Goal: Task Accomplishment & Management: Manage account settings

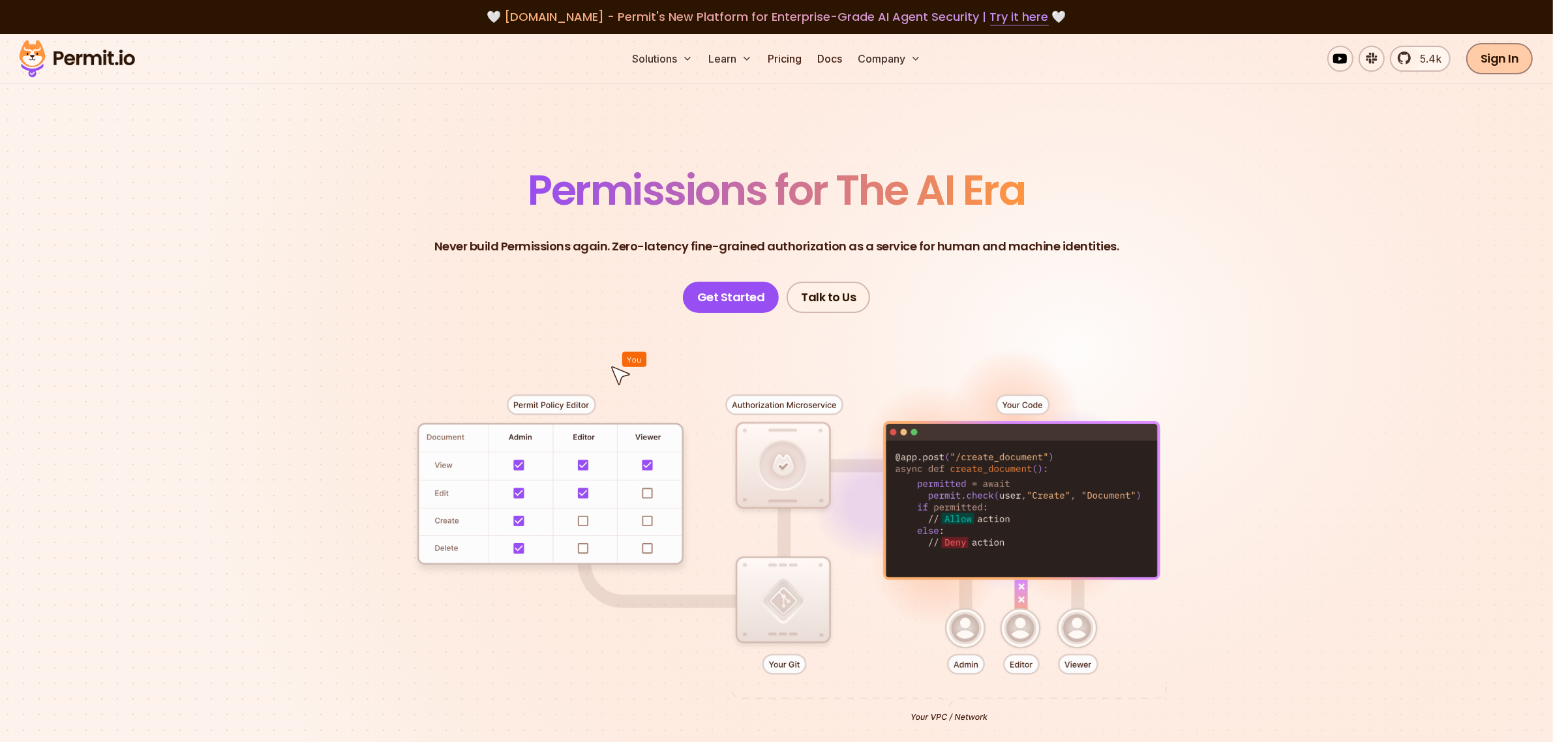
click at [1512, 52] on link "Sign In" at bounding box center [1499, 58] width 67 height 31
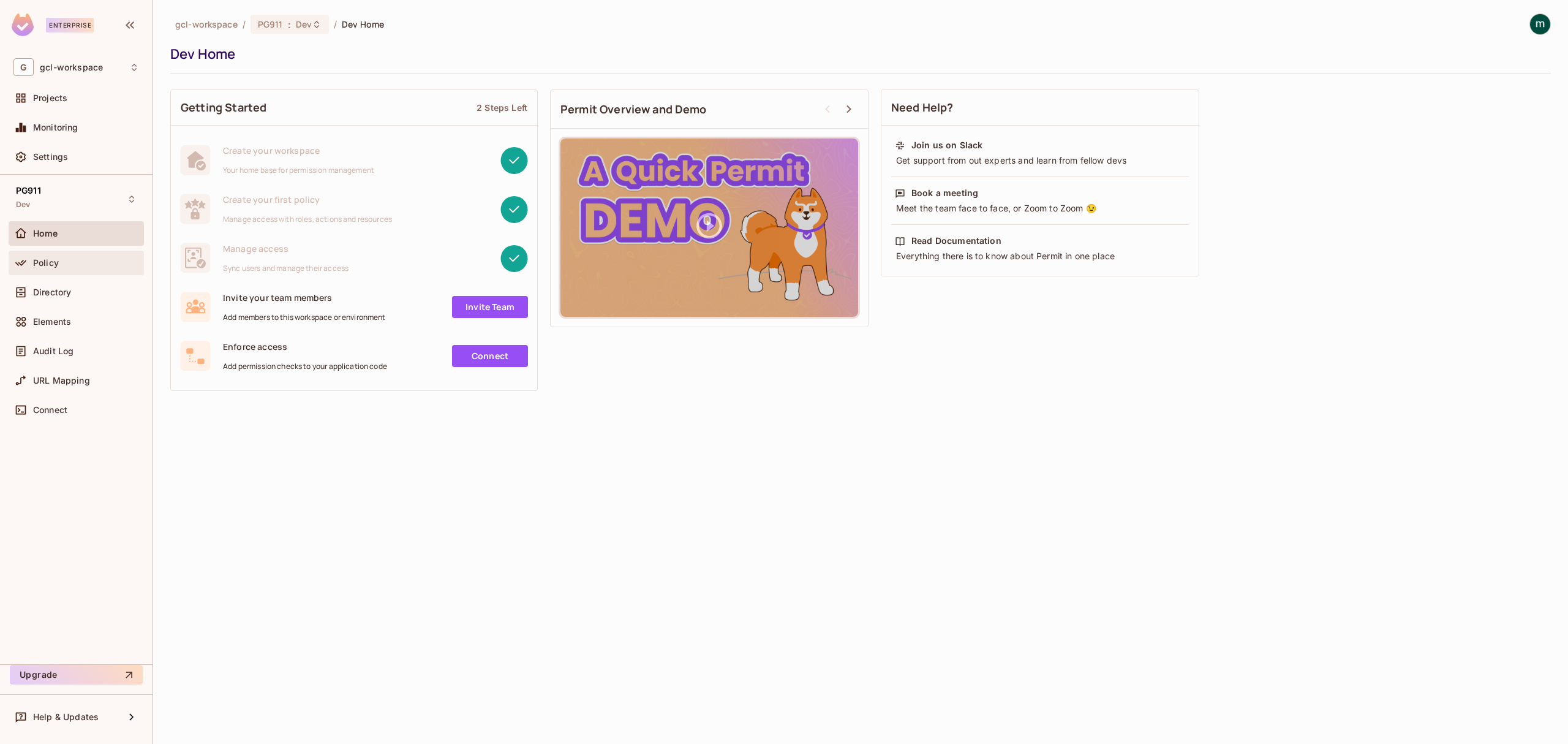
click at [47, 263] on span "Policy" at bounding box center [45, 263] width 25 height 9
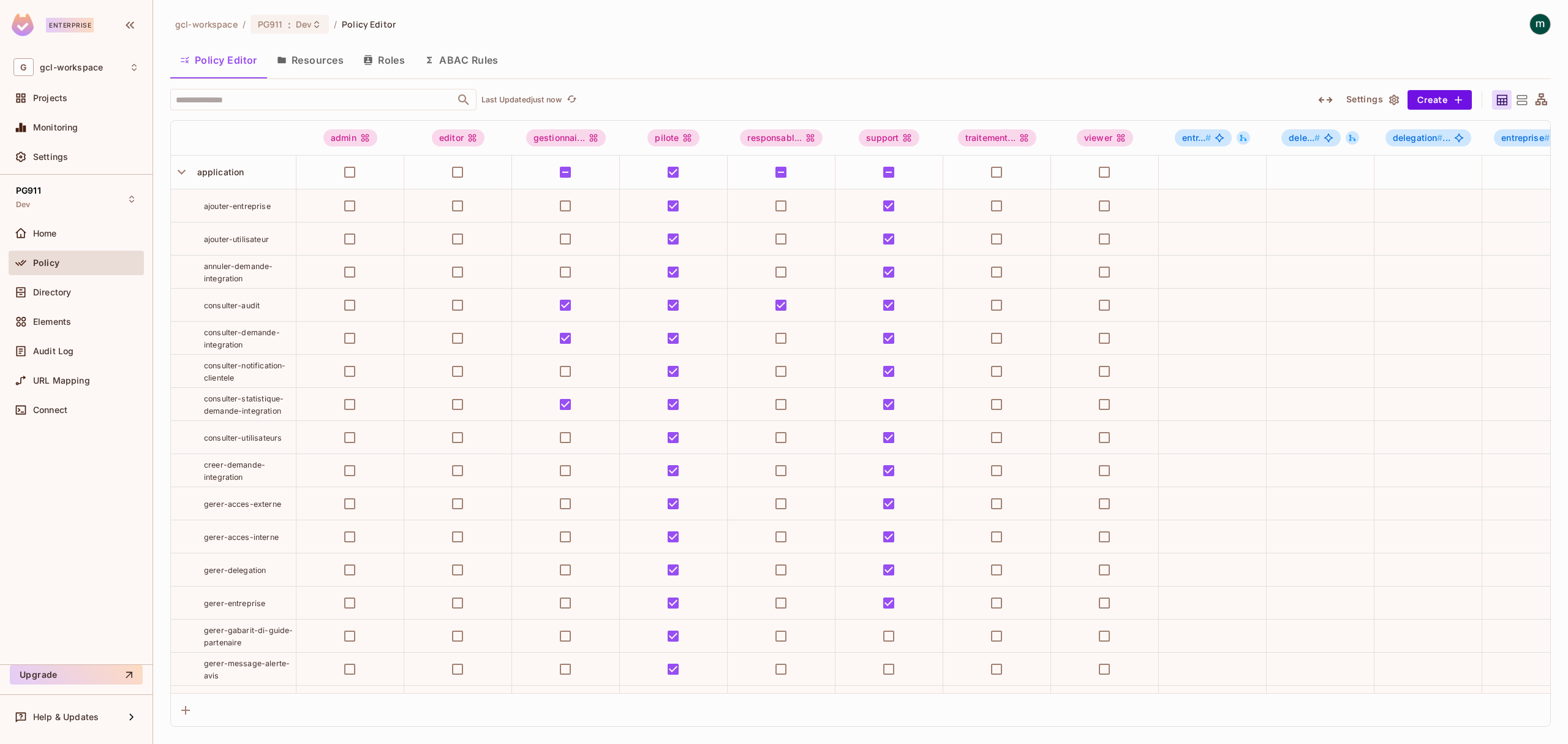
click at [726, 78] on div "Policy Editor Resources Roles ABAC Rules" at bounding box center [860, 62] width 1380 height 35
click at [312, 27] on icon at bounding box center [316, 24] width 9 height 9
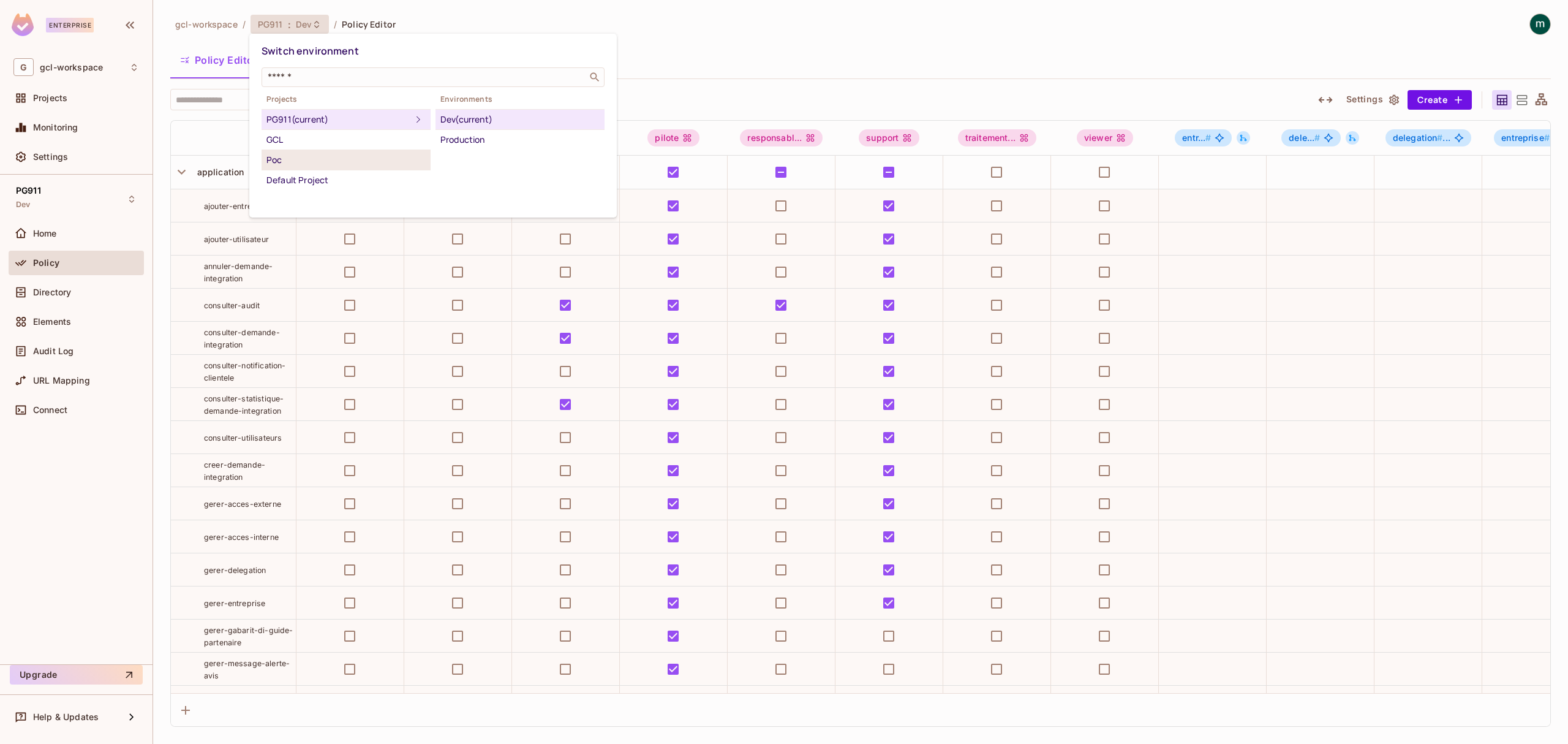
click at [309, 160] on div "Poc" at bounding box center [346, 160] width 160 height 15
click at [502, 124] on div "Development" at bounding box center [520, 119] width 160 height 15
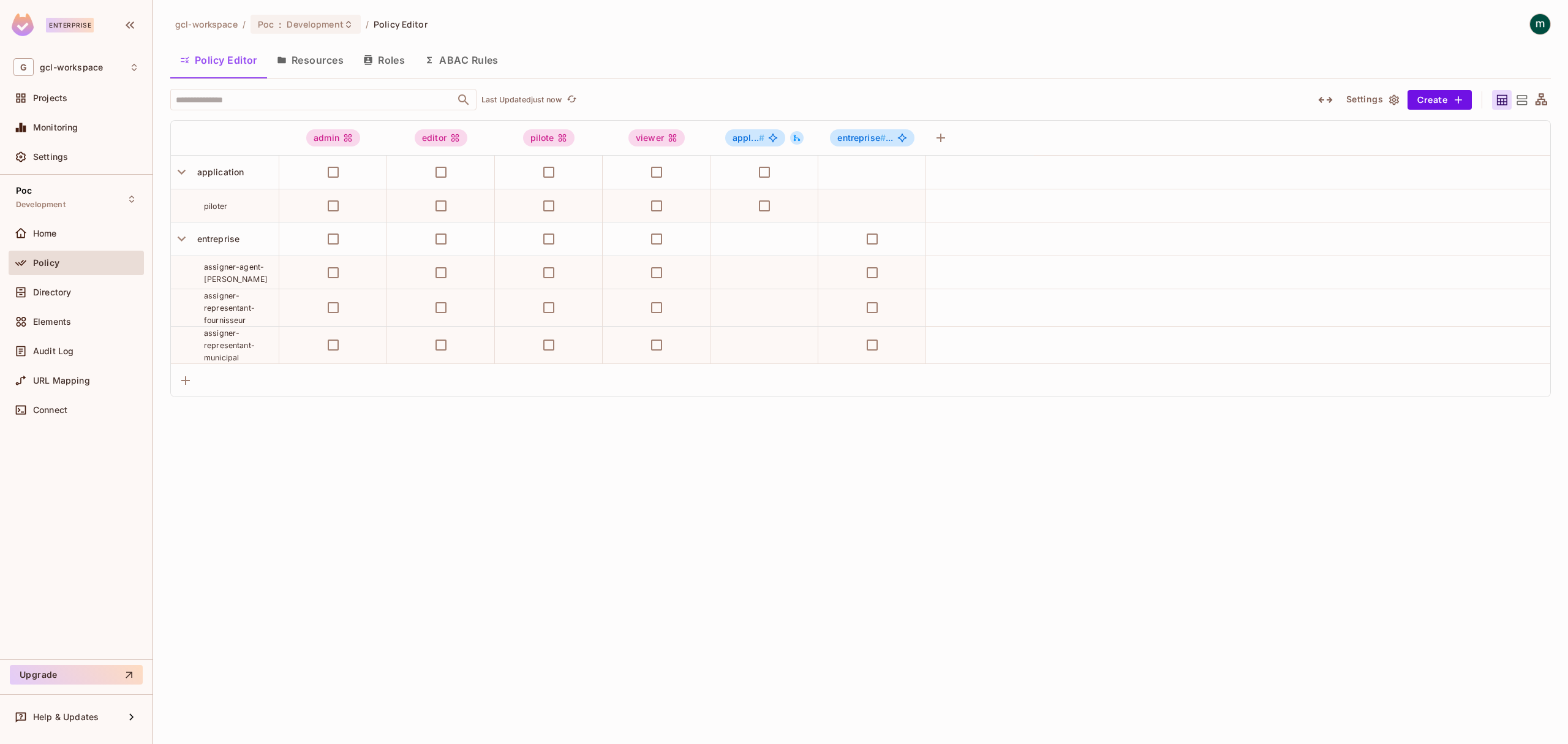
click at [432, 525] on div "gcl-workspace / Poc : Development / Policy Editor Policy Editor Resources Roles…" at bounding box center [860, 372] width 1415 height 744
click at [325, 59] on button "Resources" at bounding box center [310, 60] width 86 height 31
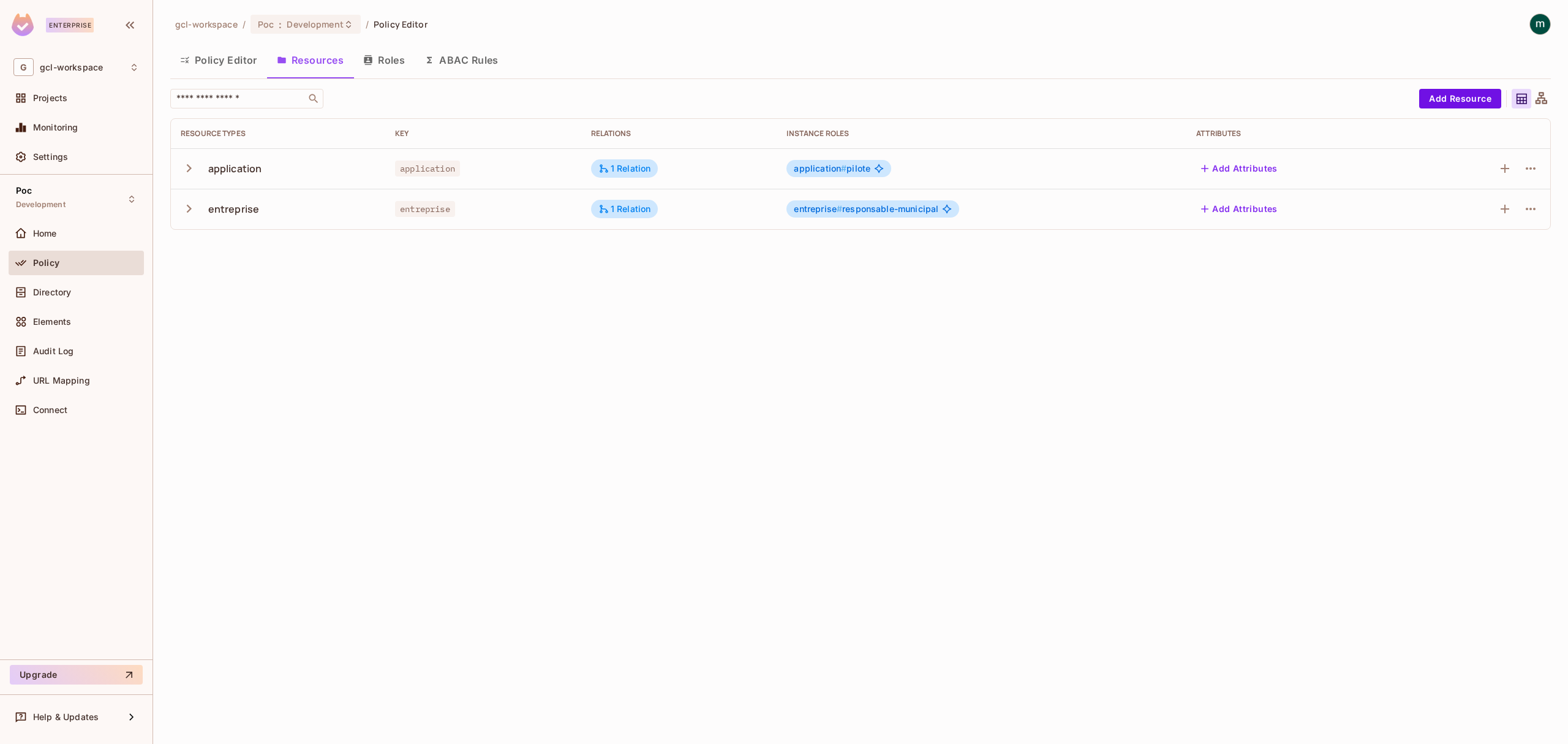
click at [439, 397] on div "gcl-workspace / Poc : Development / Policy Editor Policy Editor Resources Roles…" at bounding box center [860, 372] width 1415 height 744
click at [1216, 97] on div "​" at bounding box center [791, 99] width 1242 height 20
click at [1472, 100] on button "Add Resource" at bounding box center [1459, 99] width 82 height 20
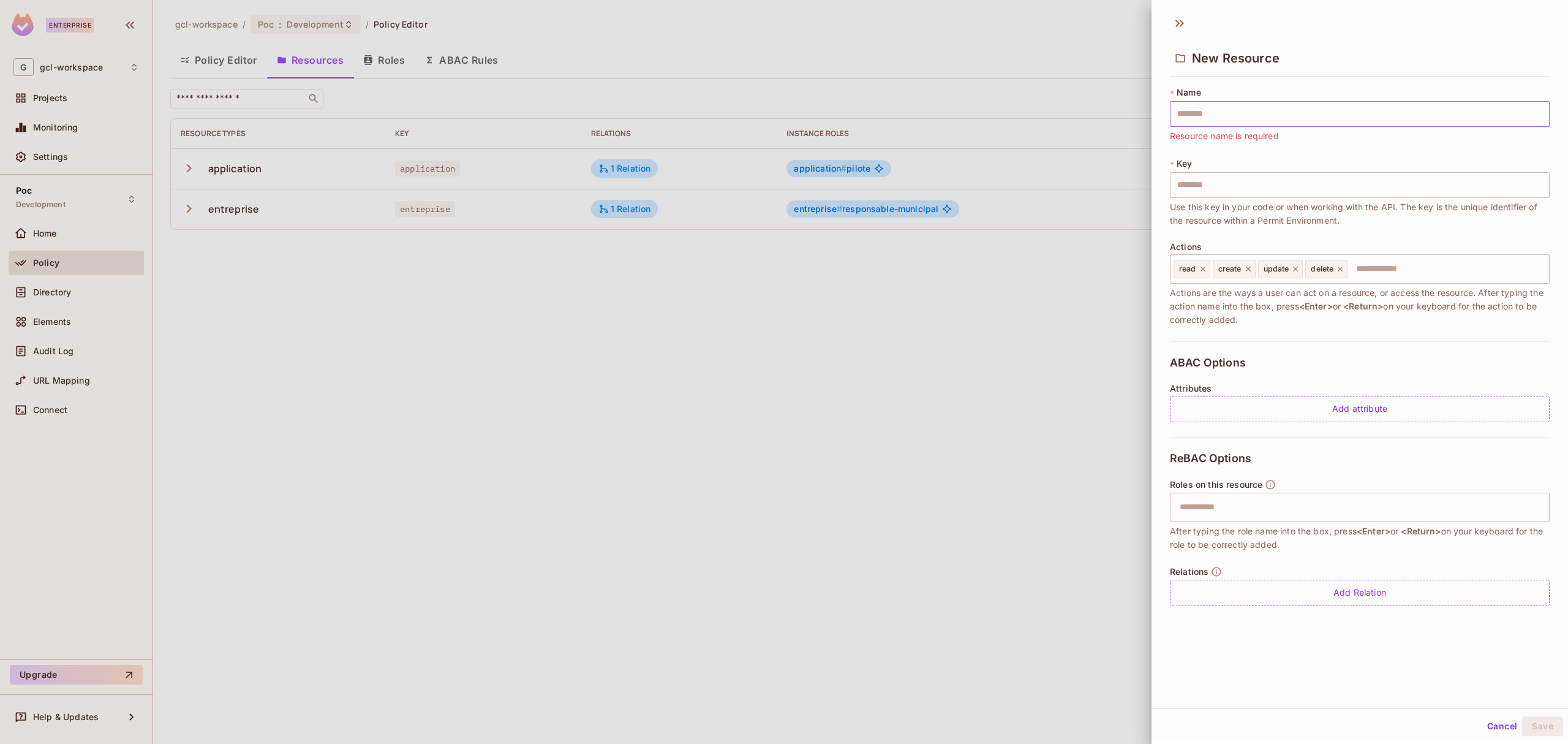
click at [1220, 122] on input "text" at bounding box center [1360, 114] width 379 height 25
click at [1216, 120] on input "text" at bounding box center [1360, 114] width 379 height 25
type input "*"
type input "**"
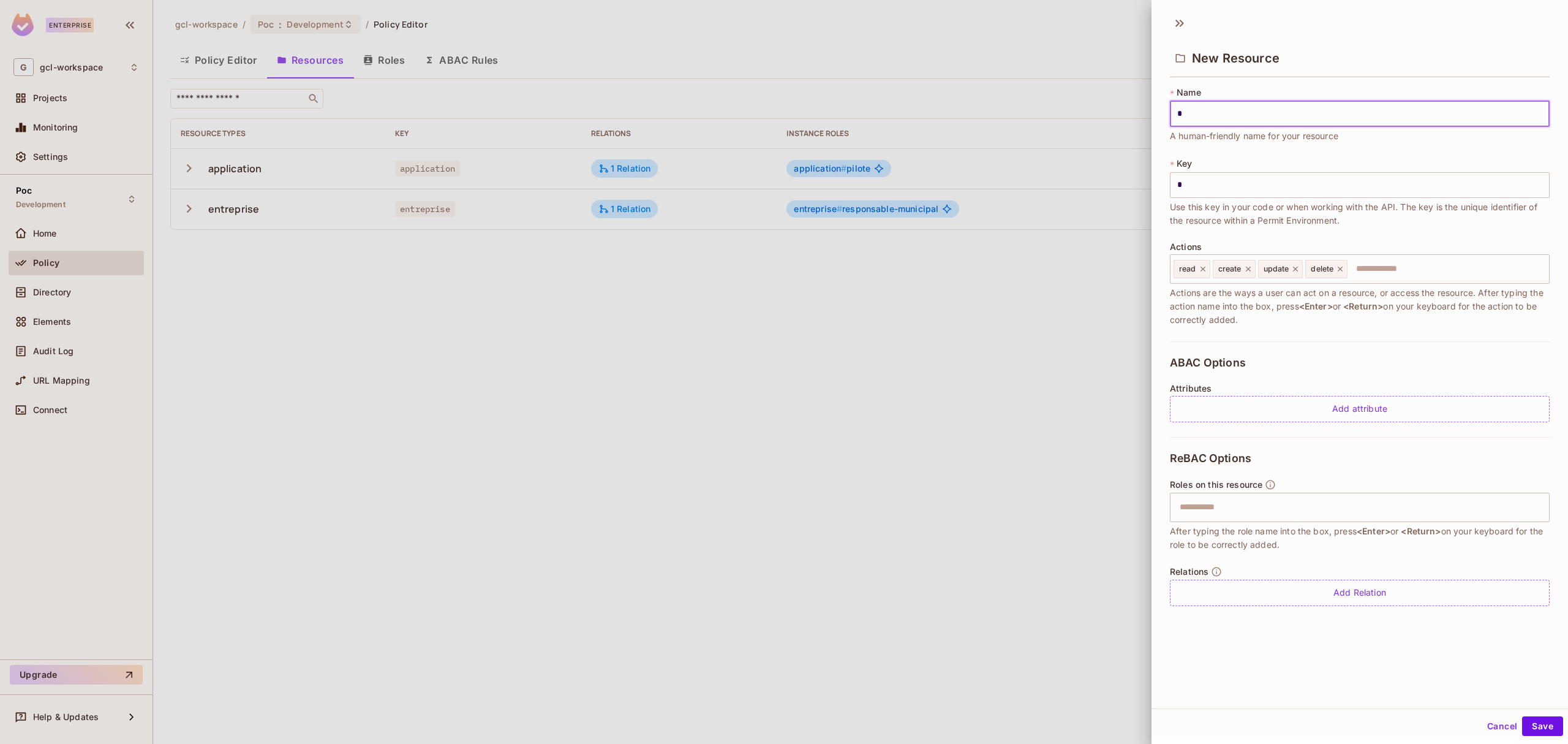
type input "**"
type input "***"
type input "****"
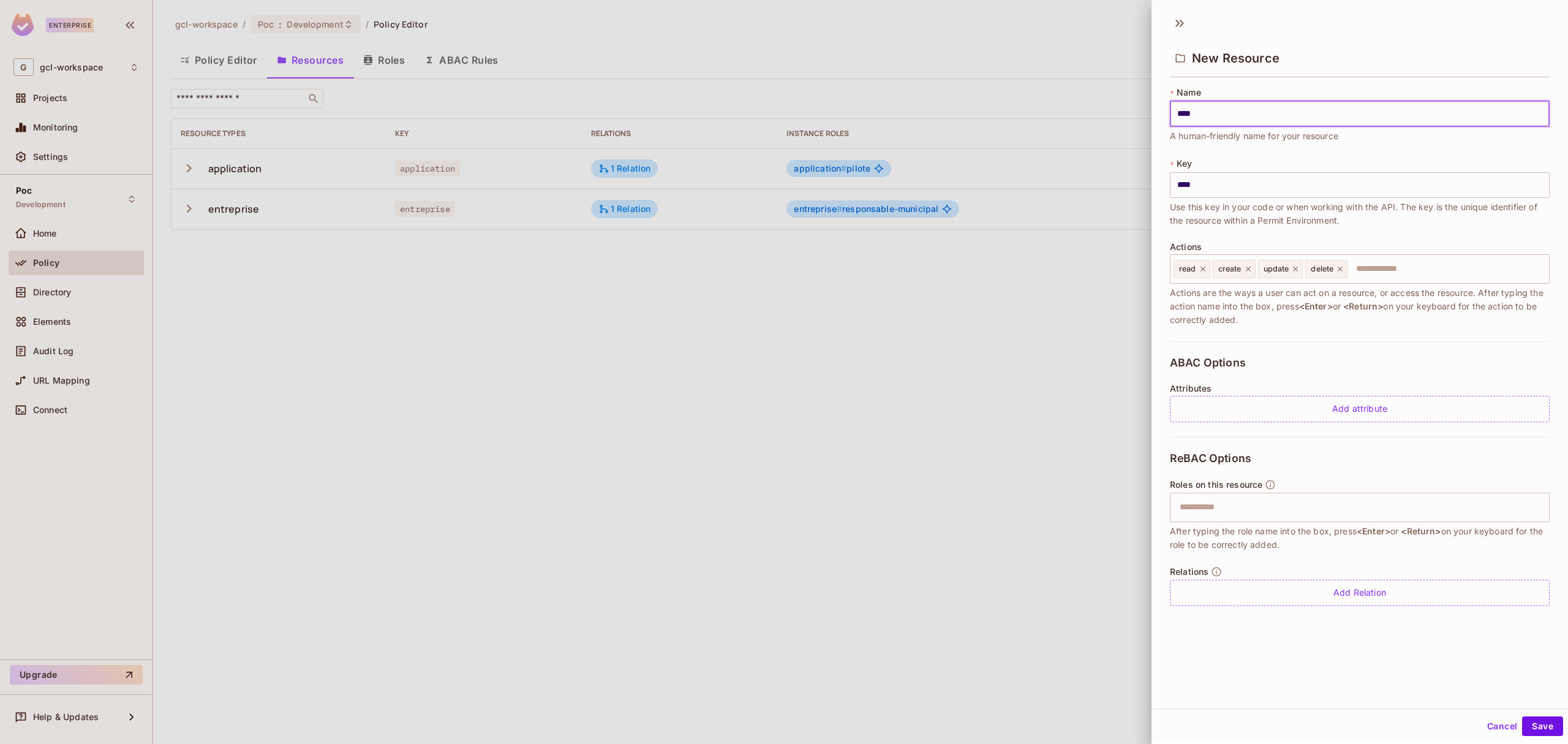
type input "*****"
type input "******"
type input "*******"
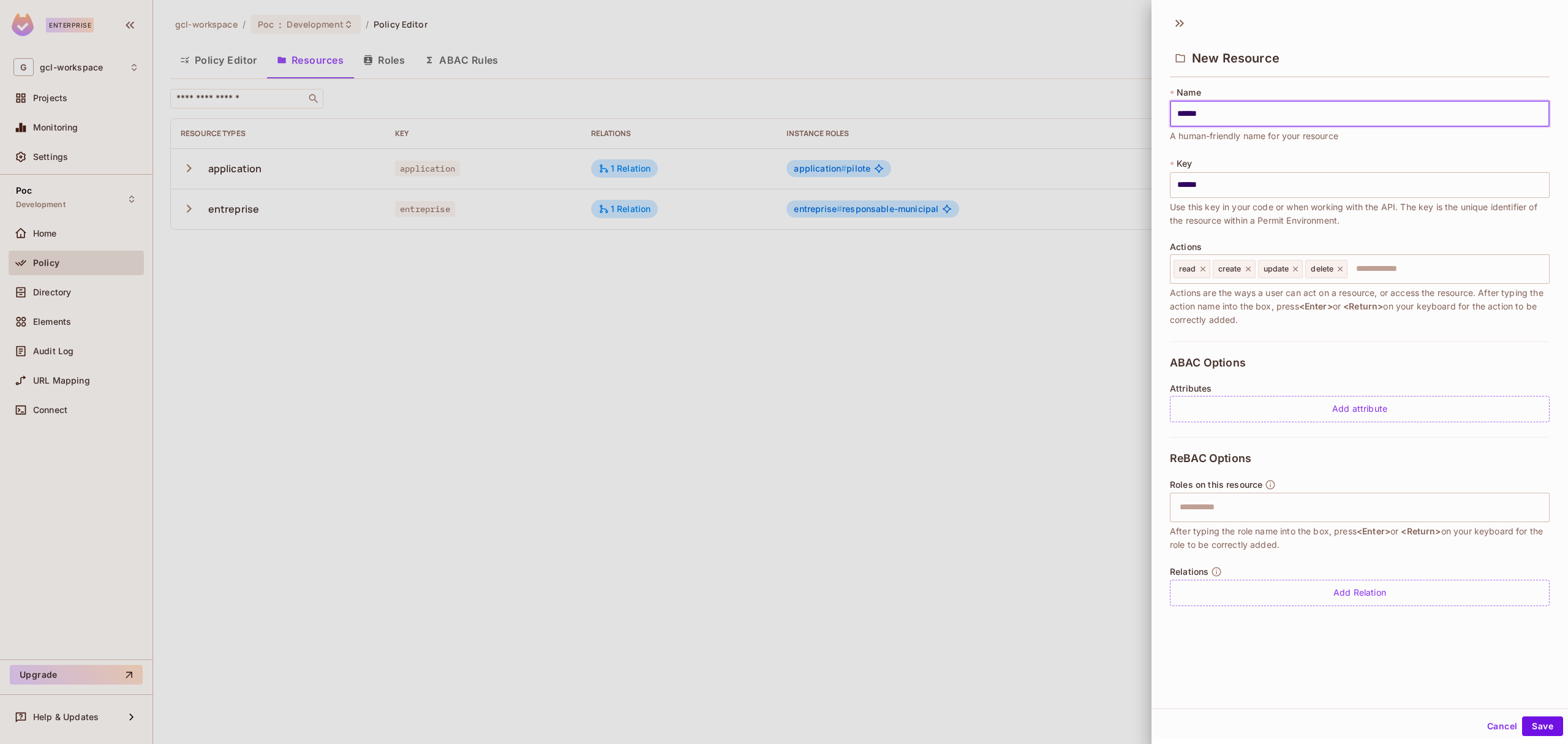
type input "*******"
type input "********"
type input "*********"
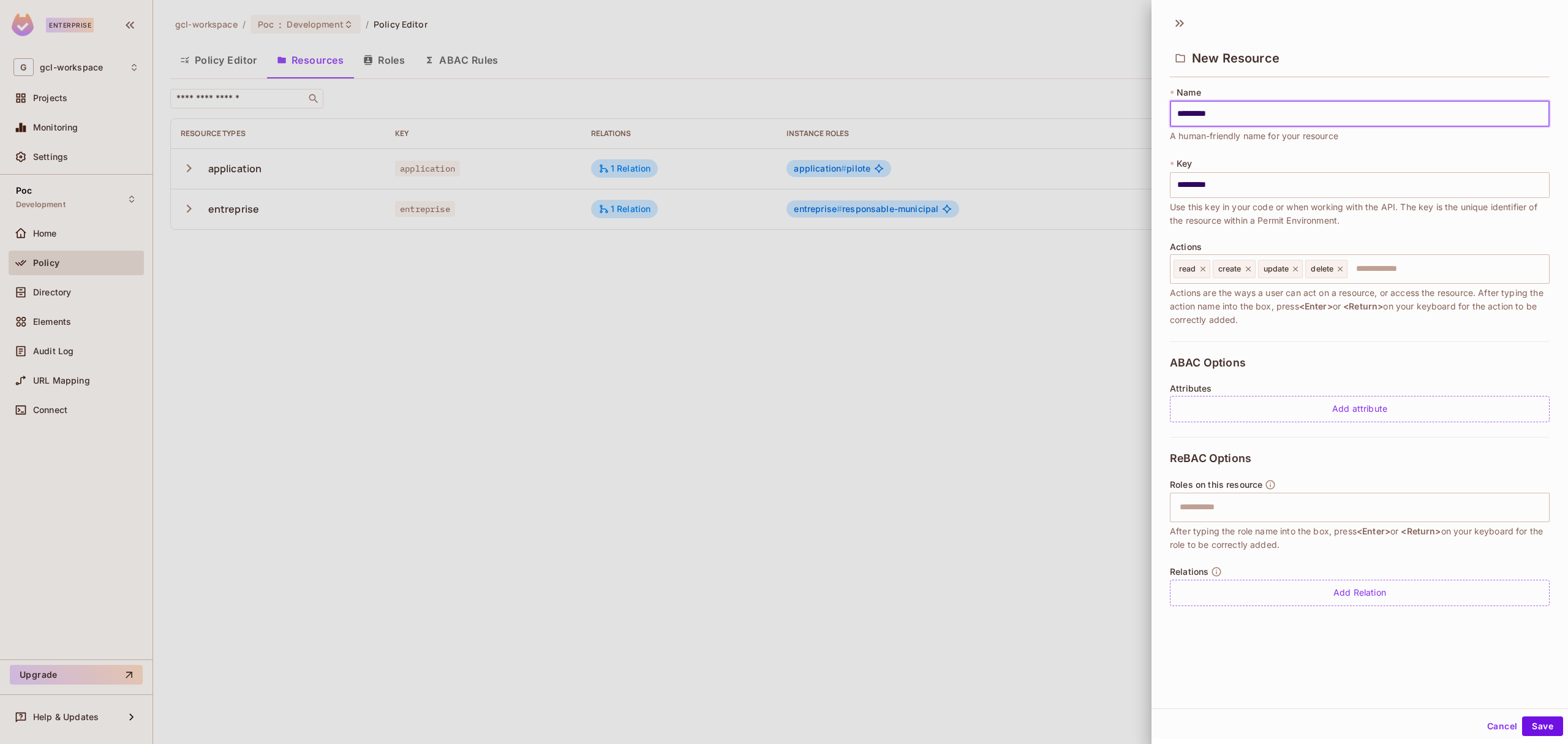
type input "**********"
click at [1203, 271] on icon at bounding box center [1202, 269] width 8 height 8
click at [1207, 268] on icon at bounding box center [1208, 269] width 8 height 8
click at [1207, 268] on icon at bounding box center [1211, 269] width 8 height 8
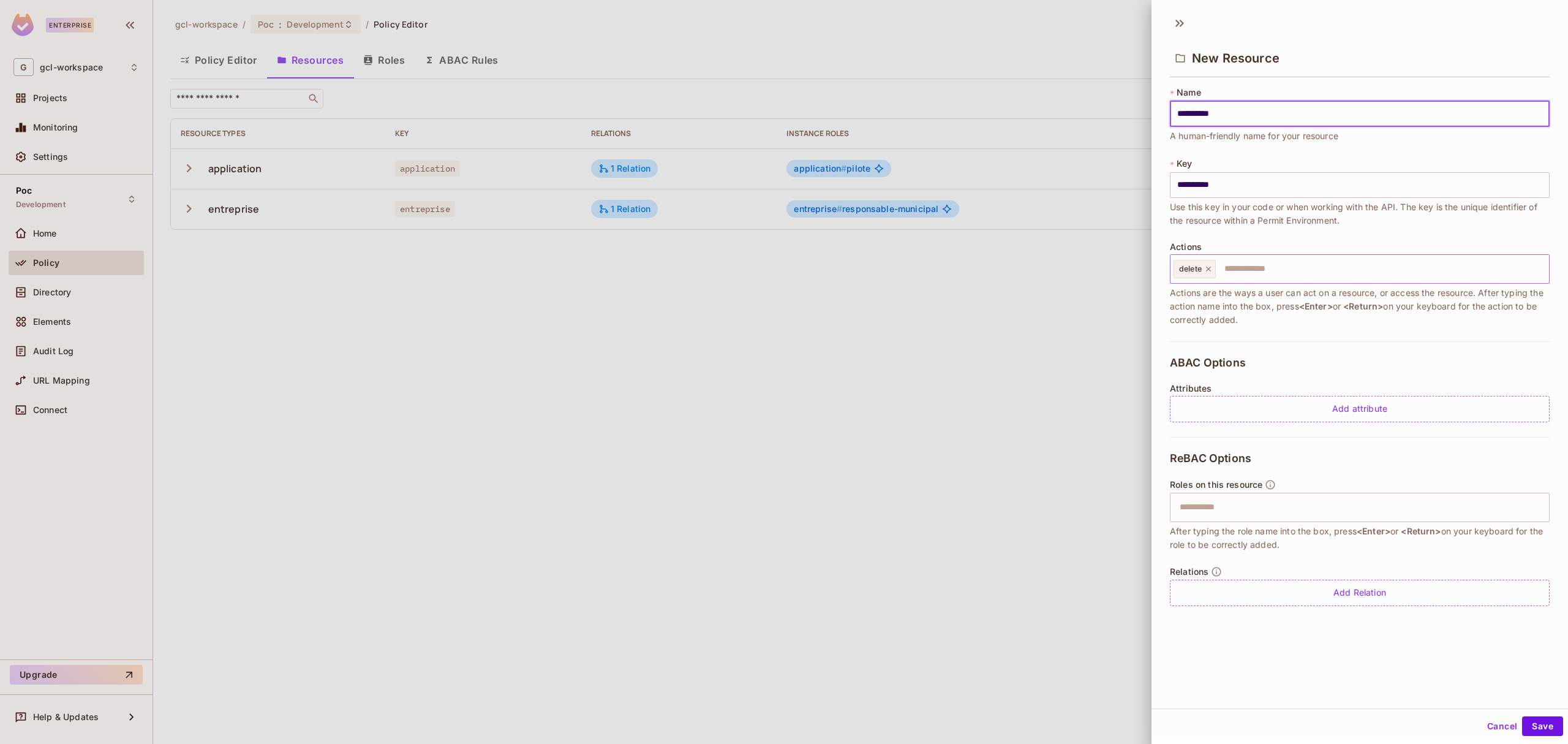
click at [1207, 266] on icon at bounding box center [1207, 269] width 8 height 8
type input "**********"
click at [1220, 271] on input "text" at bounding box center [1358, 269] width 372 height 24
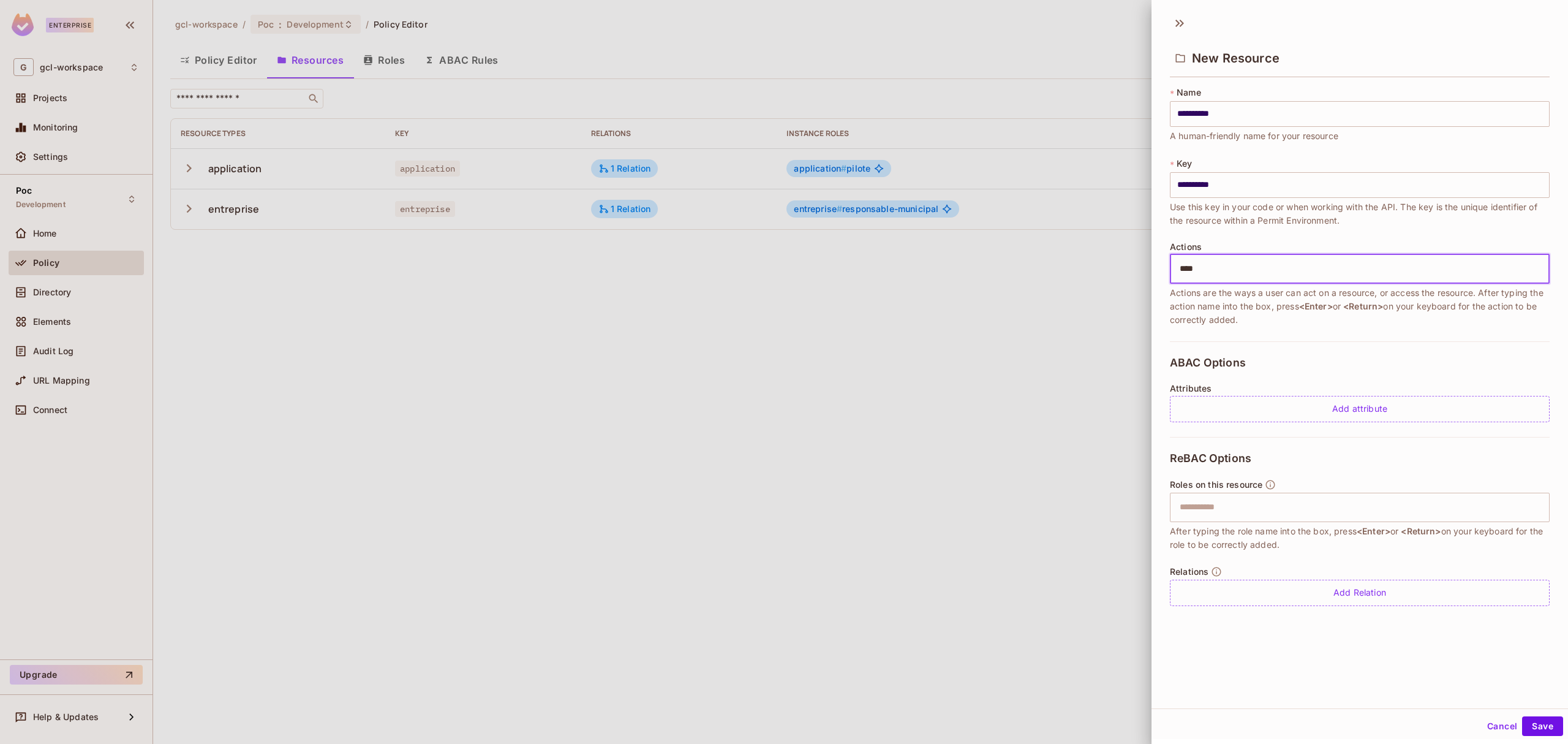
type input "*****"
click at [1343, 591] on div "Add Relation" at bounding box center [1360, 593] width 379 height 26
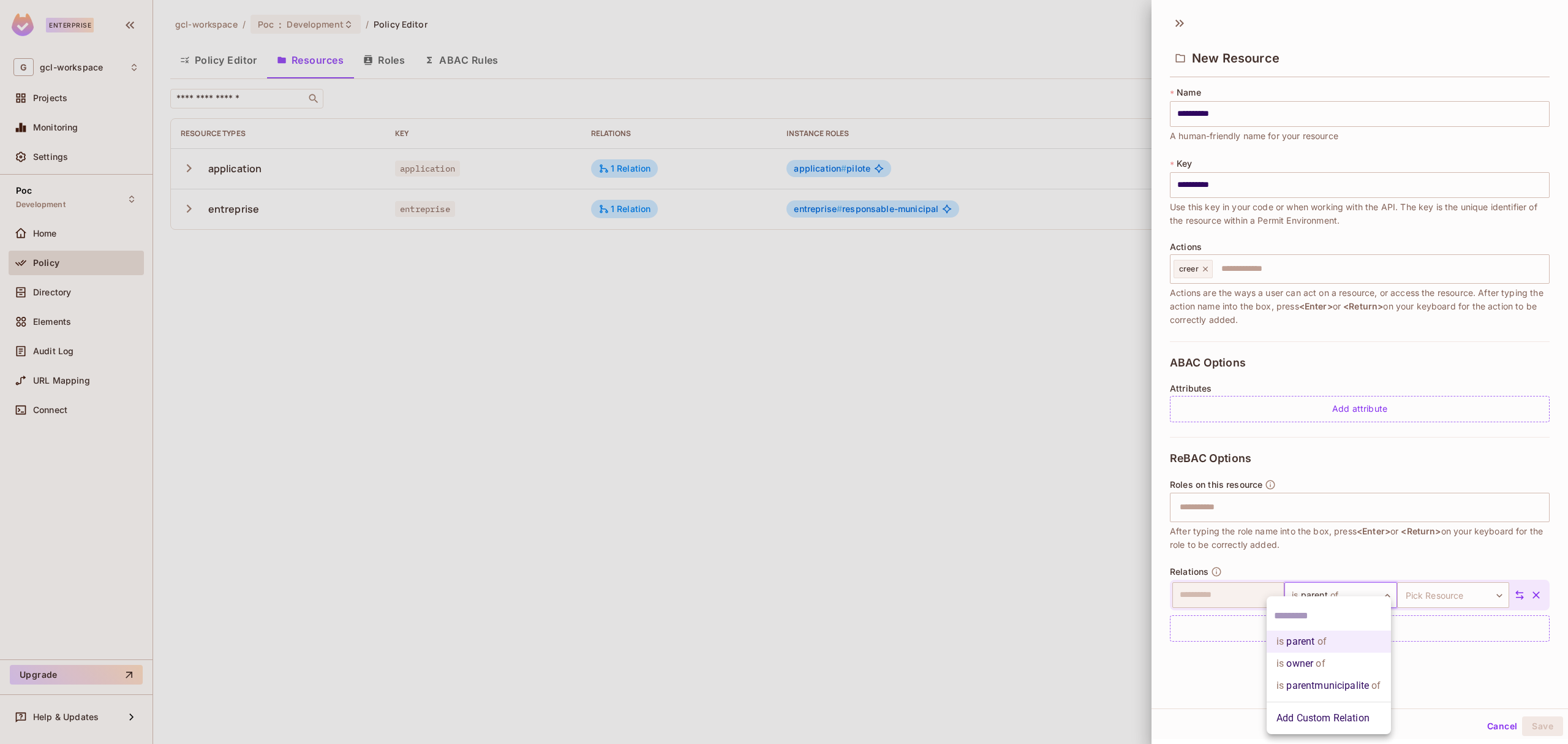
click at [1347, 598] on body "**********" at bounding box center [784, 372] width 1568 height 744
click at [1326, 714] on li "Add Custom Relation" at bounding box center [1329, 718] width 124 height 22
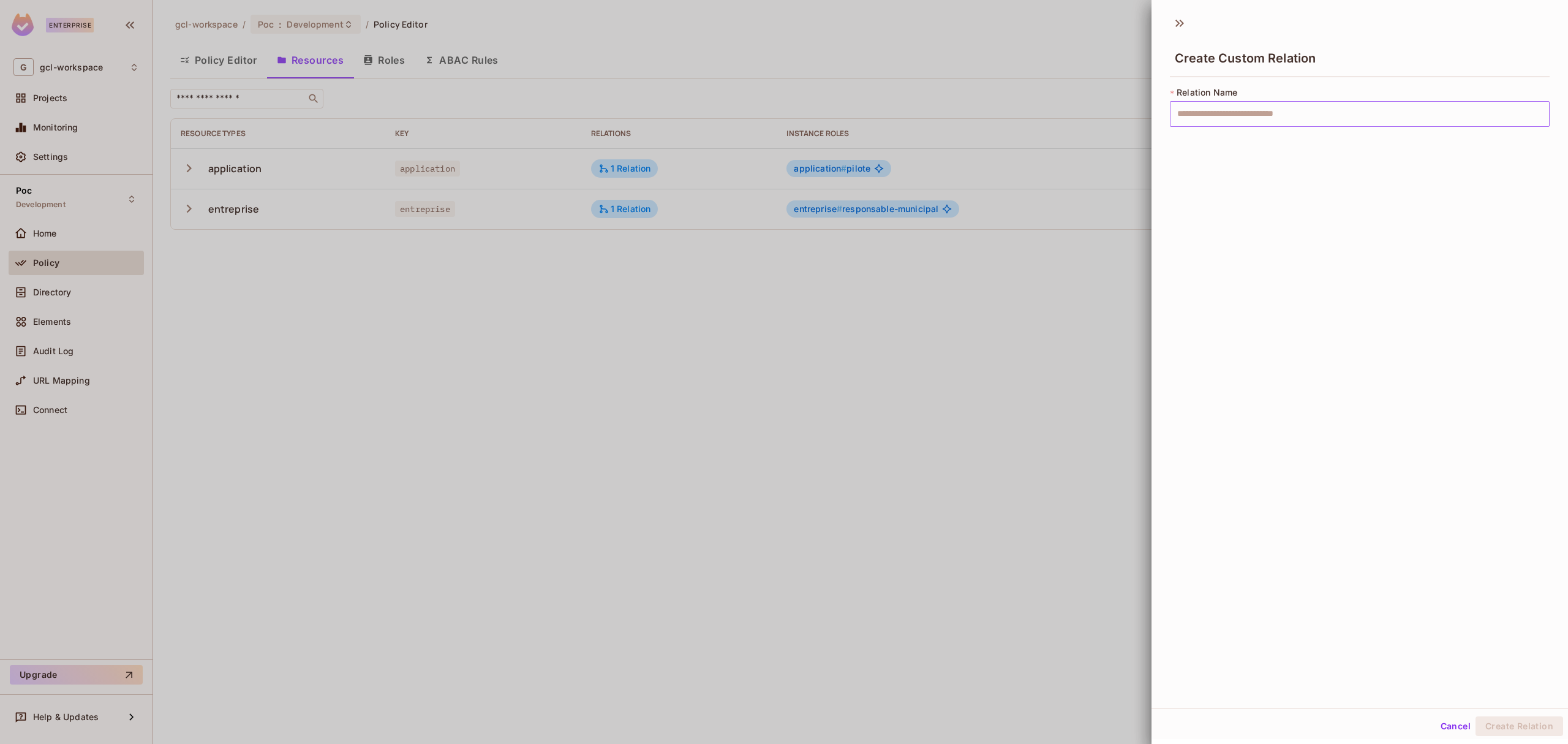
click at [1198, 109] on input "text" at bounding box center [1360, 114] width 379 height 25
type input "********"
click at [1494, 726] on button "Create Relation" at bounding box center [1518, 725] width 87 height 20
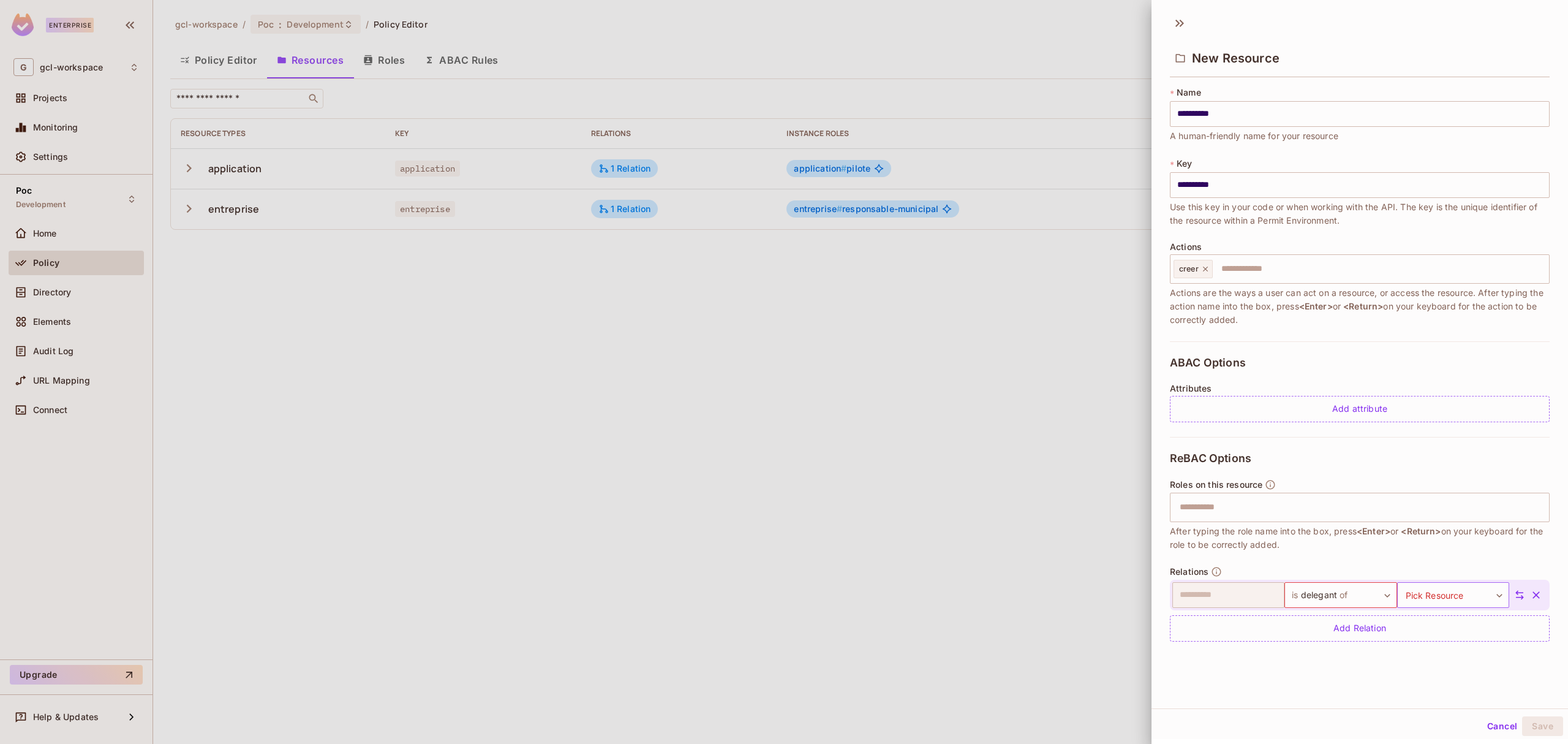
click at [1437, 595] on body "**********" at bounding box center [784, 372] width 1568 height 744
click at [1417, 672] on li "entreprise" at bounding box center [1428, 675] width 113 height 22
click at [1526, 726] on button "Save" at bounding box center [1543, 725] width 41 height 20
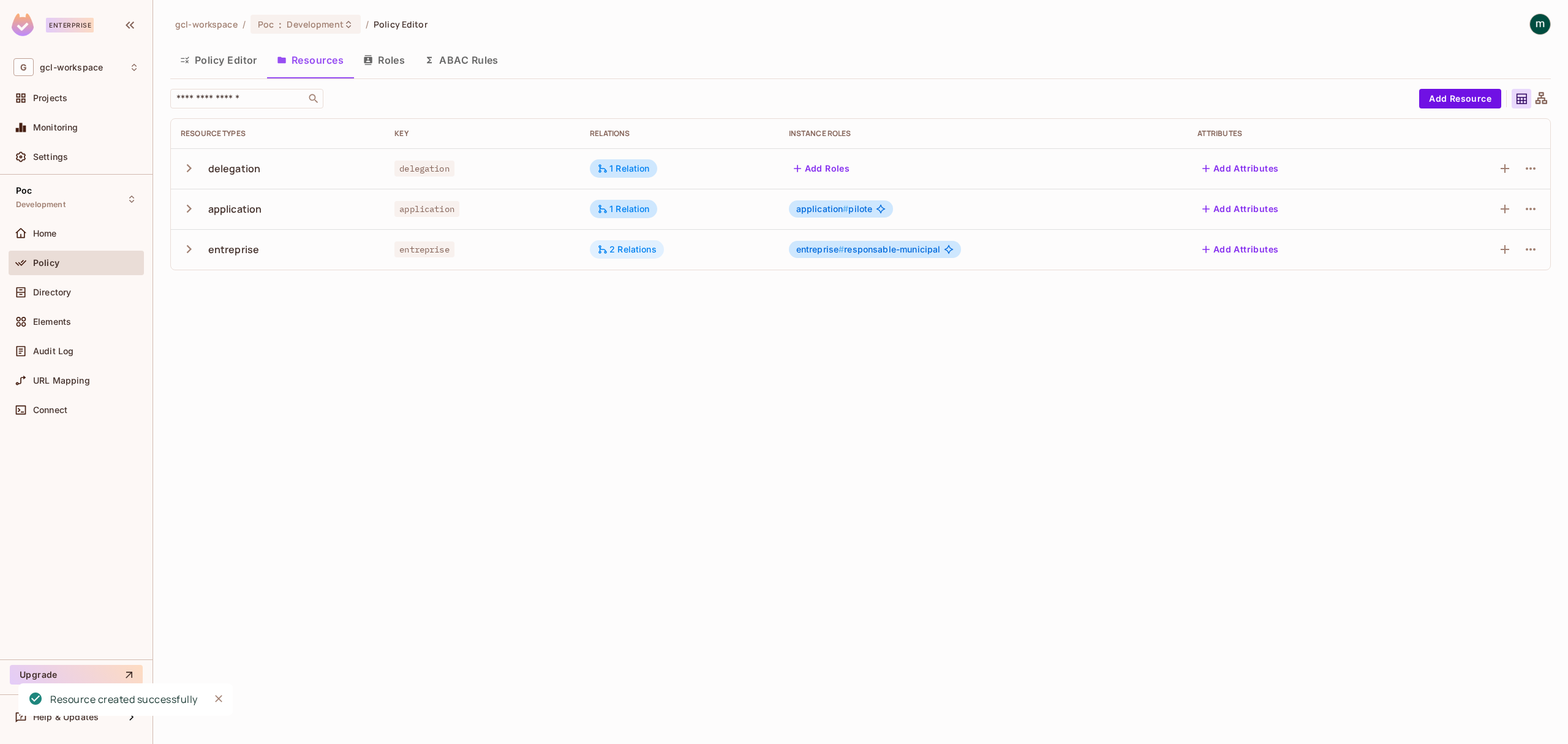
click at [623, 245] on div "2 Relations" at bounding box center [626, 250] width 59 height 11
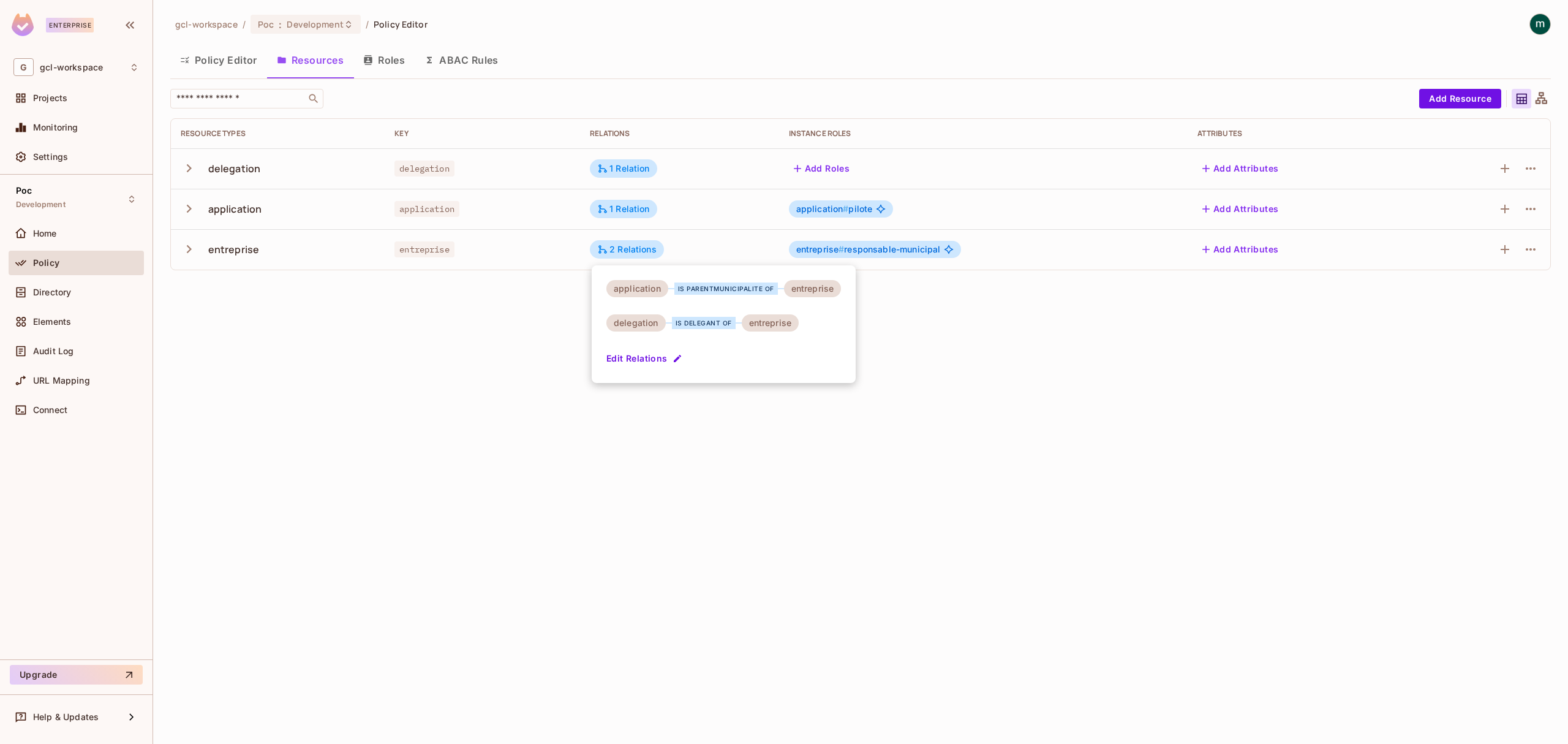
click at [640, 356] on button "Edit Relations" at bounding box center [645, 358] width 78 height 20
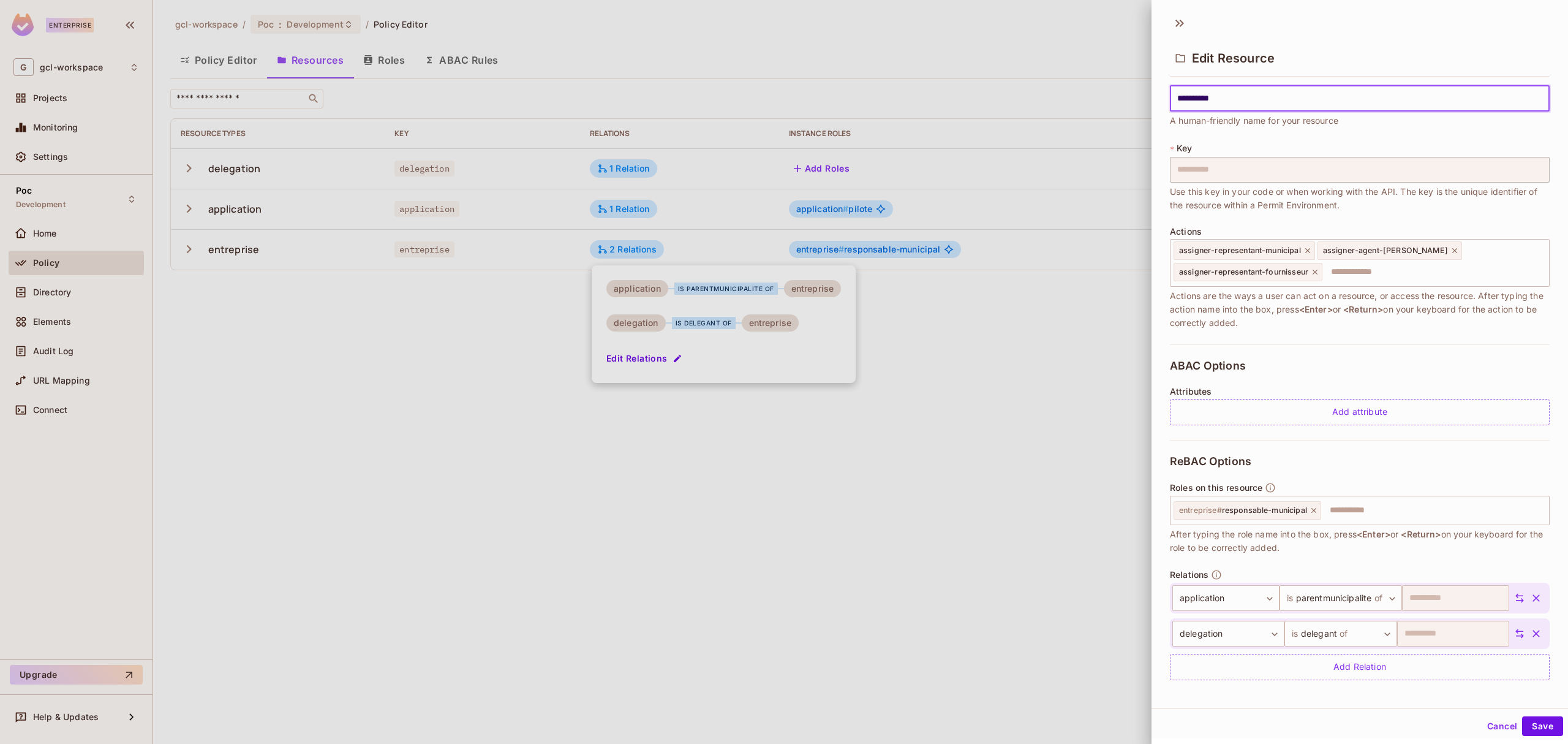
scroll to position [20, 0]
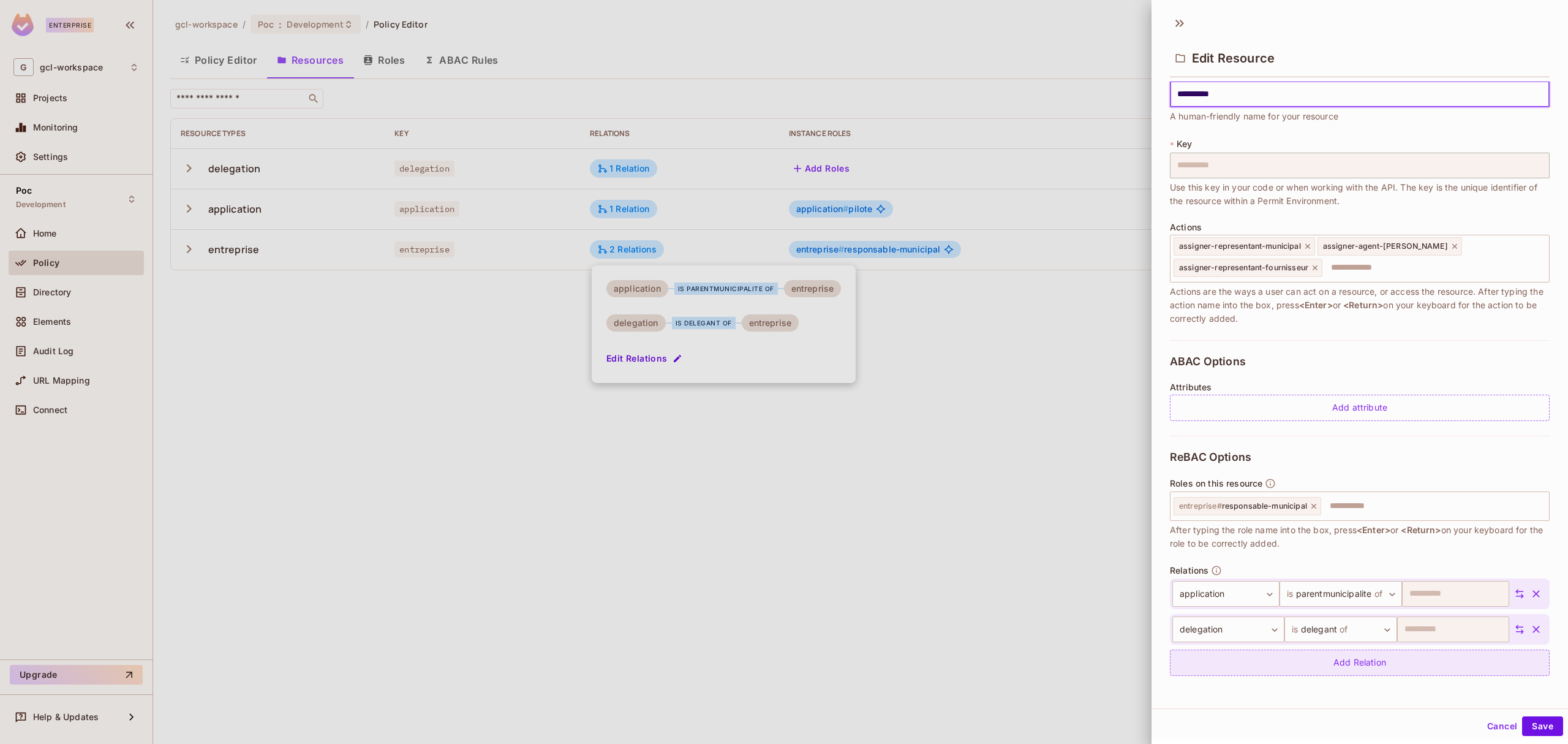
click at [1330, 659] on div "Add Relation" at bounding box center [1360, 662] width 379 height 26
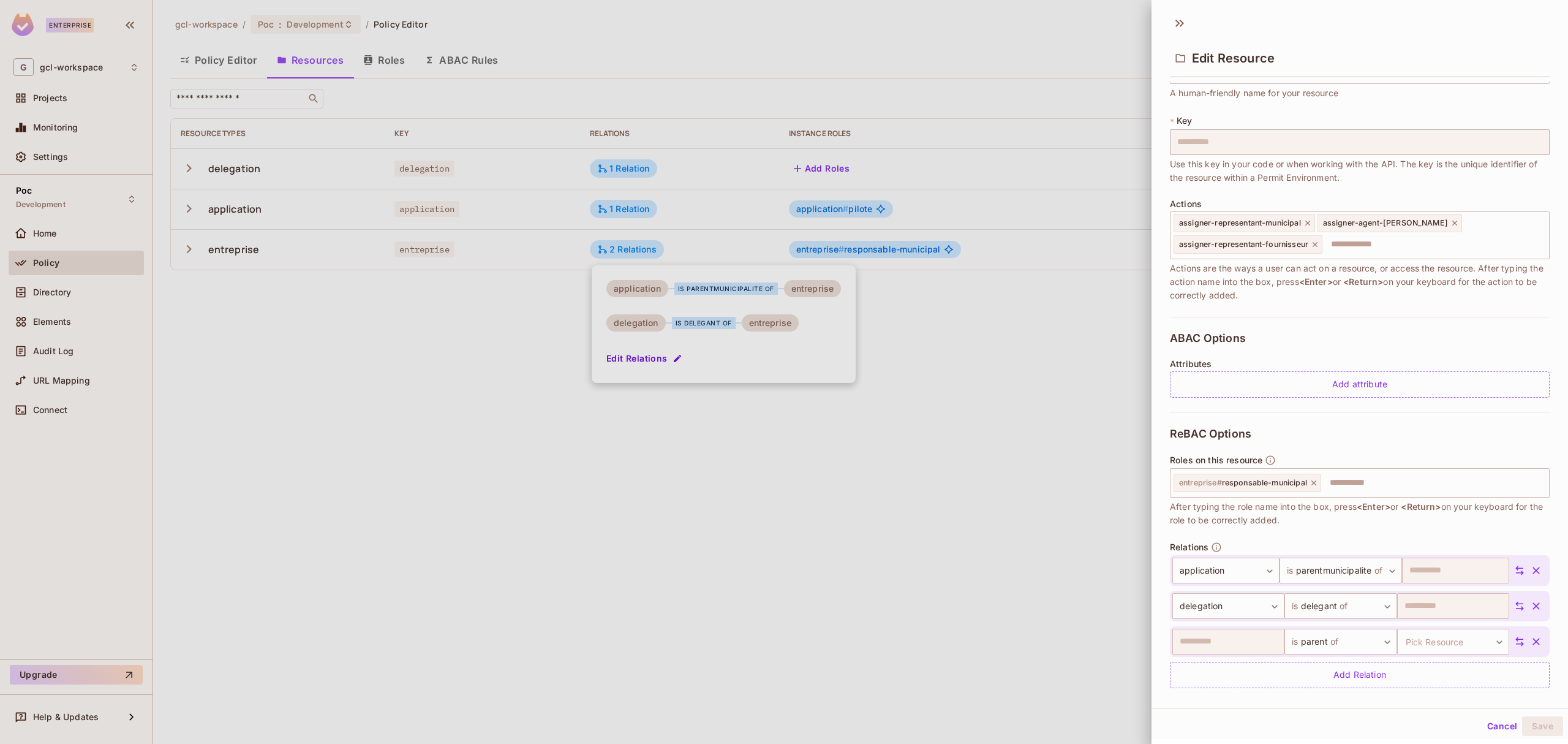
scroll to position [54, 0]
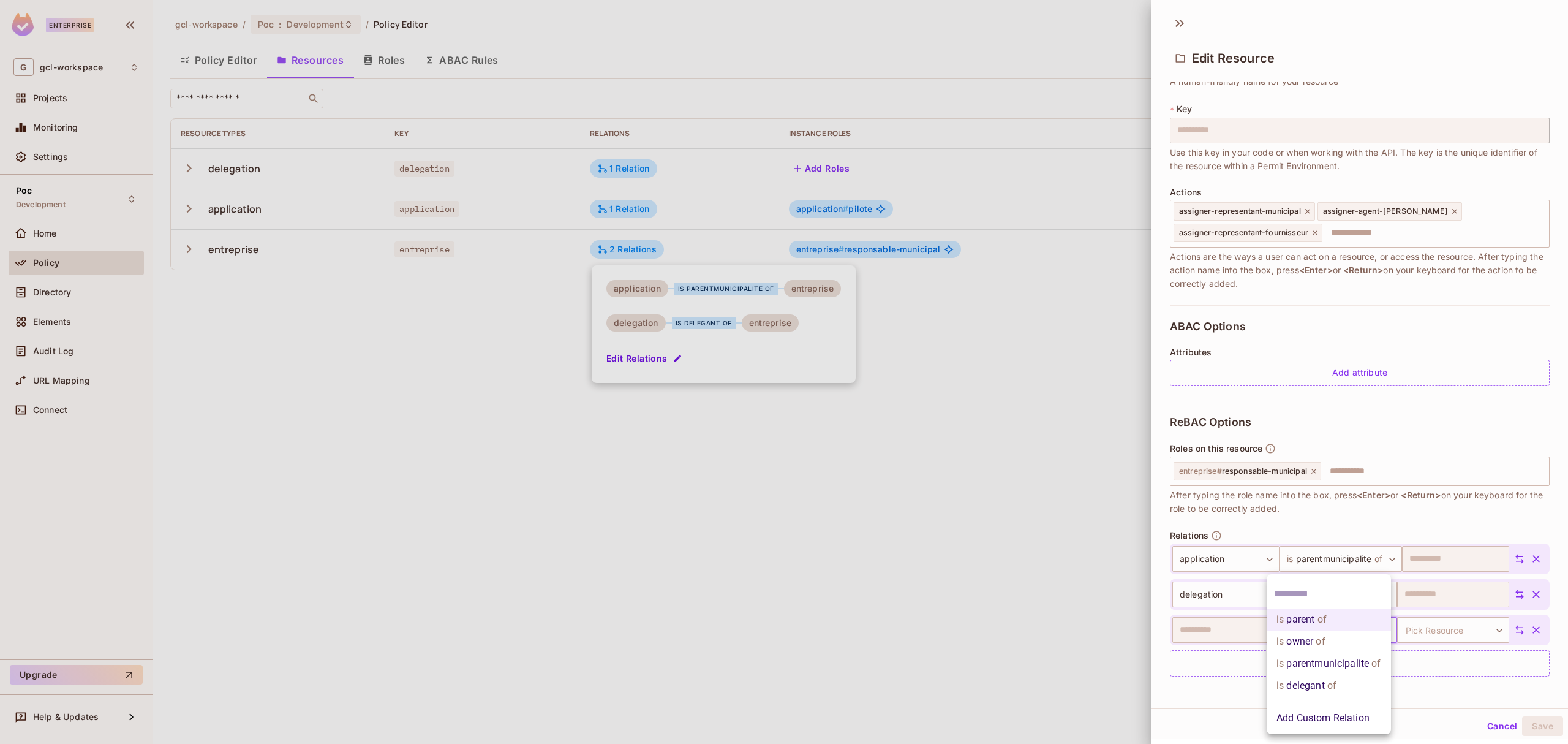
click at [1351, 629] on body "**********" at bounding box center [784, 372] width 1568 height 744
click at [1329, 714] on li "Add Custom Relation" at bounding box center [1329, 718] width 124 height 22
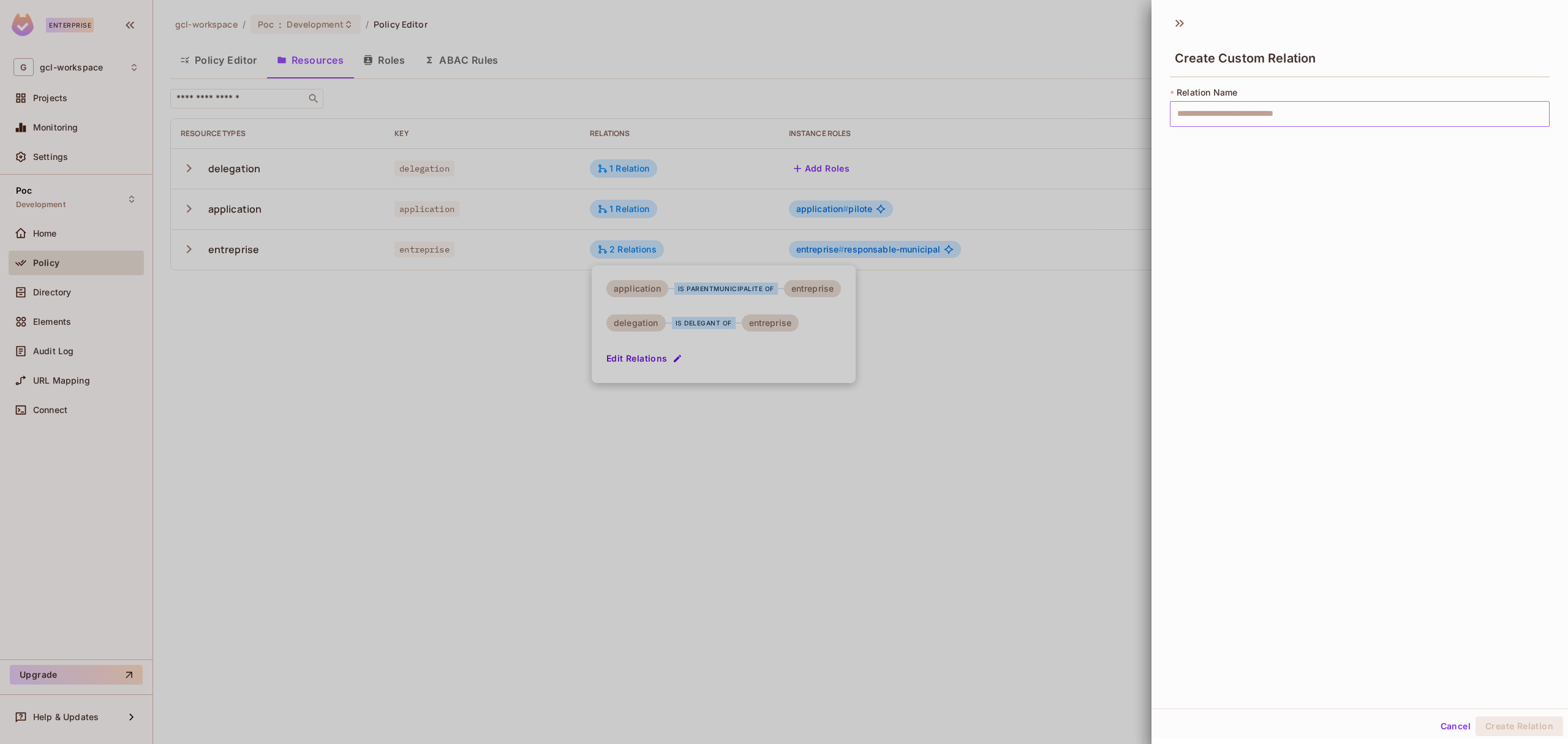
click at [1224, 110] on input "text" at bounding box center [1360, 114] width 379 height 25
type input "**********"
click at [1499, 732] on button "Create Relation" at bounding box center [1518, 725] width 87 height 20
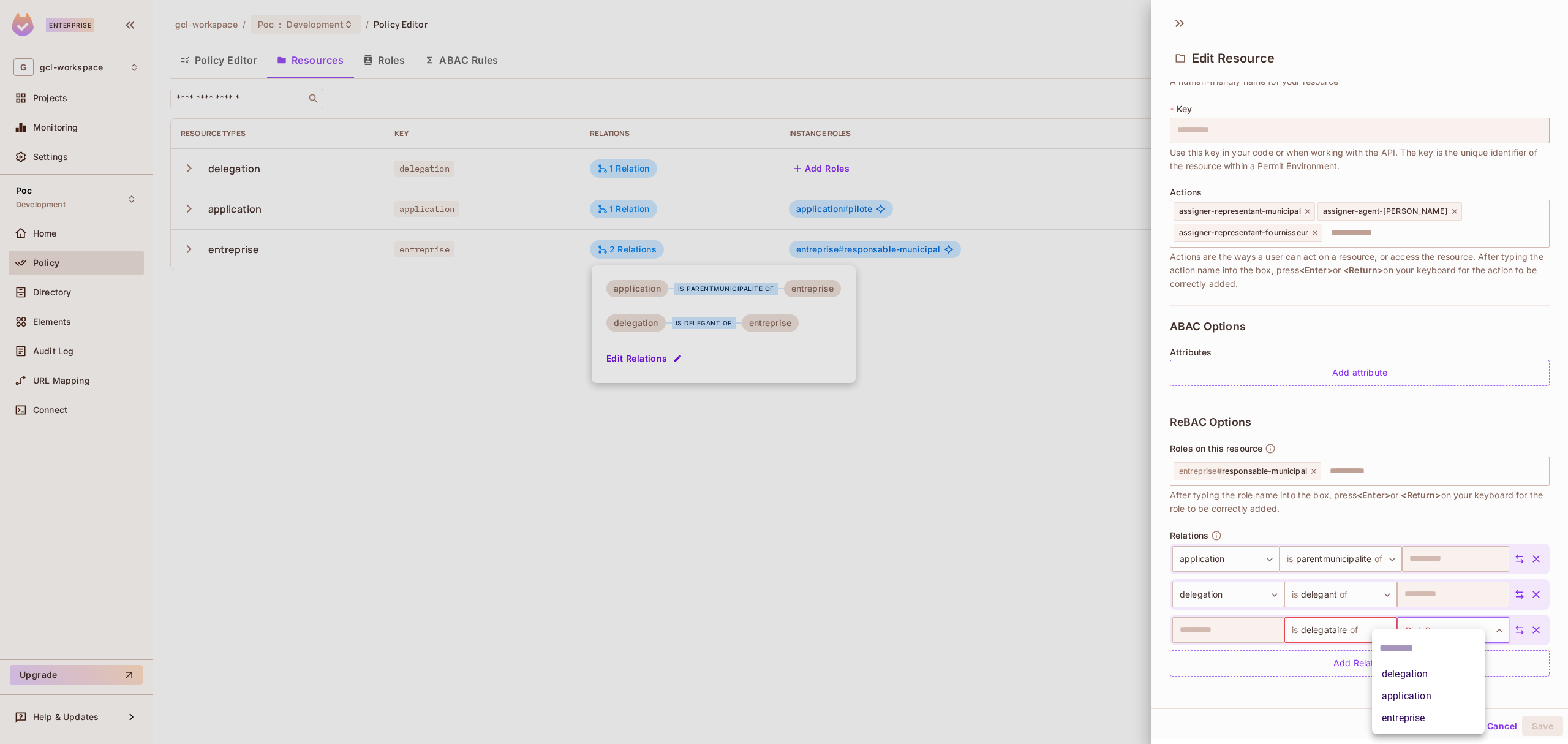
click at [1443, 628] on body "**********" at bounding box center [784, 372] width 1568 height 744
click at [1422, 674] on li "delegation" at bounding box center [1428, 674] width 113 height 22
click at [1525, 727] on button "Save" at bounding box center [1543, 725] width 41 height 20
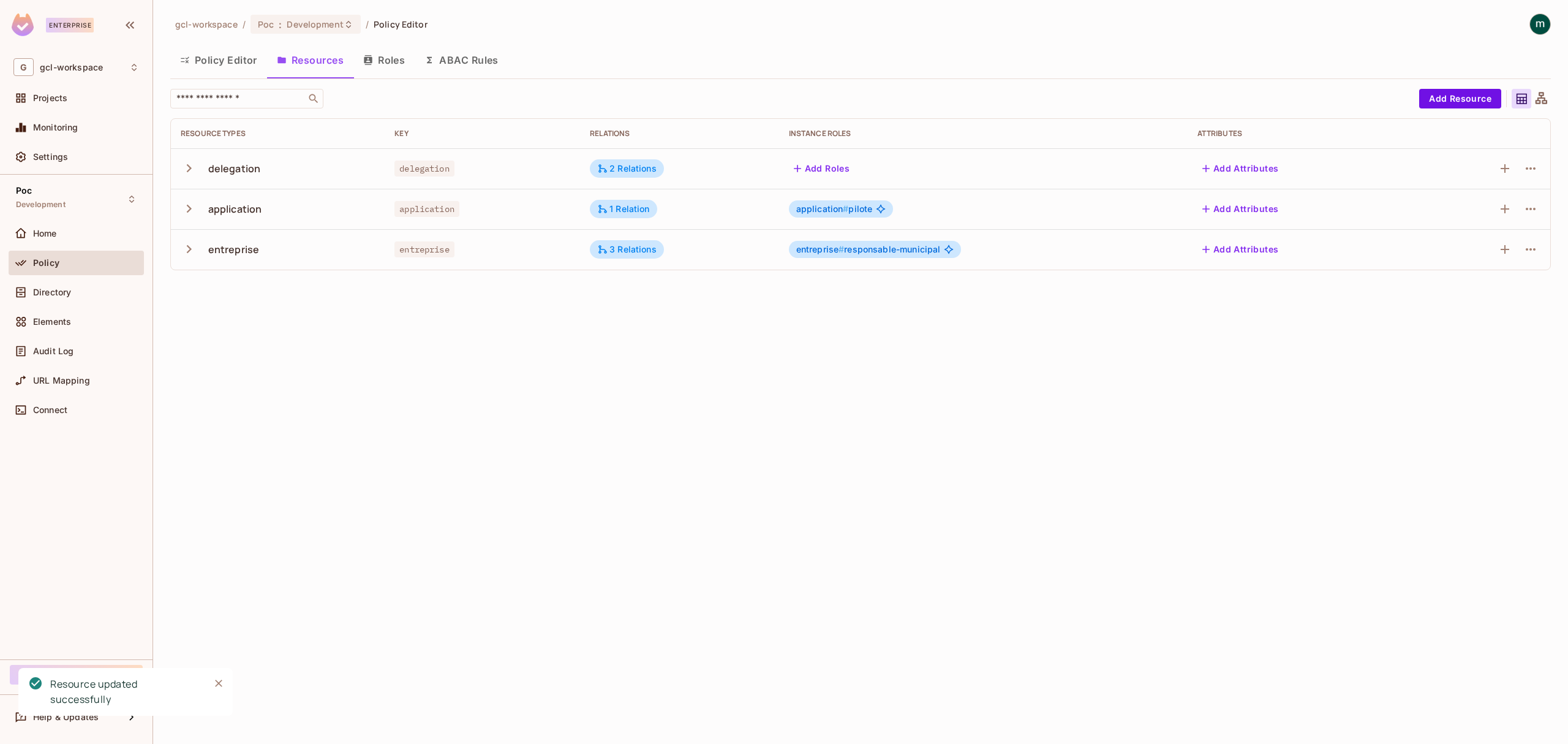
click at [825, 395] on div "gcl-workspace / Poc : Development / Policy Editor Policy Editor Resources Roles…" at bounding box center [860, 372] width 1415 height 744
drag, startPoint x: 794, startPoint y: 383, endPoint x: 429, endPoint y: 186, distance: 414.8
click at [793, 383] on div "gcl-workspace / Poc : Development / Policy Editor Policy Editor Resources Roles…" at bounding box center [860, 372] width 1415 height 744
click at [703, 329] on div "gcl-workspace / Poc : Development / Policy Editor Policy Editor Resources Roles…" at bounding box center [860, 372] width 1415 height 744
click at [234, 62] on button "Policy Editor" at bounding box center [218, 60] width 97 height 31
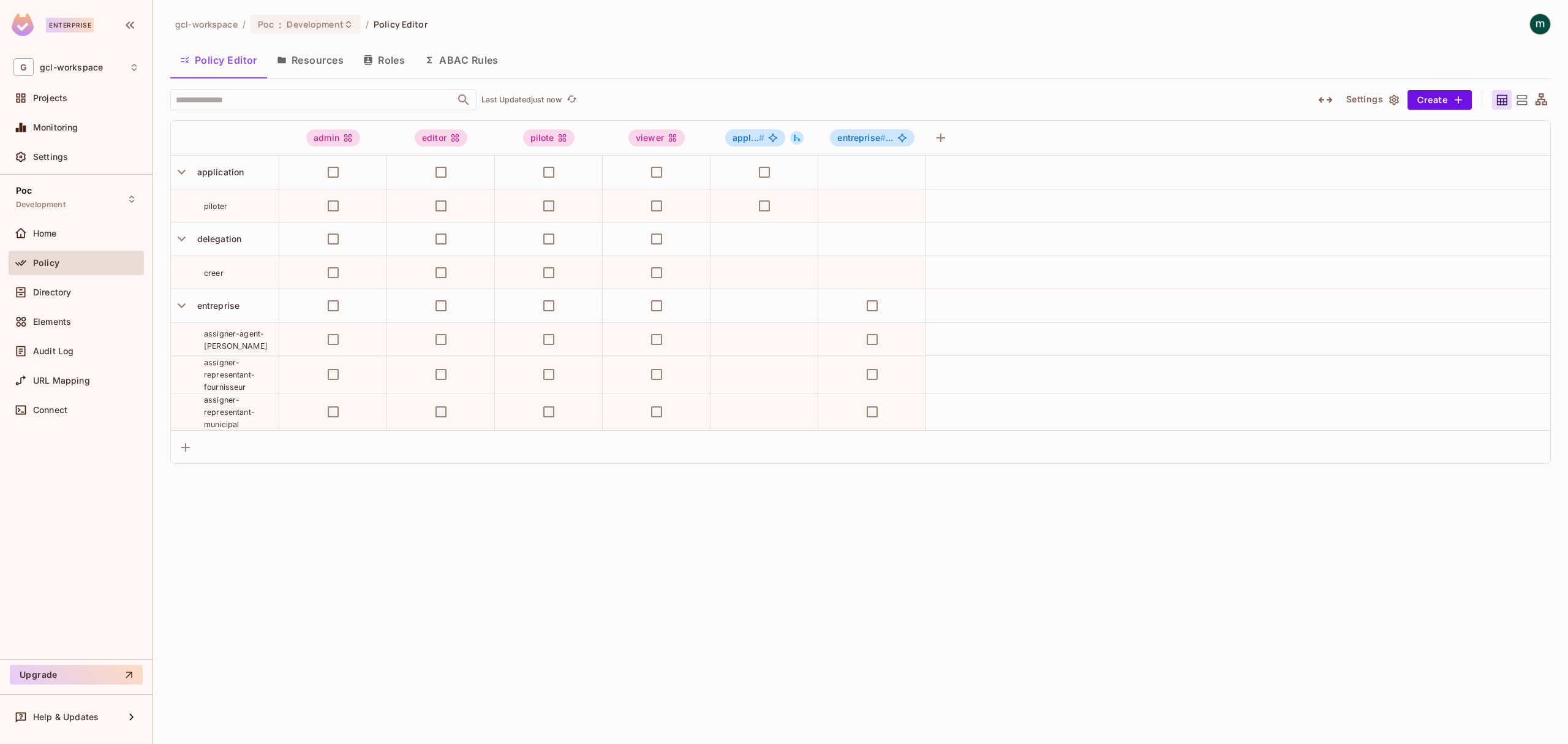
click at [212, 275] on span "creer" at bounding box center [213, 273] width 20 height 9
drag, startPoint x: 231, startPoint y: 351, endPoint x: 190, endPoint y: 330, distance: 46.1
click at [190, 330] on div "assigner-agent-saisie" at bounding box center [224, 339] width 108 height 24
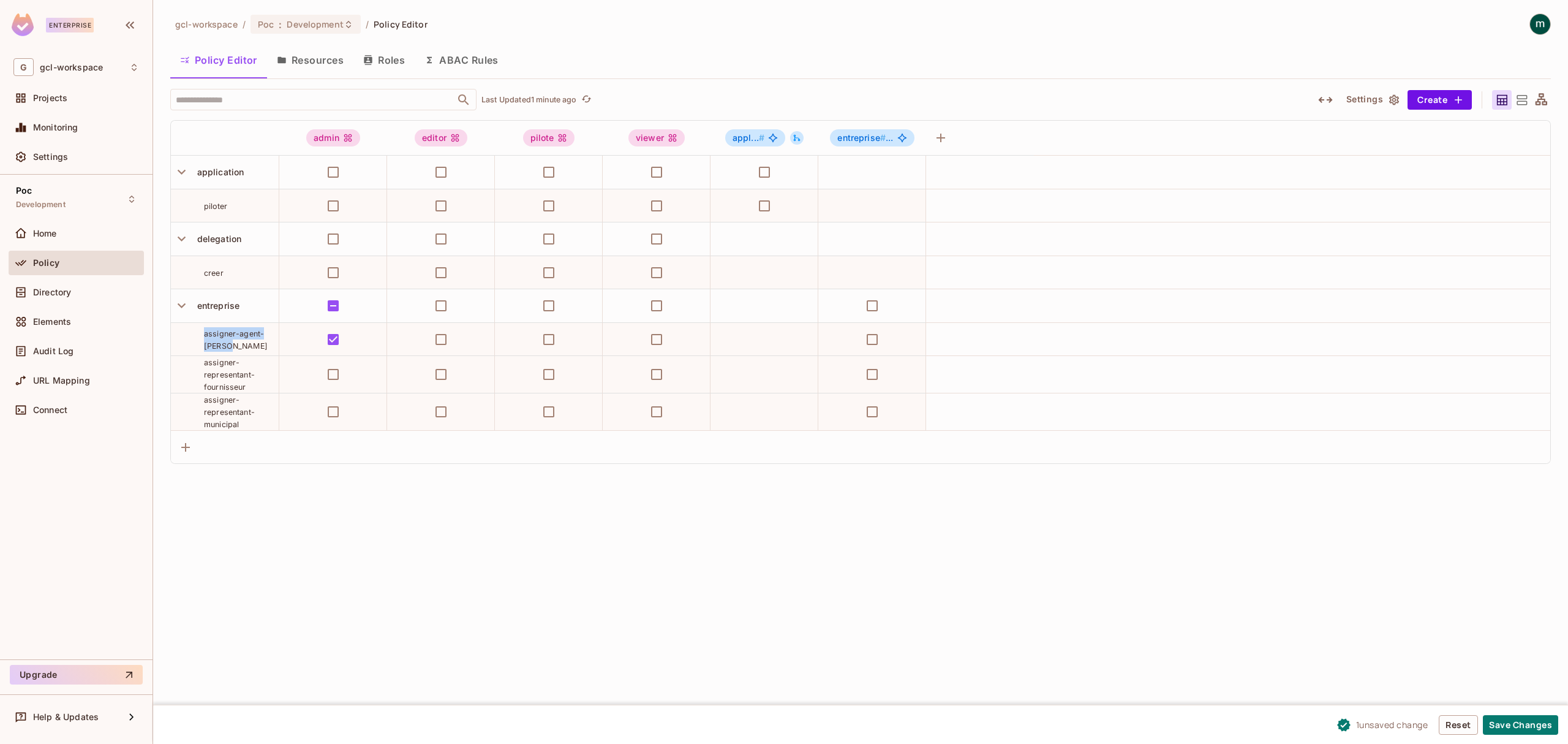
click at [243, 347] on div "assigner-agent-saisie" at bounding box center [241, 339] width 75 height 24
click at [300, 63] on button "Resources" at bounding box center [310, 60] width 86 height 31
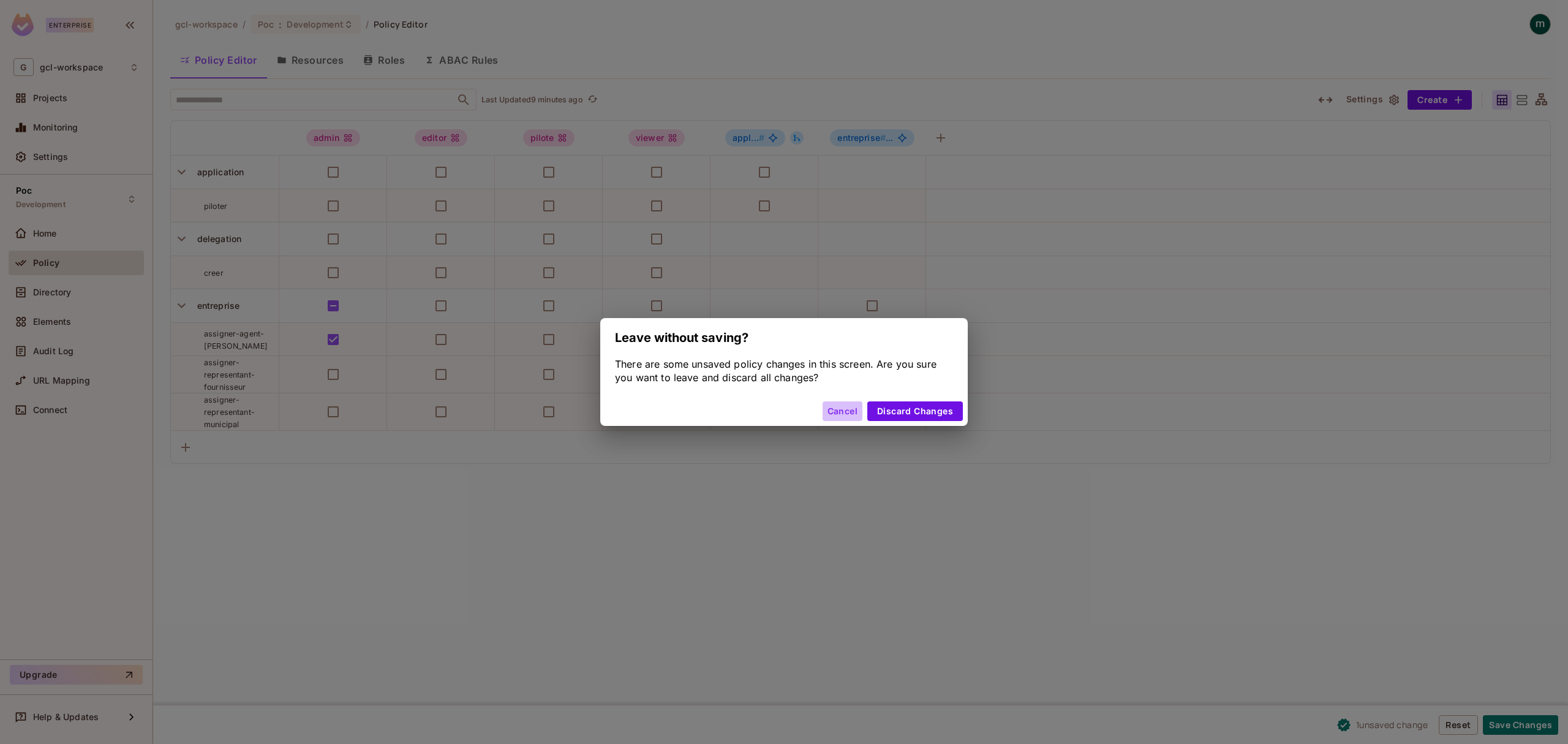
click at [836, 410] on button "Cancel" at bounding box center [842, 411] width 39 height 20
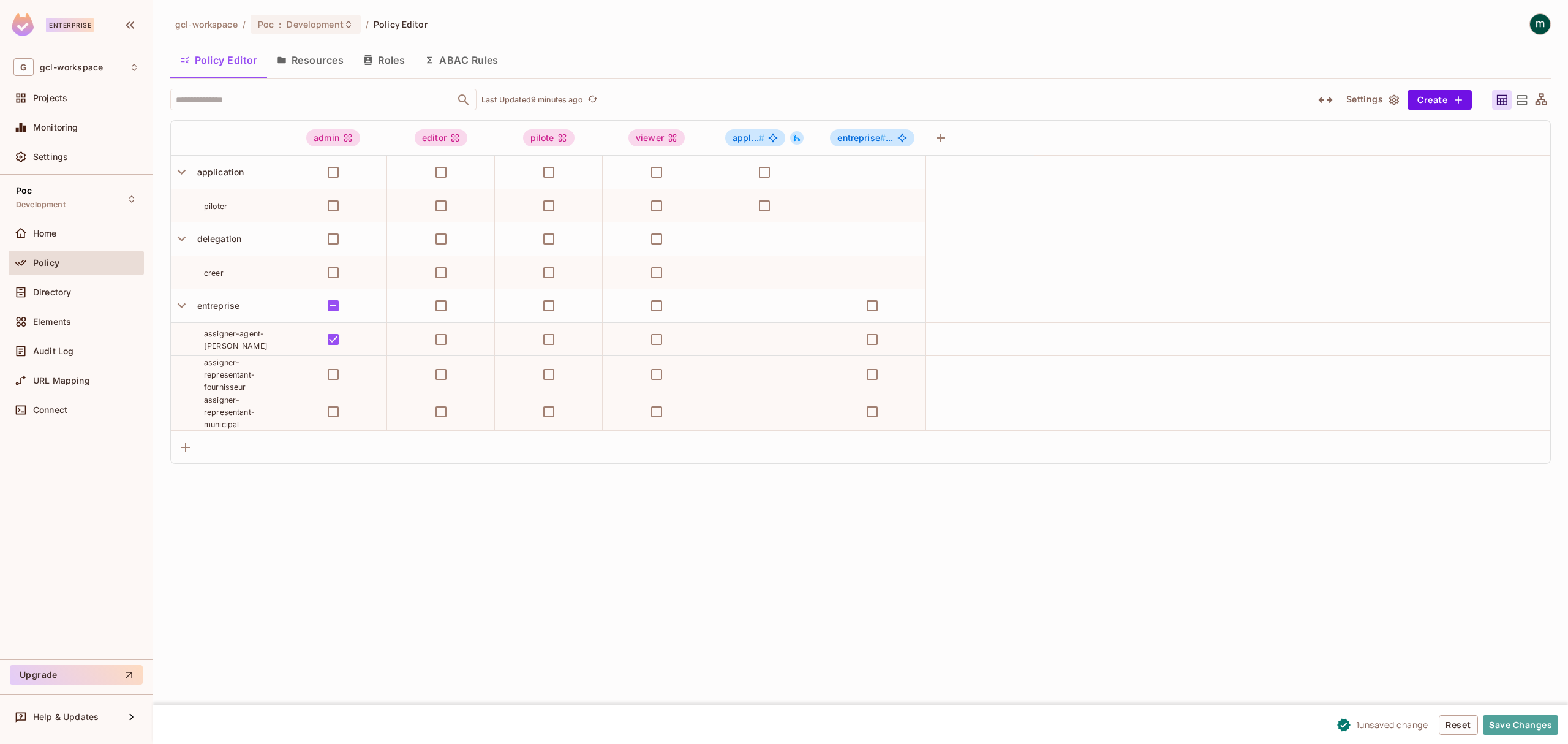
drag, startPoint x: 1499, startPoint y: 721, endPoint x: 1399, endPoint y: 638, distance: 130.0
click at [1500, 721] on button "Save Changes" at bounding box center [1520, 724] width 75 height 20
click at [715, 66] on div "Policy Editor Resources Roles ABAC Rules" at bounding box center [860, 60] width 1380 height 31
click at [309, 56] on button "Resources" at bounding box center [310, 60] width 86 height 31
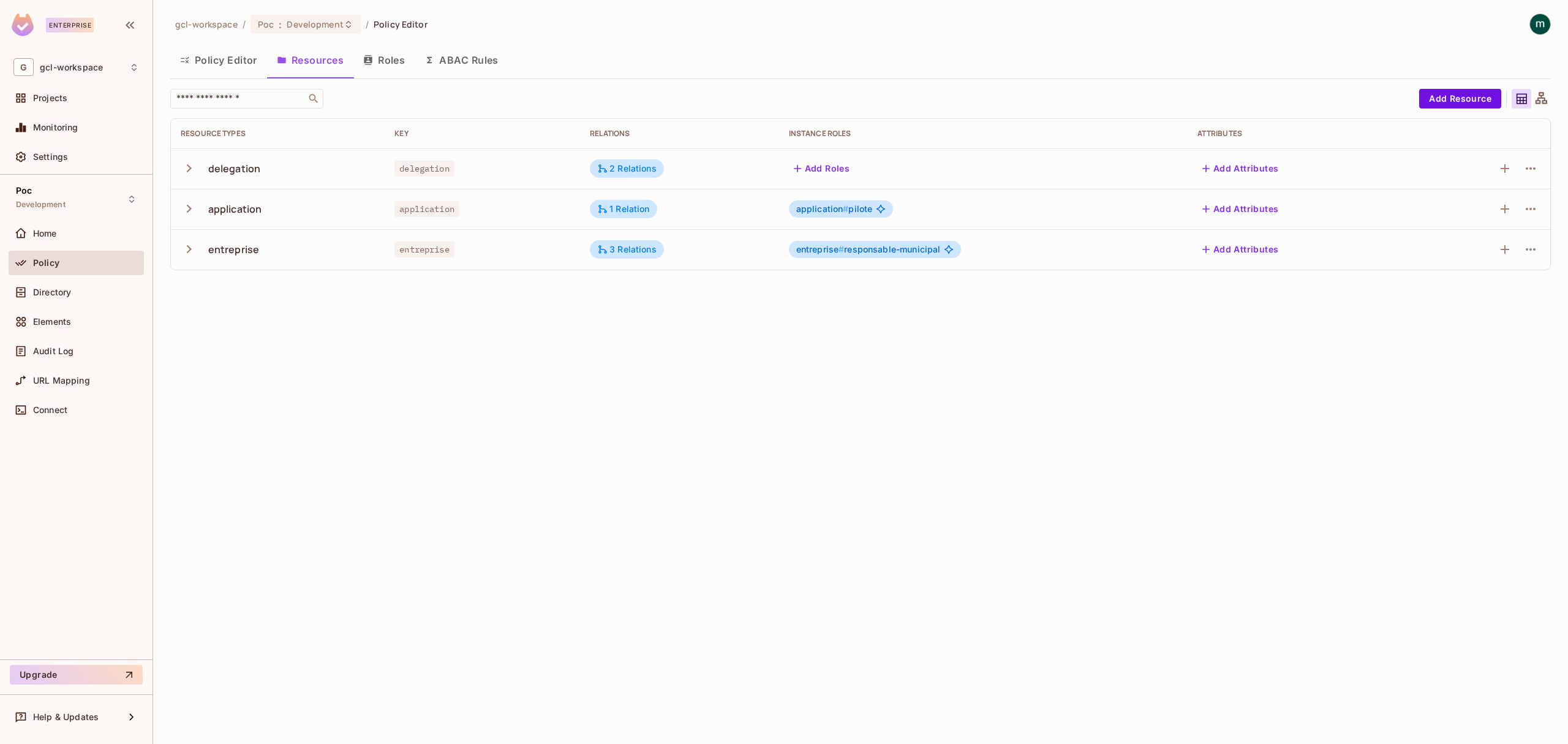
click at [399, 68] on button "Roles" at bounding box center [383, 60] width 61 height 31
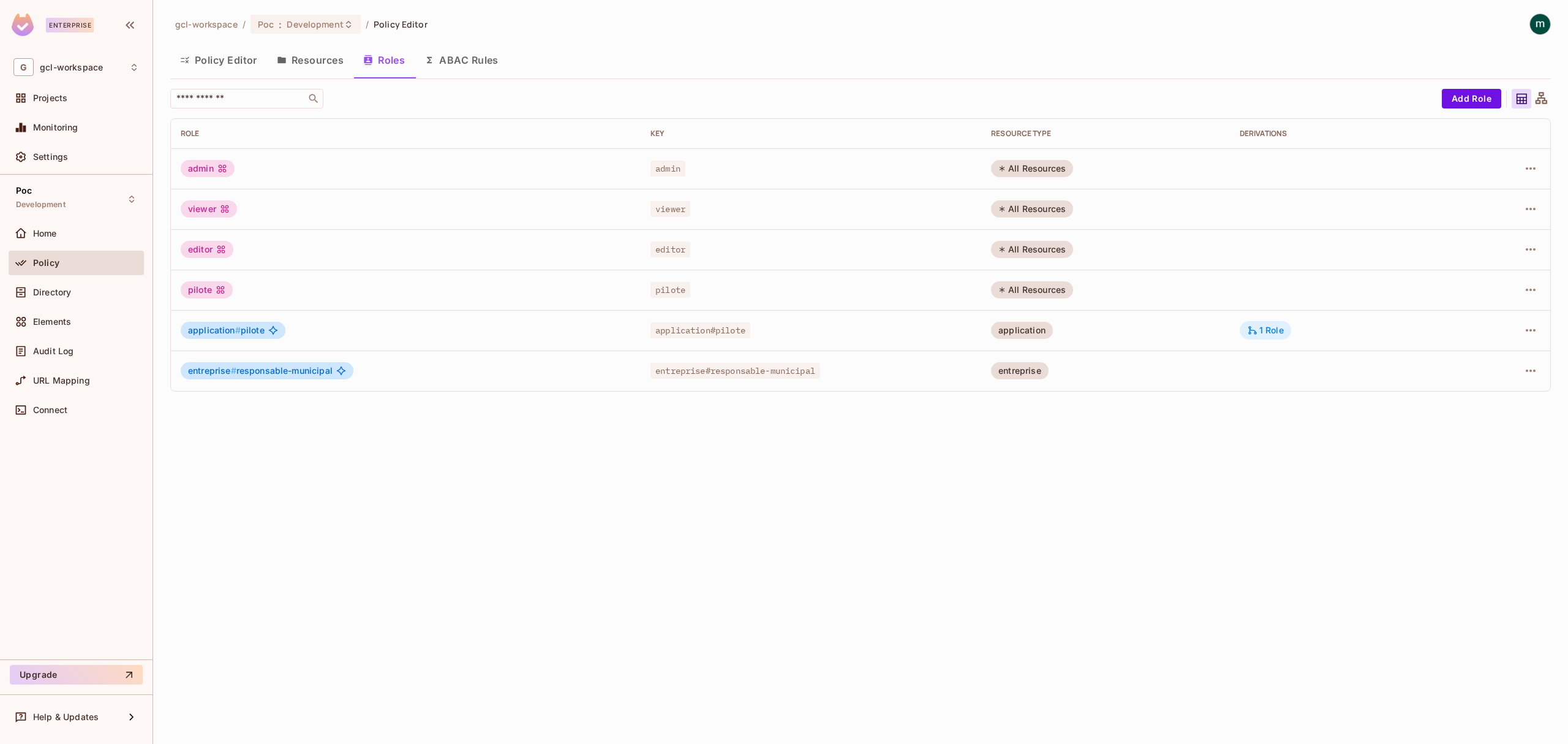
click at [1268, 330] on div "1 Role" at bounding box center [1265, 331] width 37 height 11
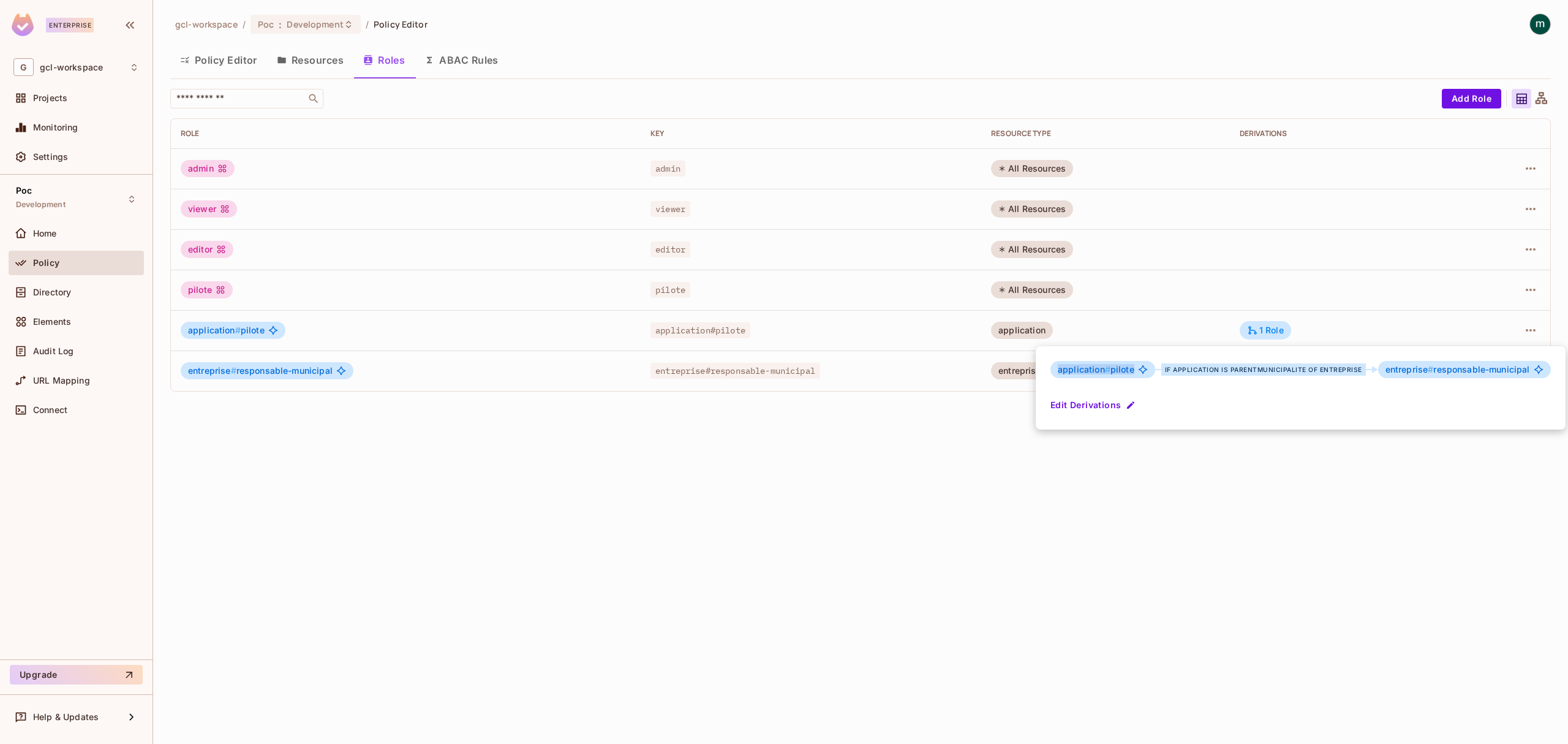
drag, startPoint x: 1059, startPoint y: 371, endPoint x: 1139, endPoint y: 369, distance: 80.0
click at [1139, 369] on div "application # pilote" at bounding box center [1103, 369] width 105 height 17
click at [1286, 369] on div "if application is parentmunicipalite of entreprise" at bounding box center [1264, 369] width 205 height 12
drag, startPoint x: 1518, startPoint y: 370, endPoint x: 1376, endPoint y: 365, distance: 142.1
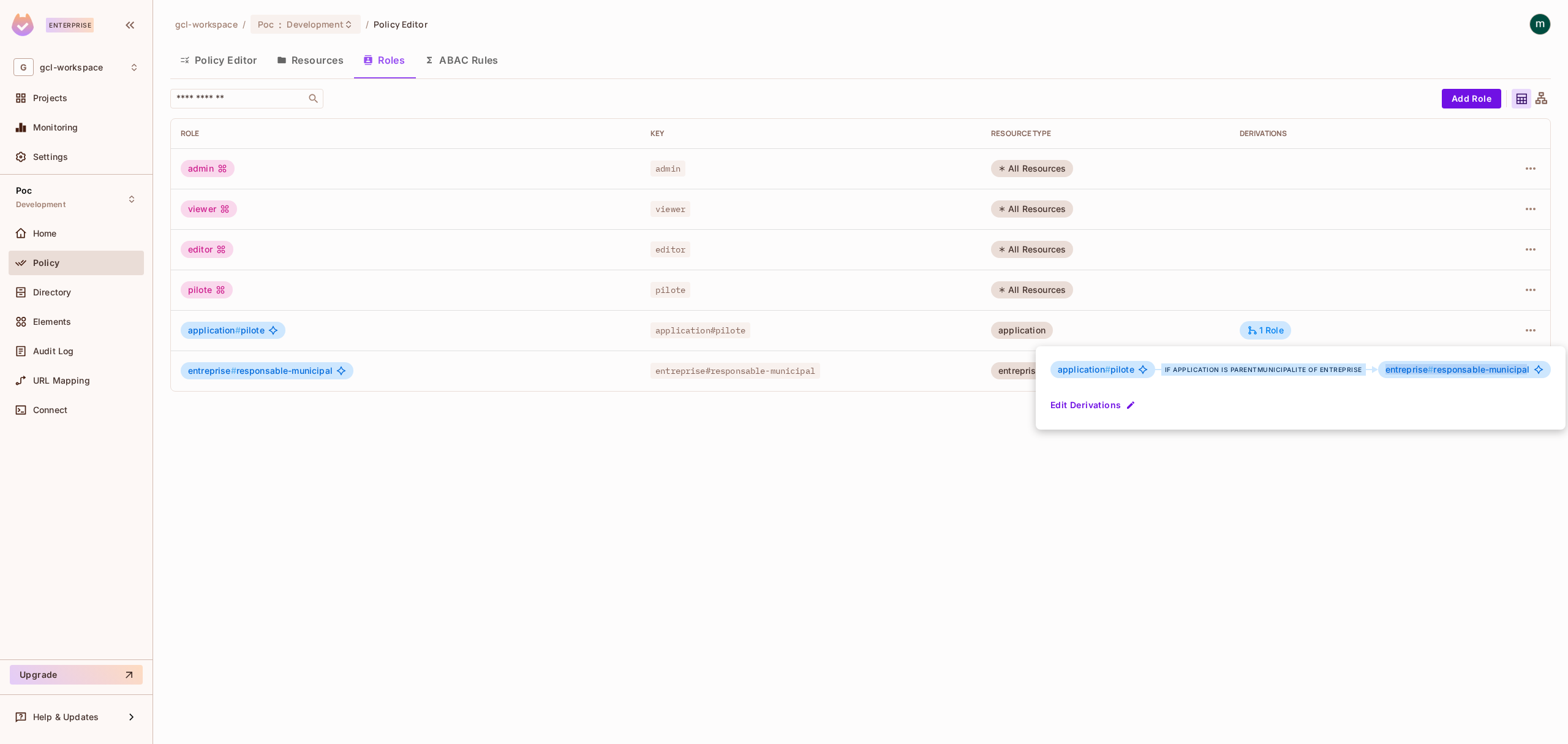
click at [1377, 365] on div "entreprise # responsable-municipal" at bounding box center [1464, 369] width 173 height 17
click at [1362, 484] on div at bounding box center [784, 372] width 1568 height 744
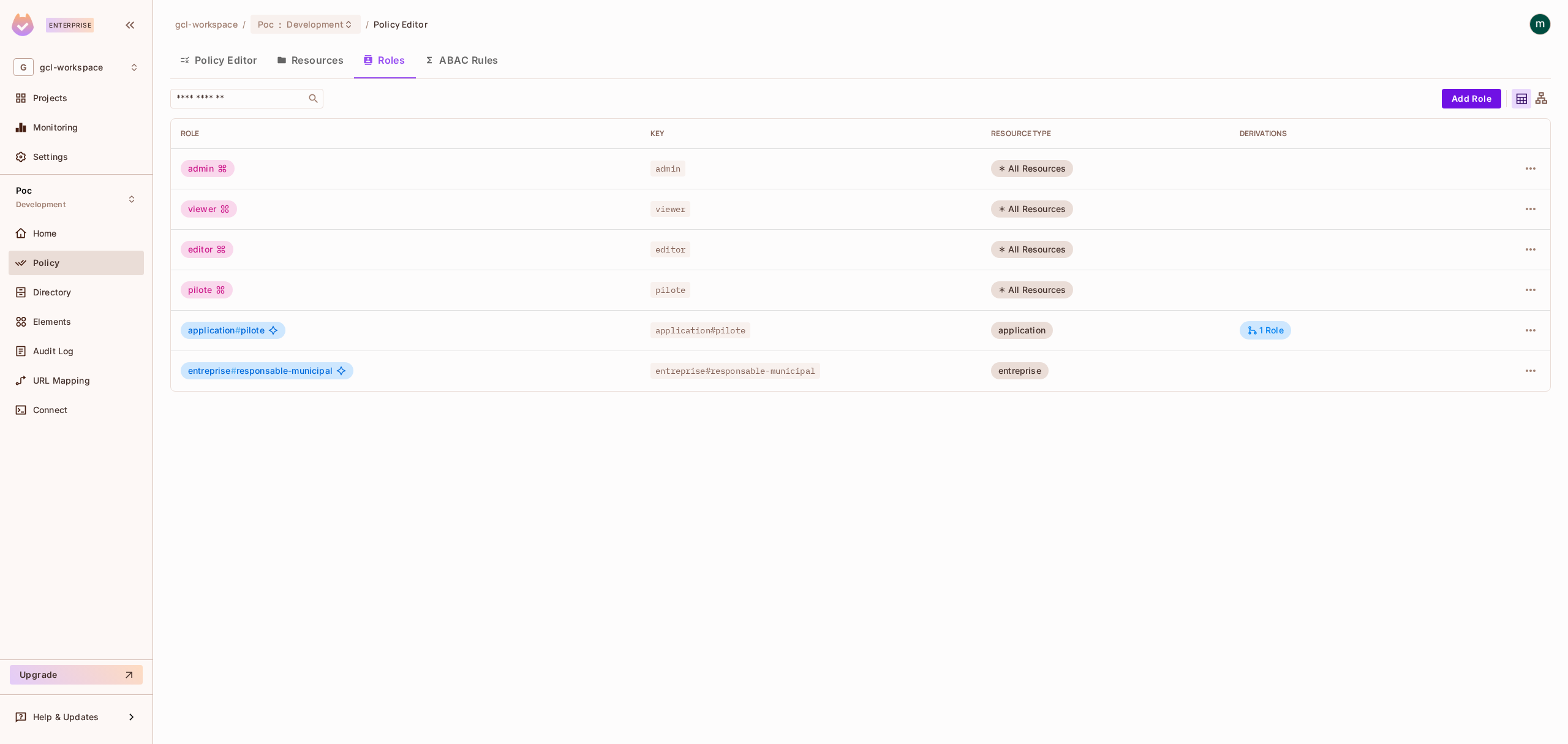
click at [743, 519] on div "gcl-workspace / Poc : Development / Policy Editor Policy Editor Resources Roles…" at bounding box center [860, 372] width 1415 height 744
click at [323, 55] on button "Resources" at bounding box center [310, 60] width 86 height 31
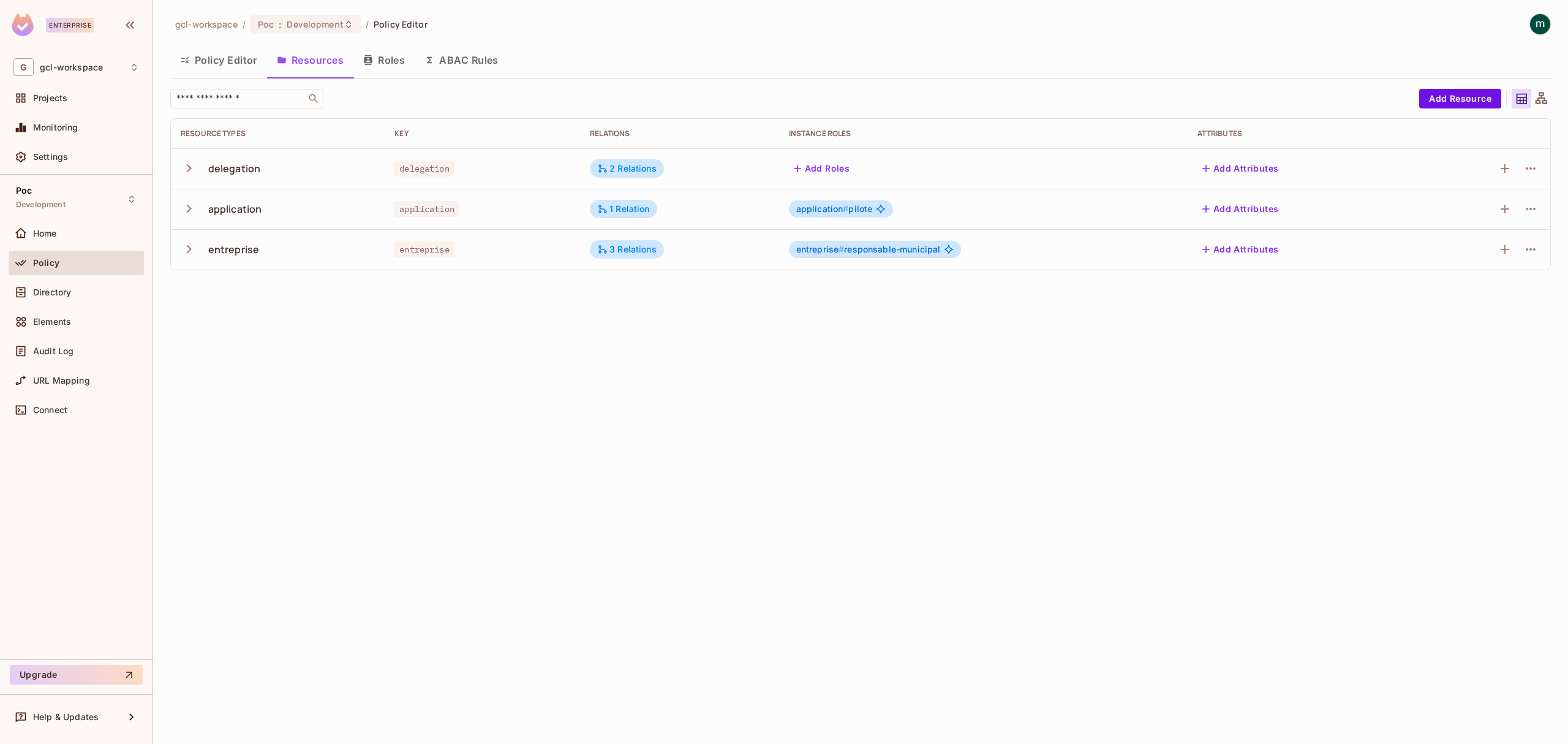
click at [190, 246] on icon "button" at bounding box center [189, 249] width 17 height 17
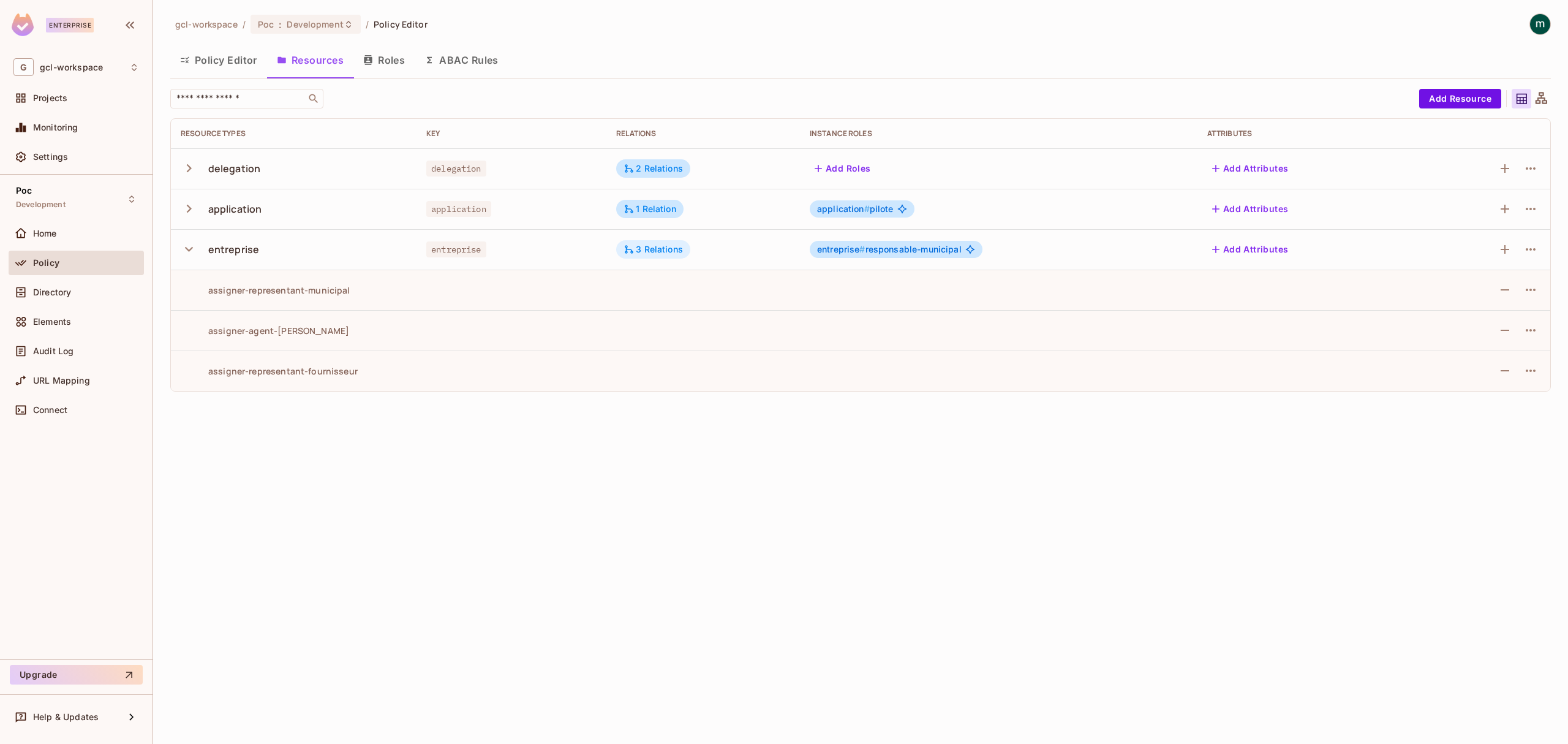
click at [633, 246] on div "3 Relations" at bounding box center [653, 250] width 59 height 11
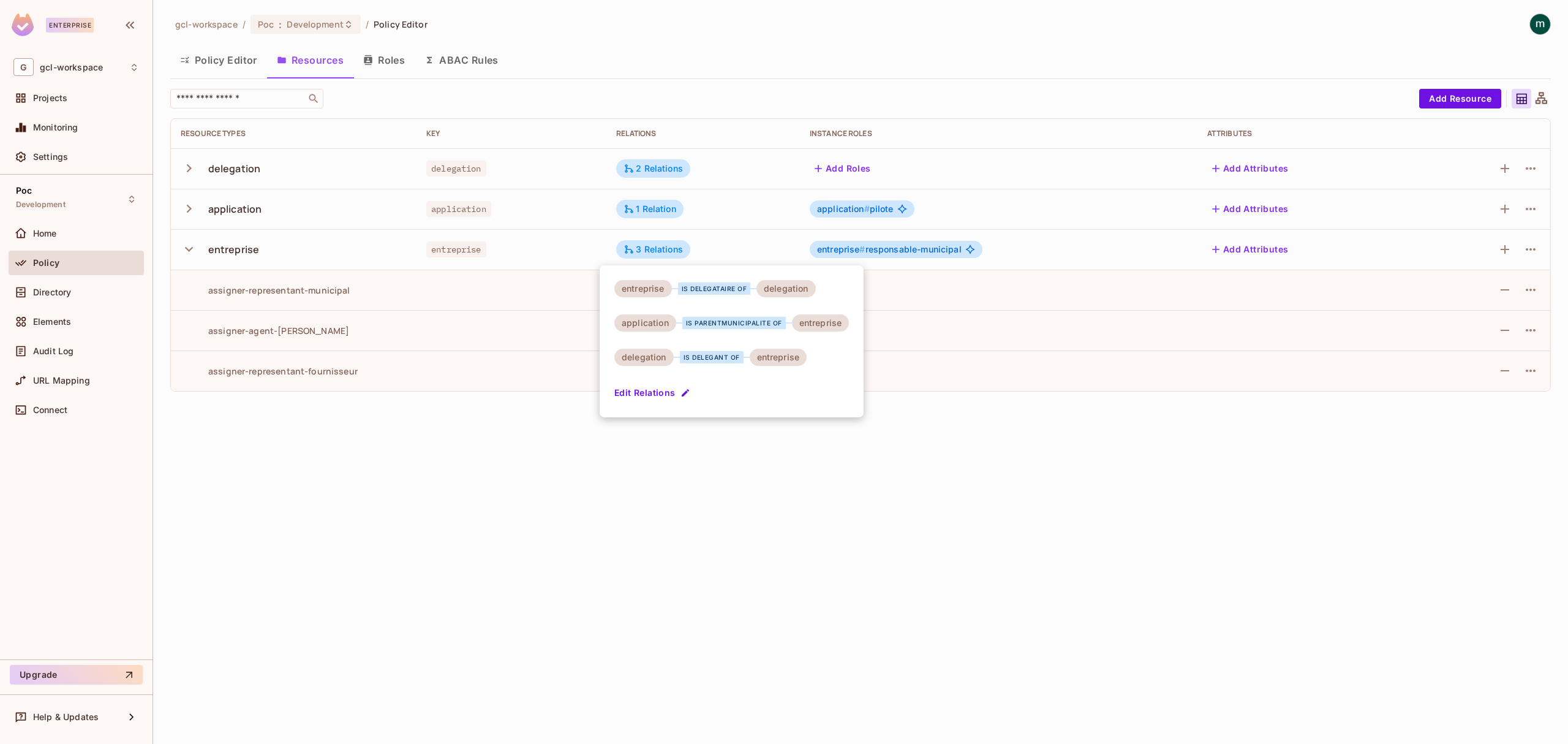
click at [644, 288] on div "entreprise" at bounding box center [642, 288] width 57 height 17
click at [647, 287] on div "entreprise" at bounding box center [642, 288] width 57 height 17
click at [633, 286] on div "entreprise" at bounding box center [642, 288] width 57 height 17
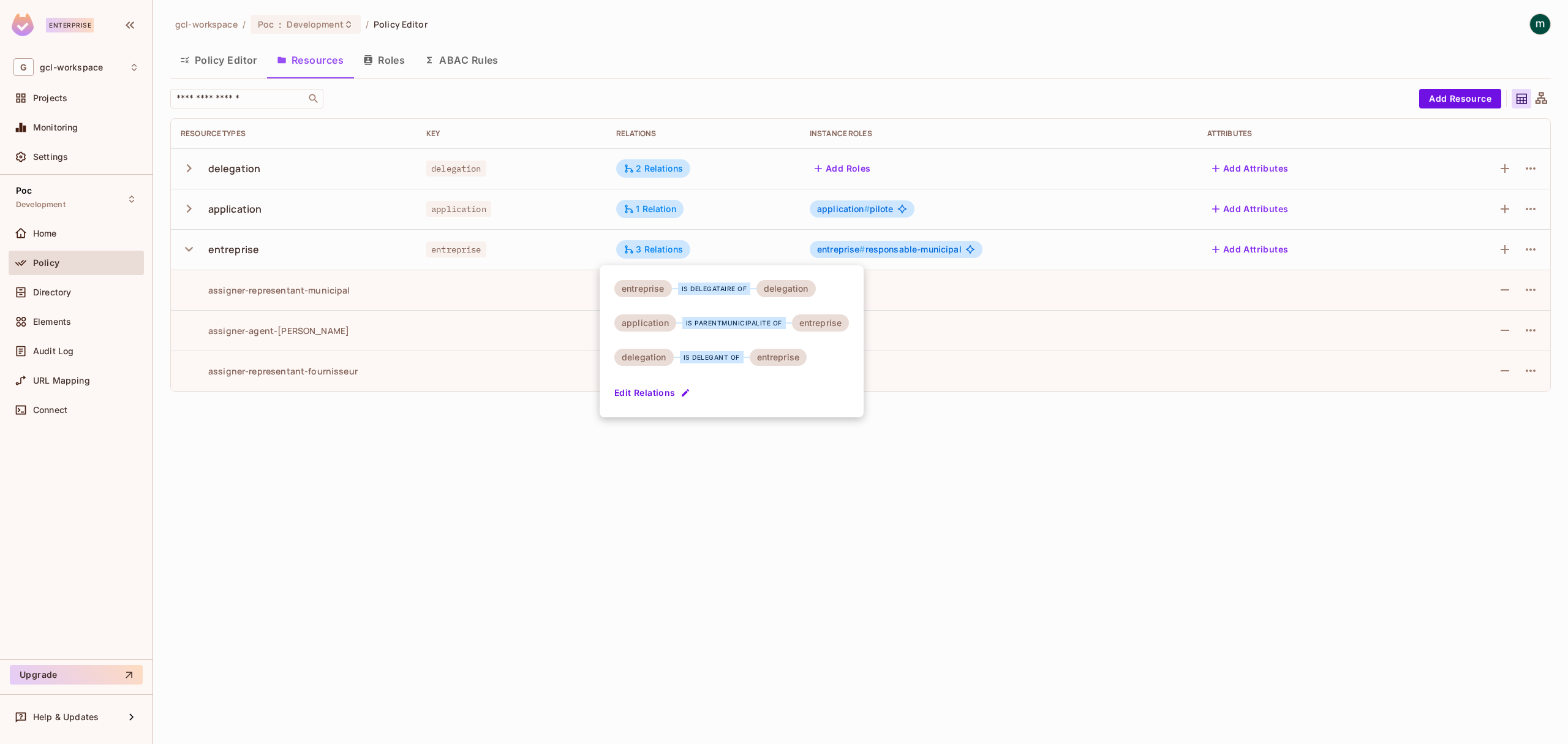
click at [194, 206] on div at bounding box center [784, 372] width 1568 height 744
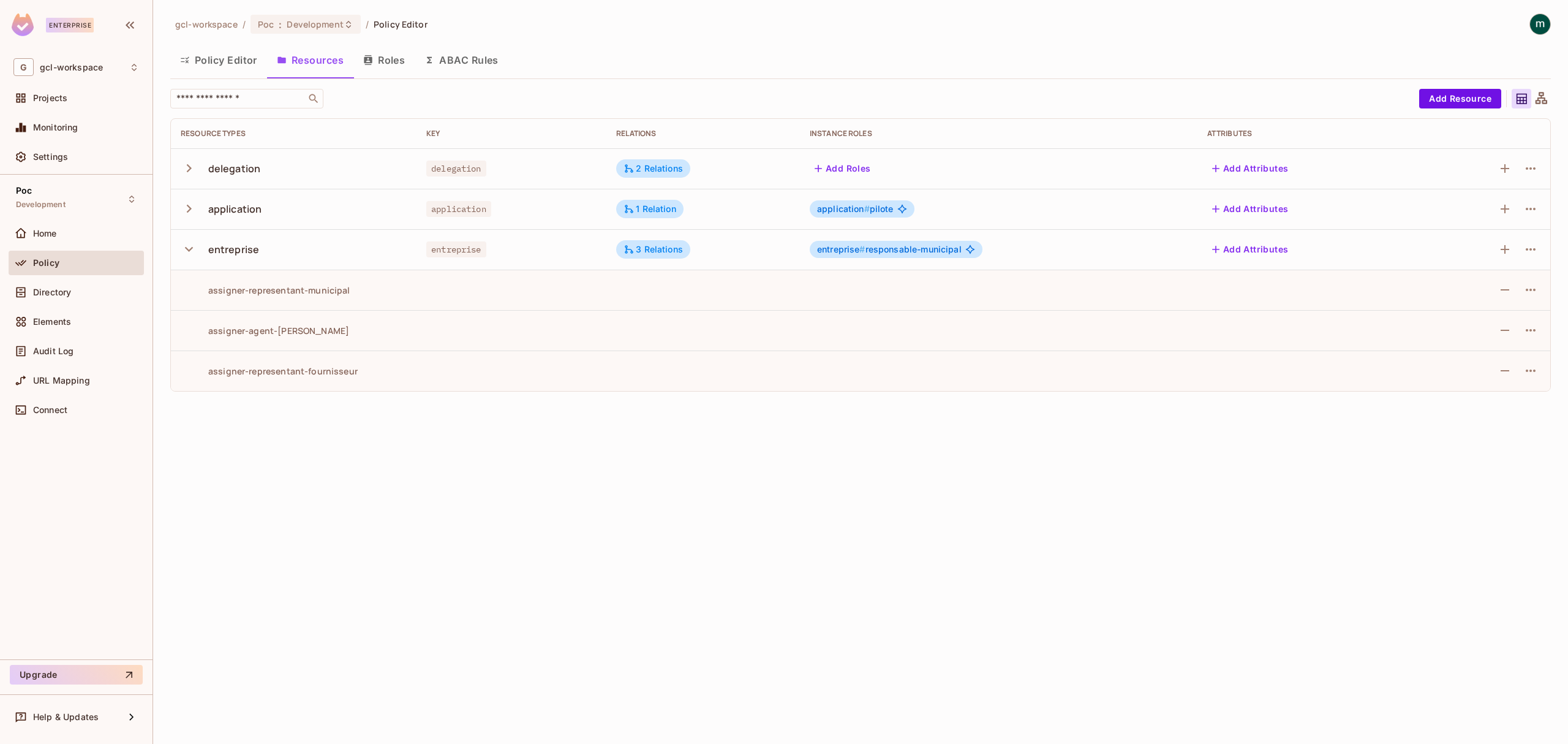
click at [190, 209] on icon "button" at bounding box center [189, 209] width 5 height 8
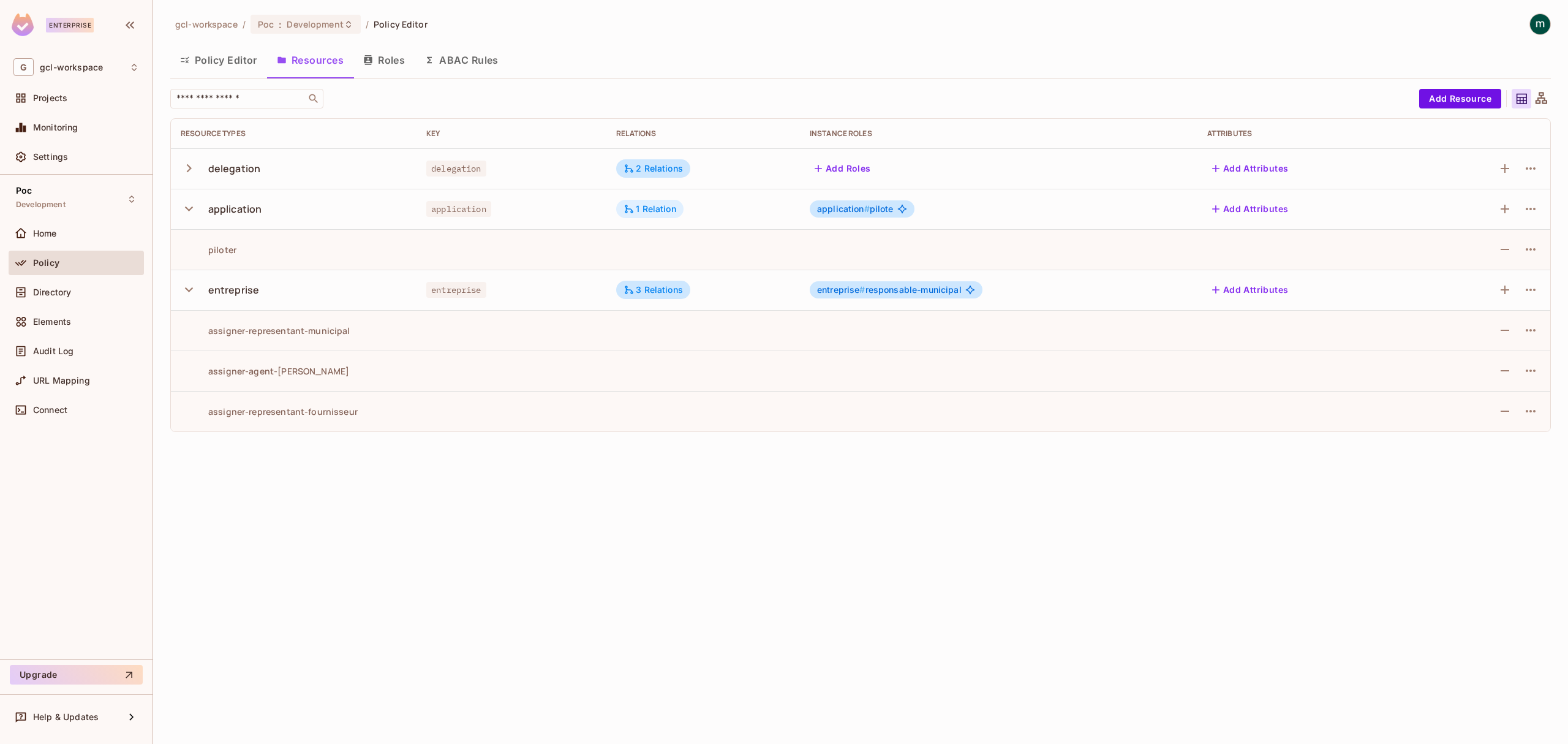
click at [647, 212] on div "1 Relation" at bounding box center [650, 209] width 53 height 11
click at [706, 249] on div "is parentmunicipalite of" at bounding box center [734, 248] width 103 height 12
click at [640, 250] on div "application" at bounding box center [645, 248] width 62 height 17
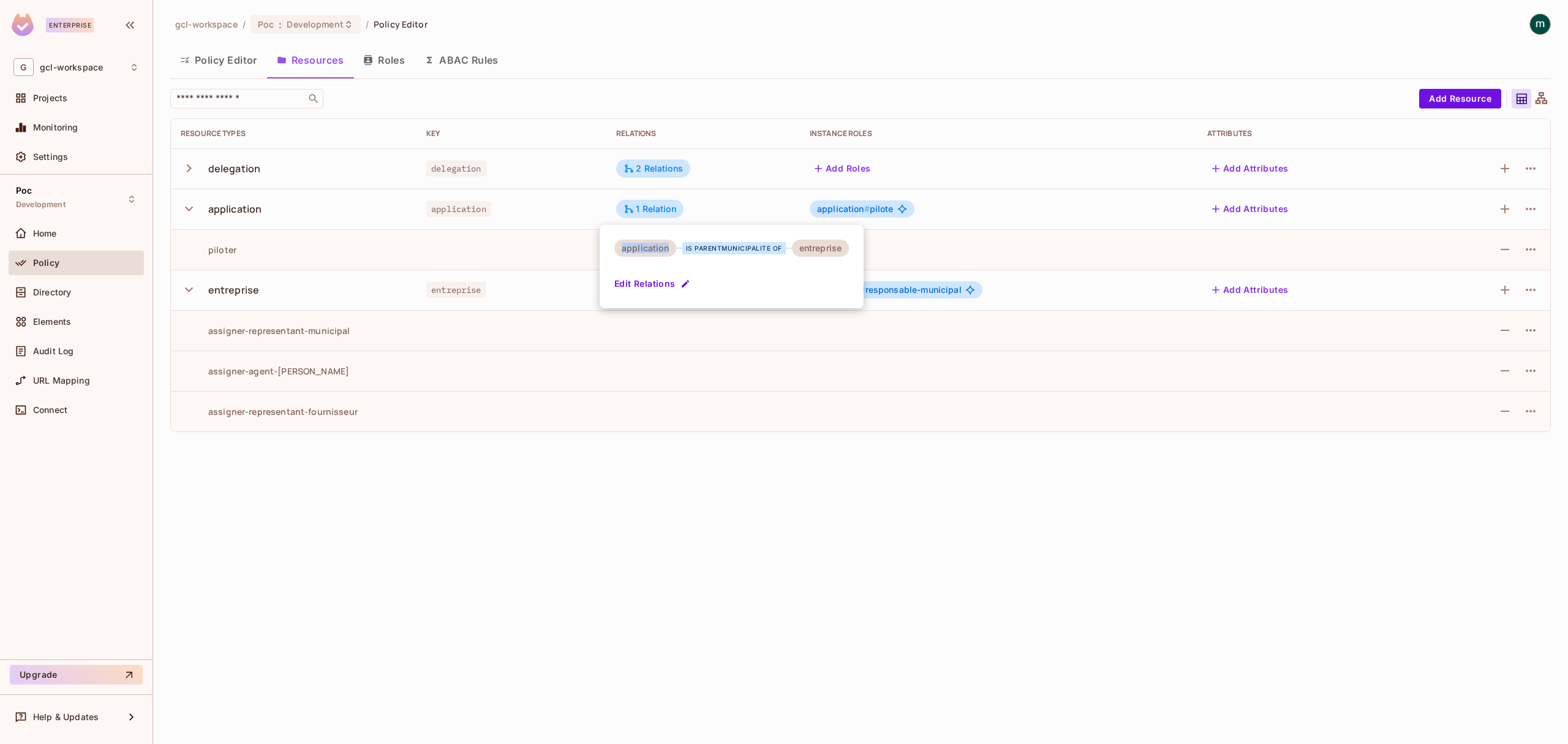
click at [644, 249] on div "application" at bounding box center [645, 248] width 62 height 17
click at [725, 246] on div "is parentmunicipalite of" at bounding box center [734, 248] width 103 height 12
click at [802, 246] on div "entreprise" at bounding box center [820, 248] width 57 height 17
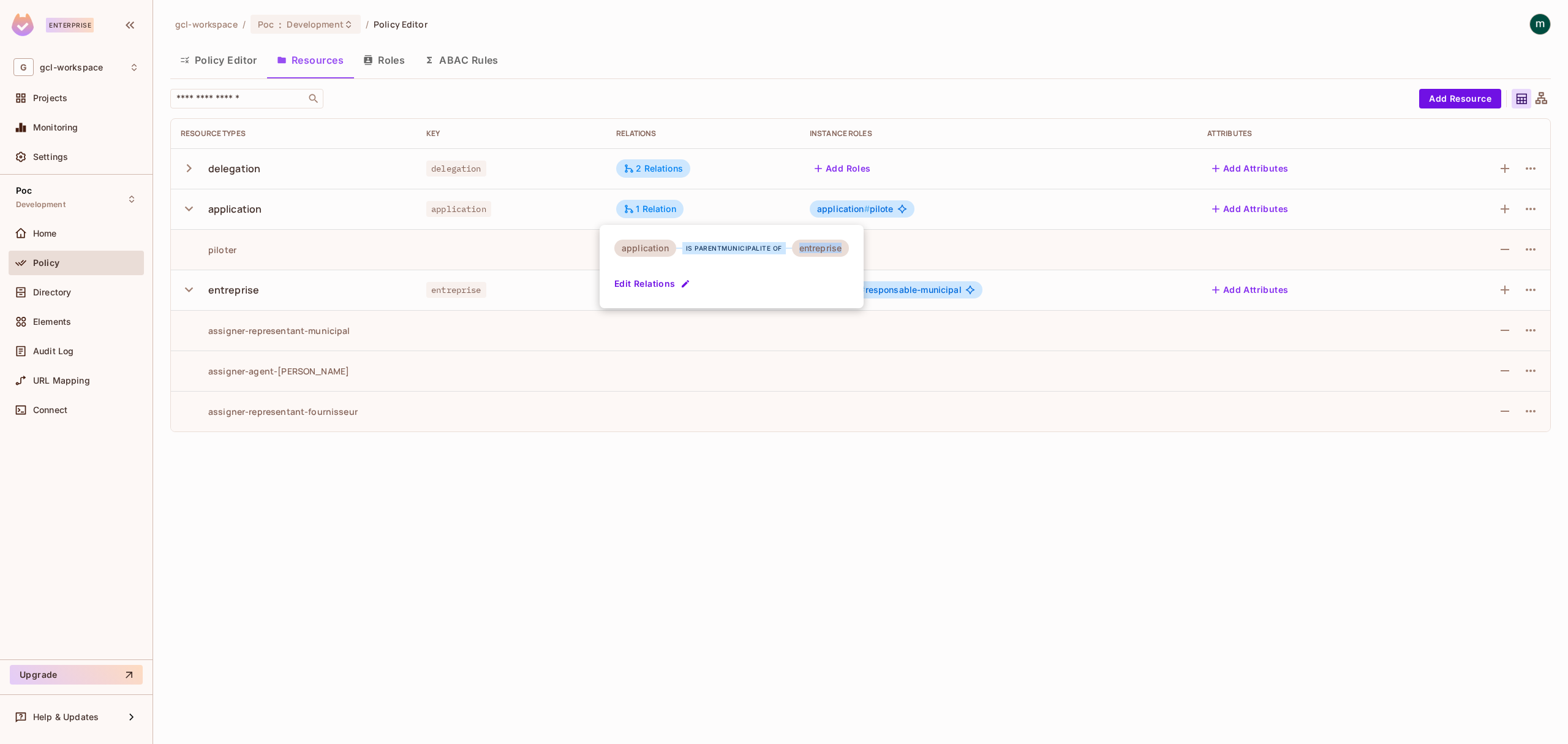
click at [802, 246] on div "entreprise" at bounding box center [820, 248] width 57 height 17
click at [456, 518] on div at bounding box center [784, 372] width 1568 height 744
click at [403, 53] on button "Roles" at bounding box center [383, 60] width 61 height 31
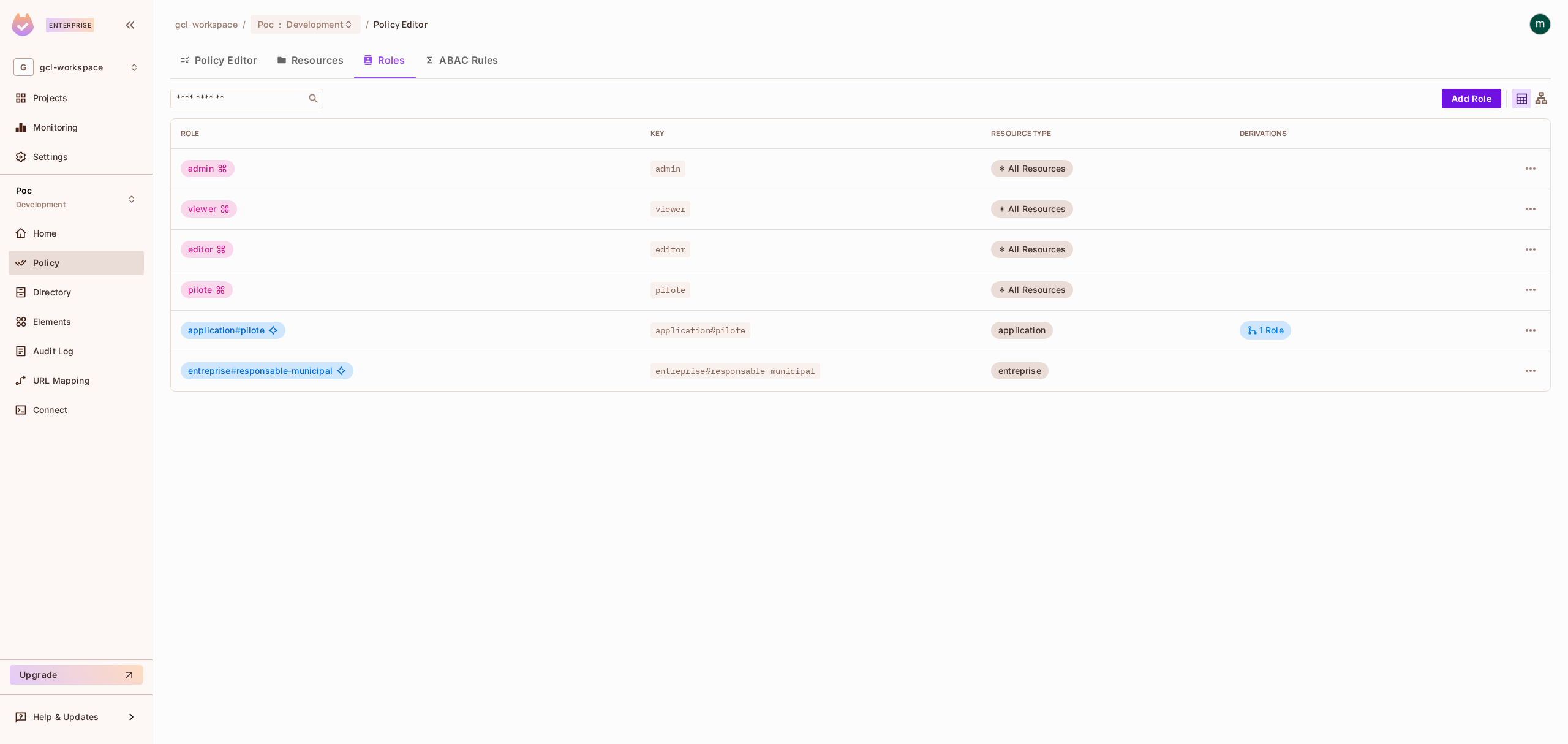
click at [207, 288] on div "pilote" at bounding box center [206, 289] width 52 height 17
click at [206, 288] on div "pilote" at bounding box center [206, 289] width 52 height 17
click at [194, 291] on div "pilote" at bounding box center [206, 289] width 52 height 17
click at [1468, 98] on button "Add Role" at bounding box center [1470, 99] width 59 height 20
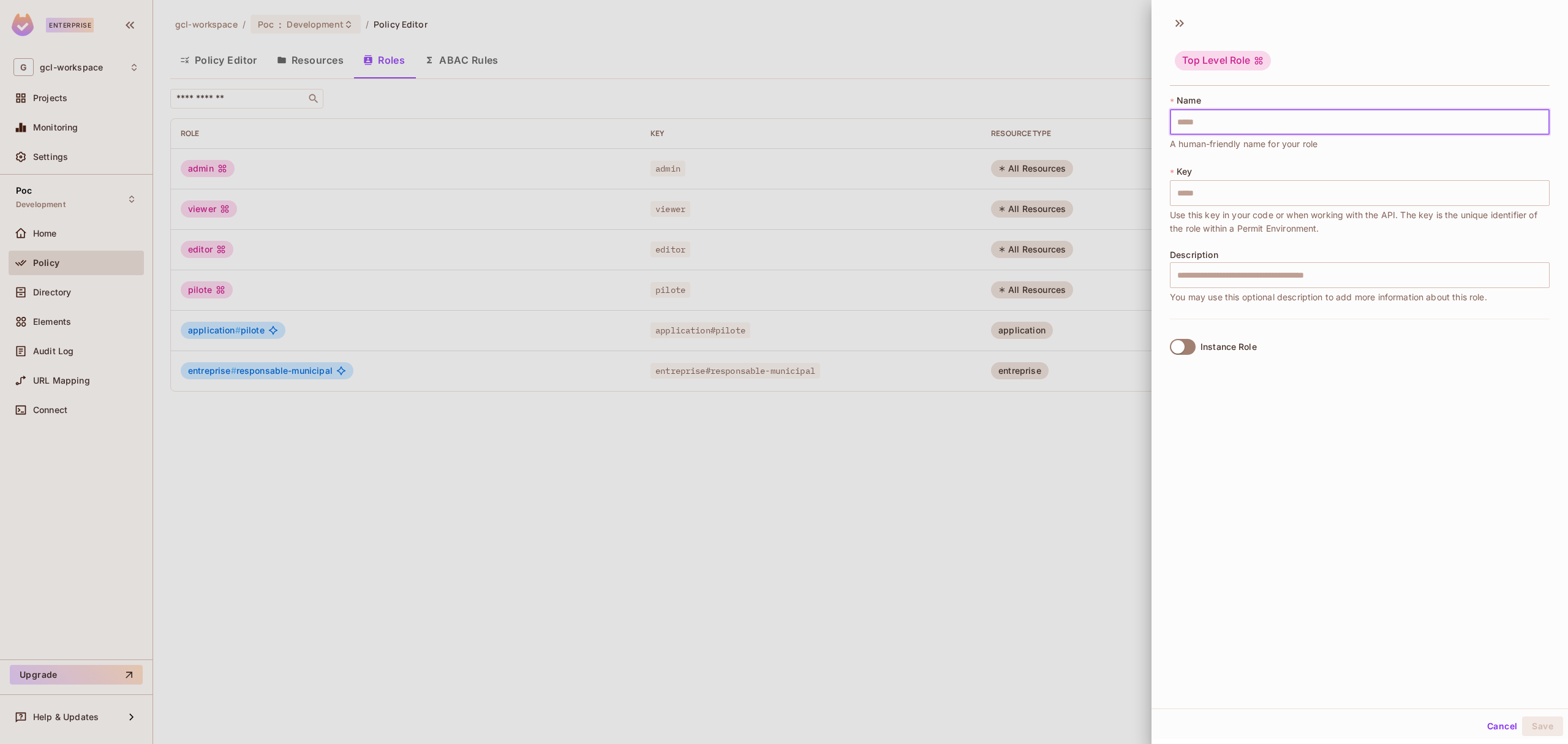
click at [1237, 123] on input "text" at bounding box center [1360, 121] width 379 height 25
type input "*"
type input "**"
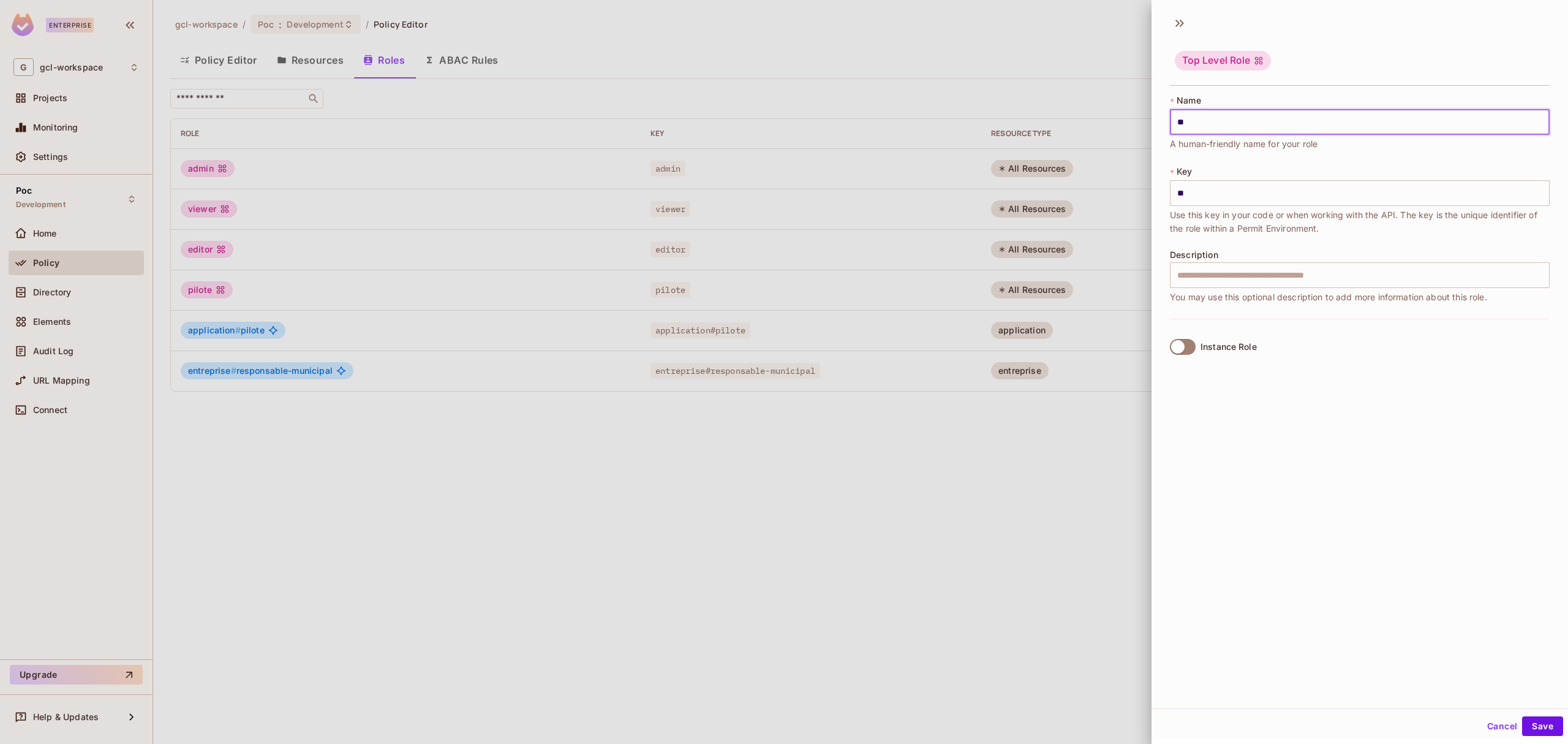
type input "***"
type input "****"
type input "*****"
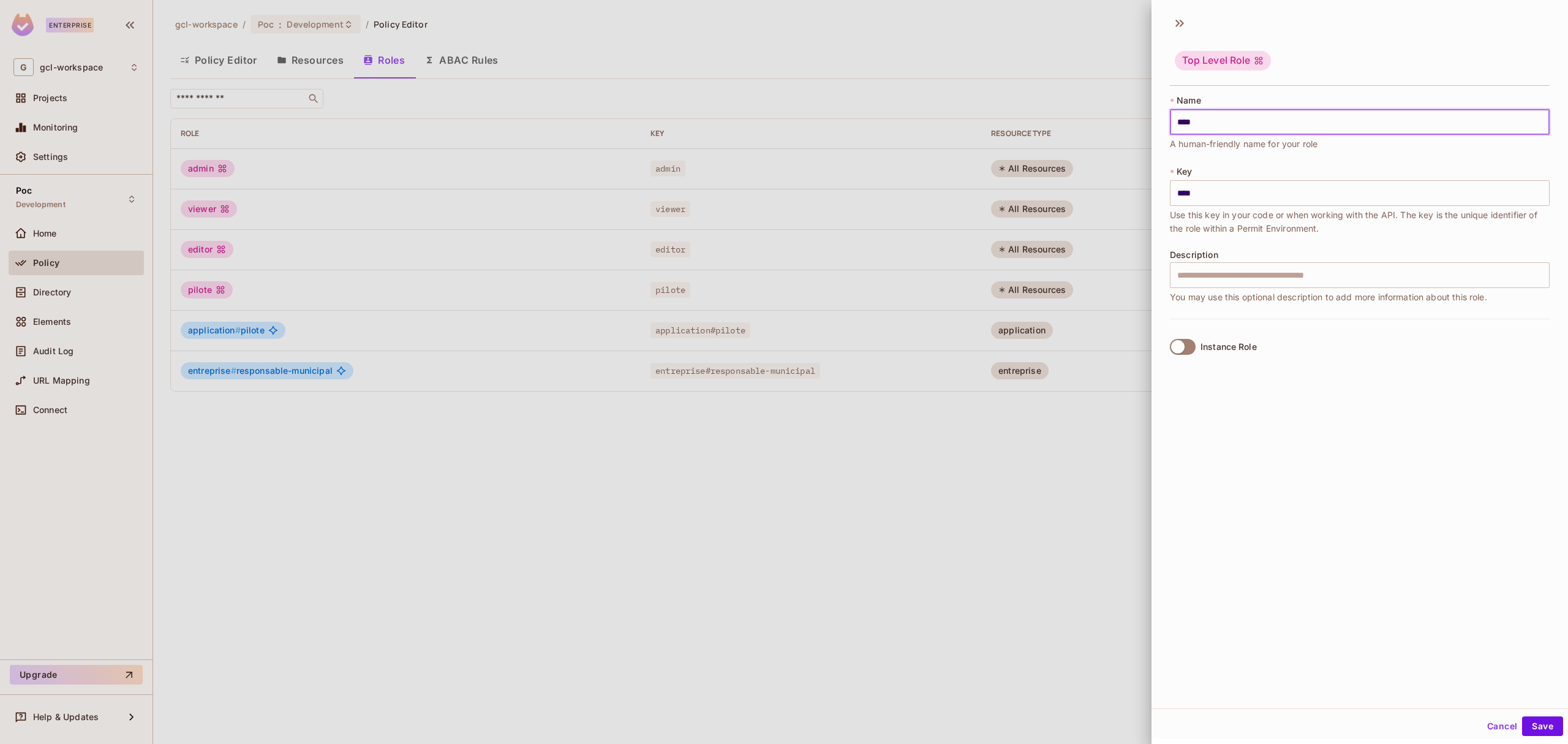
type input "*****"
type input "******"
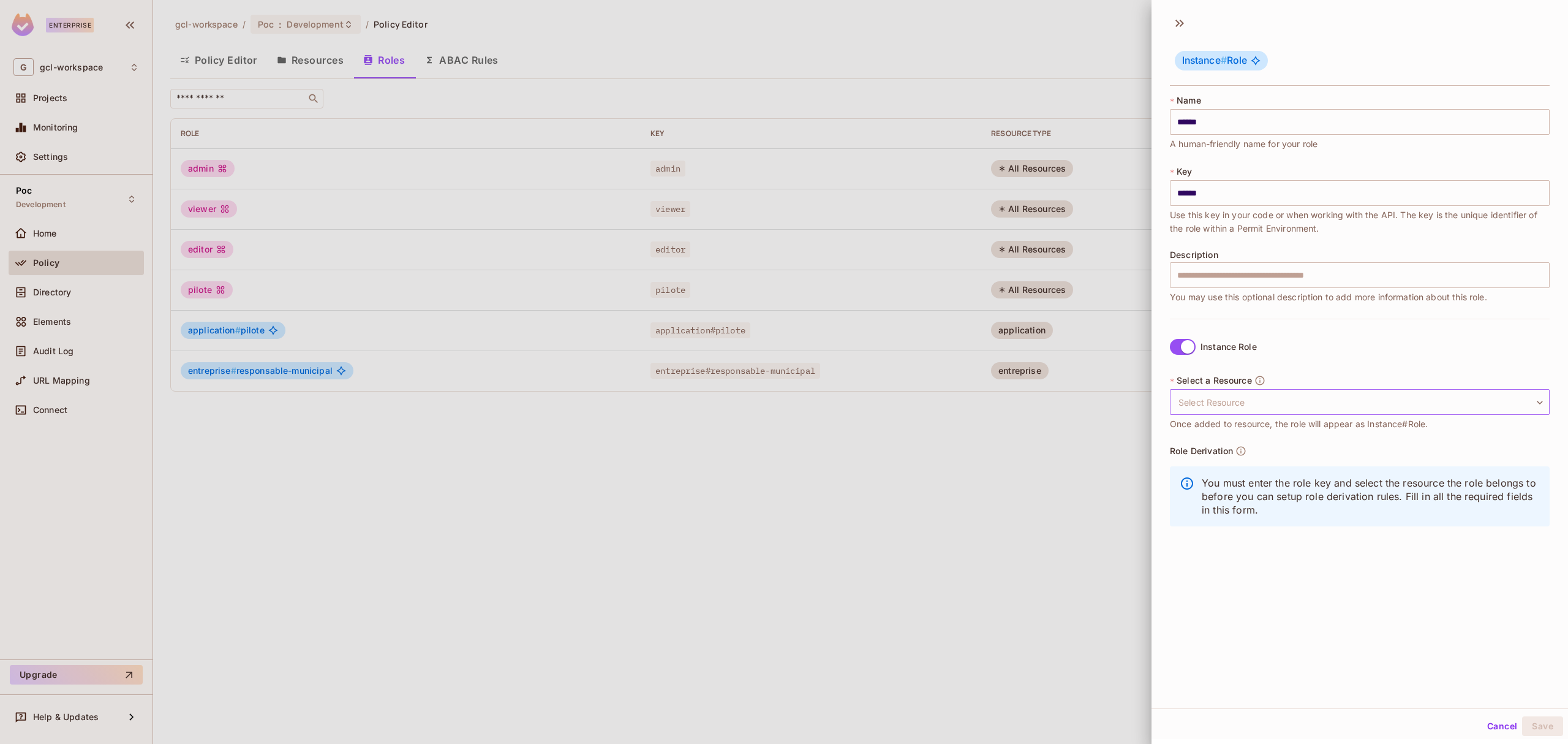
click at [1287, 391] on body "Enterprise G gcl-workspace Projects Monitoring Settings Poc Development Home Po…" at bounding box center [784, 372] width 1568 height 744
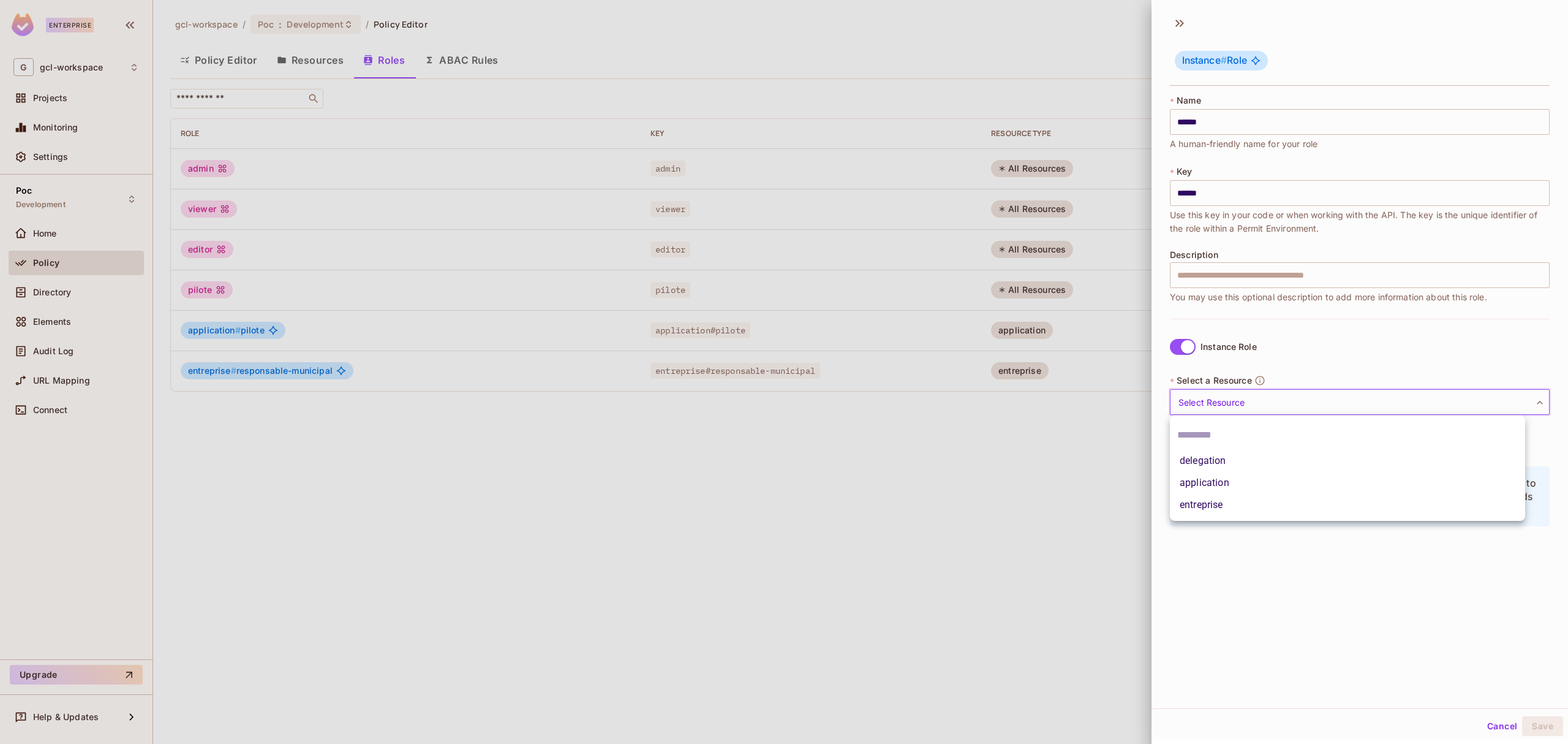
click at [1218, 484] on li "application" at bounding box center [1347, 482] width 355 height 22
type input "**********"
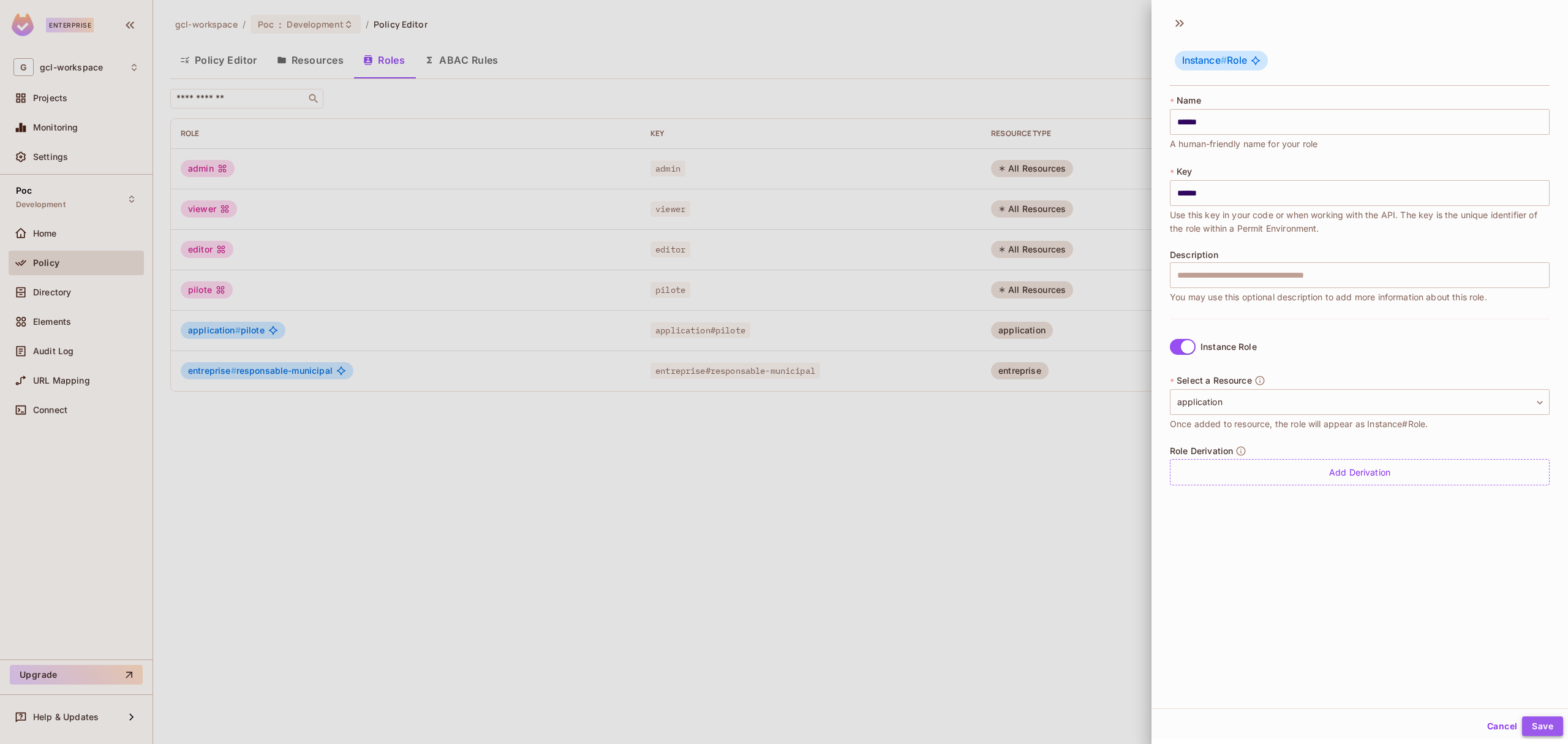
click at [1534, 724] on button "Save" at bounding box center [1543, 725] width 41 height 20
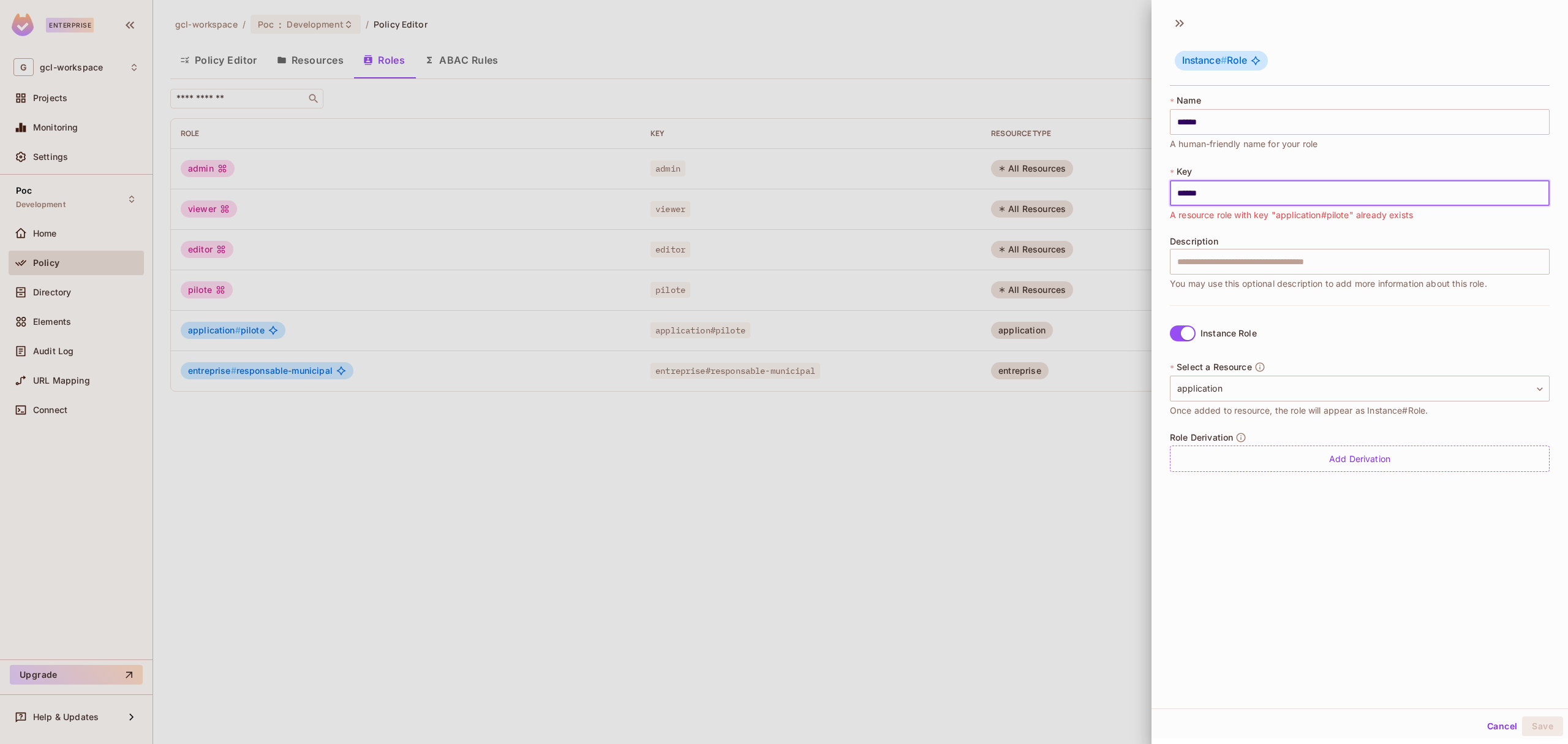
click at [1239, 190] on input "******" at bounding box center [1360, 193] width 379 height 25
click at [1492, 723] on button "Cancel" at bounding box center [1501, 725] width 39 height 20
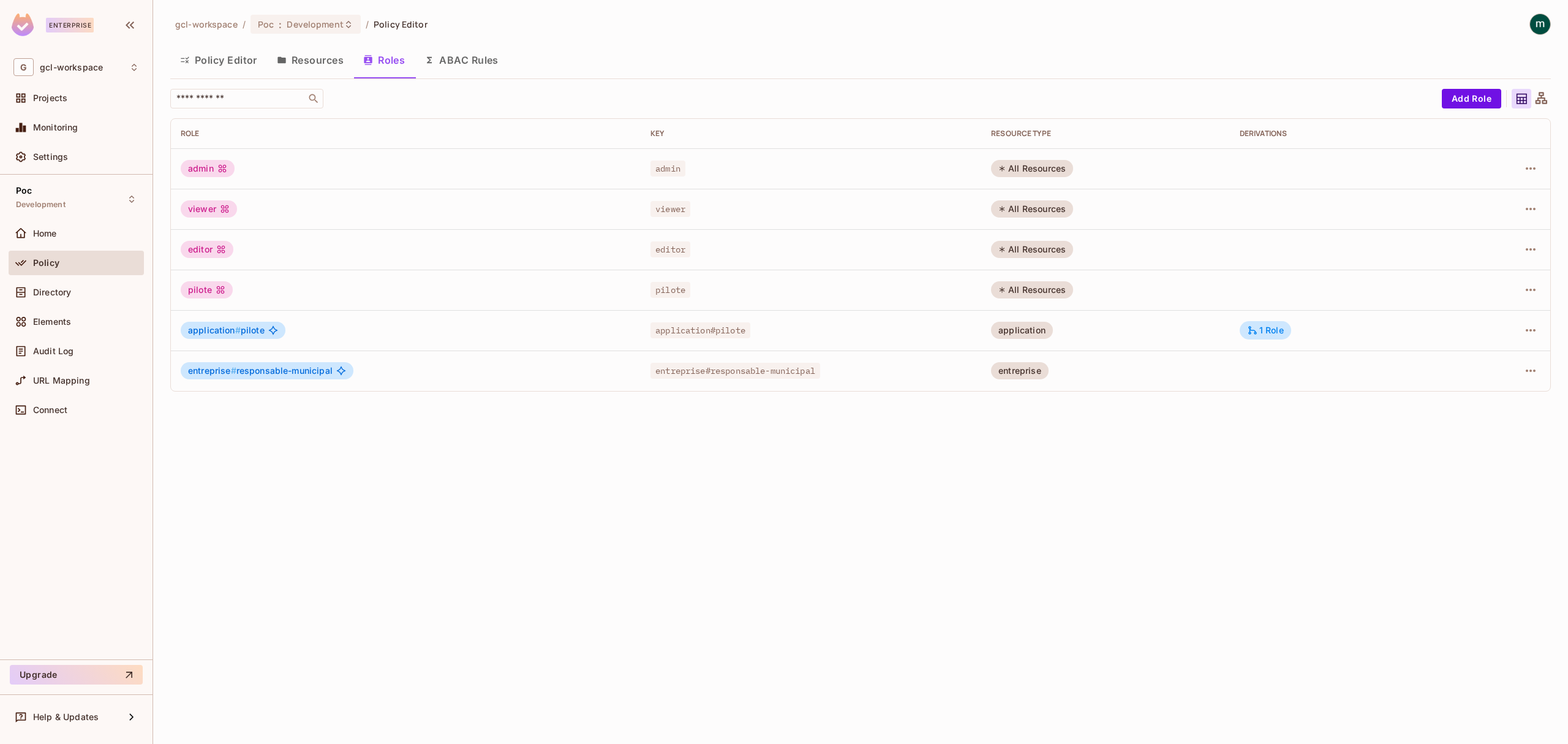
click at [381, 549] on div "gcl-workspace / Poc : Development / Policy Editor Policy Editor Resources Roles…" at bounding box center [860, 372] width 1415 height 744
drag, startPoint x: 190, startPoint y: 331, endPoint x: 263, endPoint y: 332, distance: 73.0
click at [263, 332] on span "application # pilote" at bounding box center [226, 330] width 77 height 9
click at [200, 289] on div "pilote" at bounding box center [206, 289] width 52 height 17
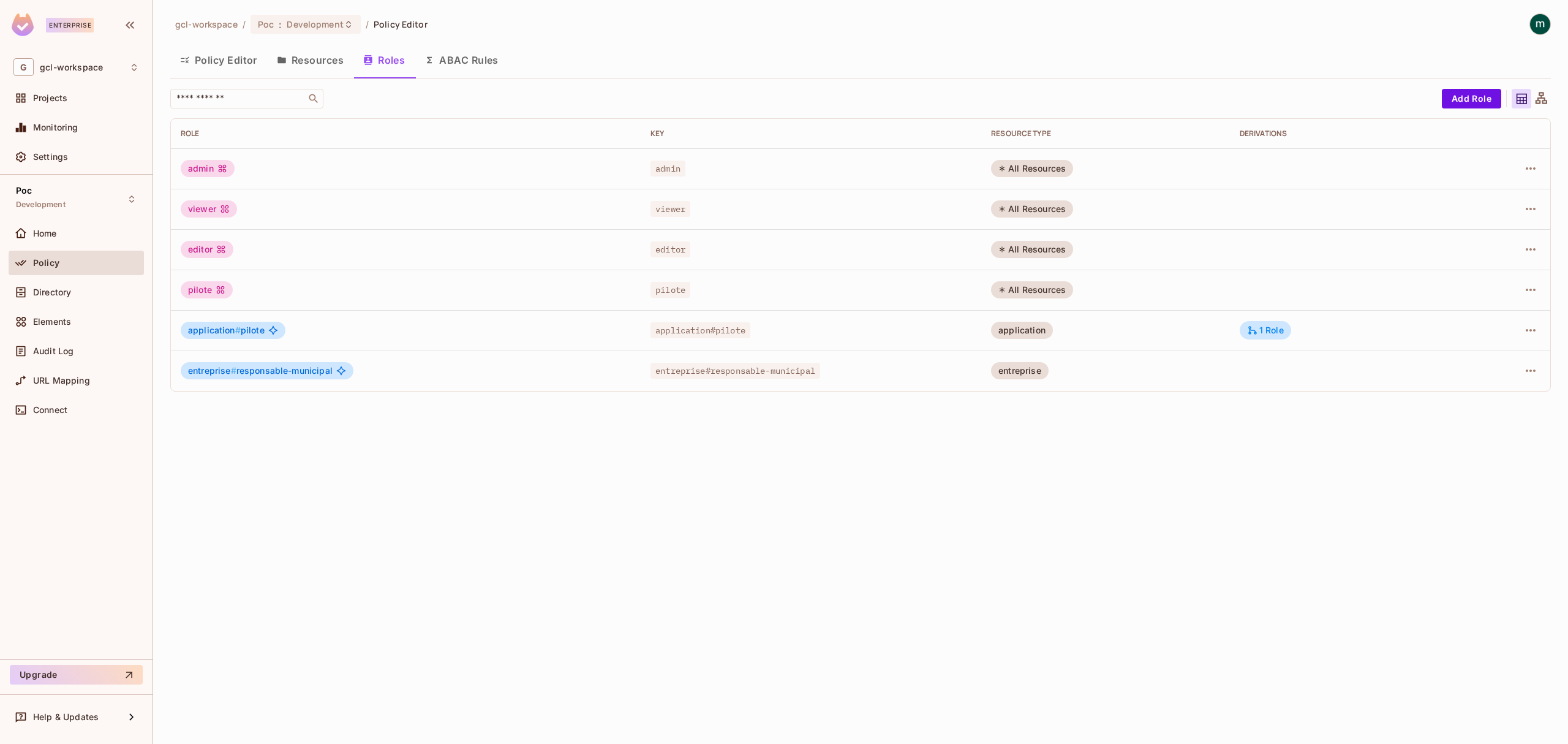
click at [226, 332] on span "application #" at bounding box center [214, 330] width 53 height 10
click at [66, 297] on span "Directory" at bounding box center [52, 292] width 38 height 9
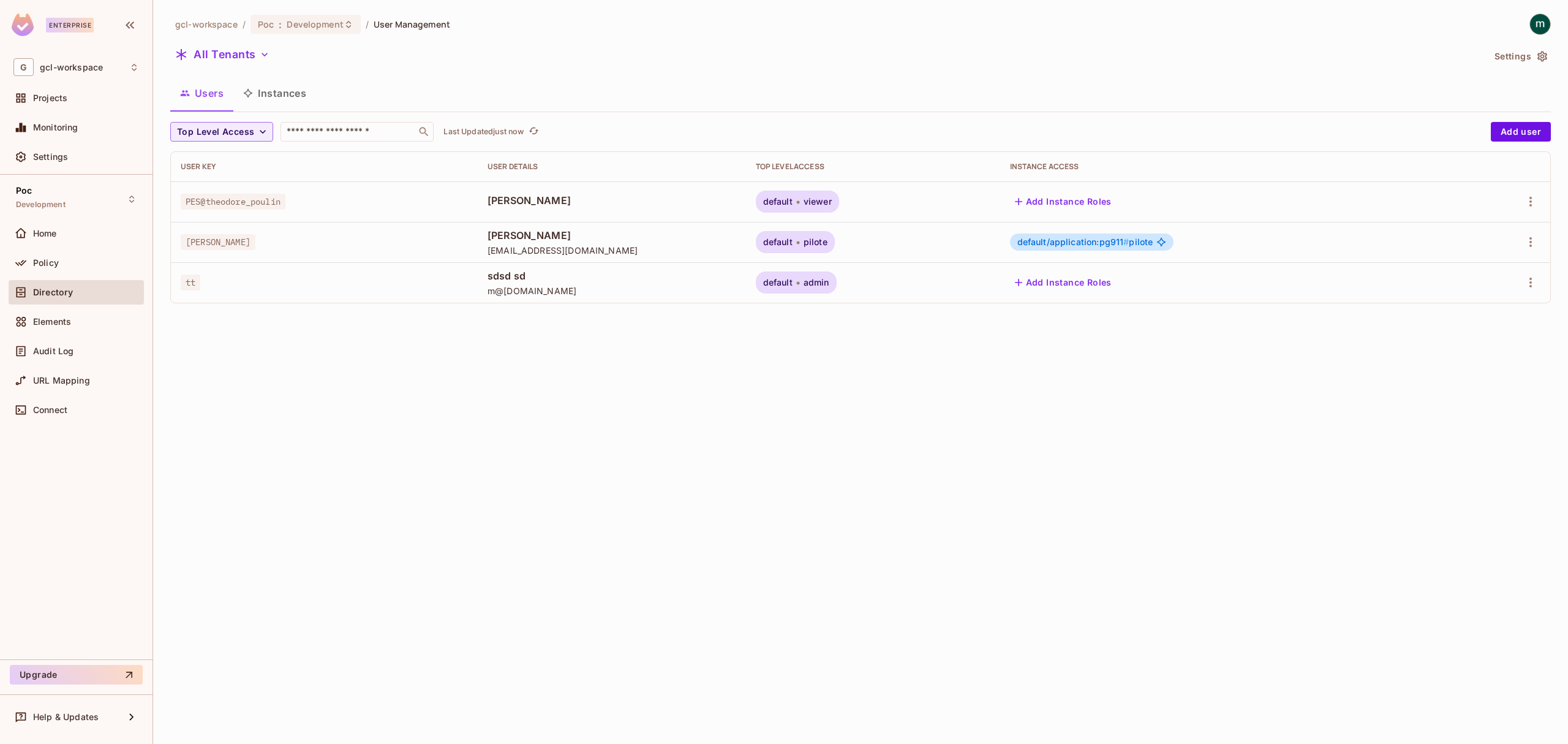
click at [331, 361] on div "gcl-workspace / Poc : Development / User Management All Tenants Settings Users …" at bounding box center [860, 372] width 1415 height 744
click at [289, 89] on button "Instances" at bounding box center [274, 93] width 83 height 31
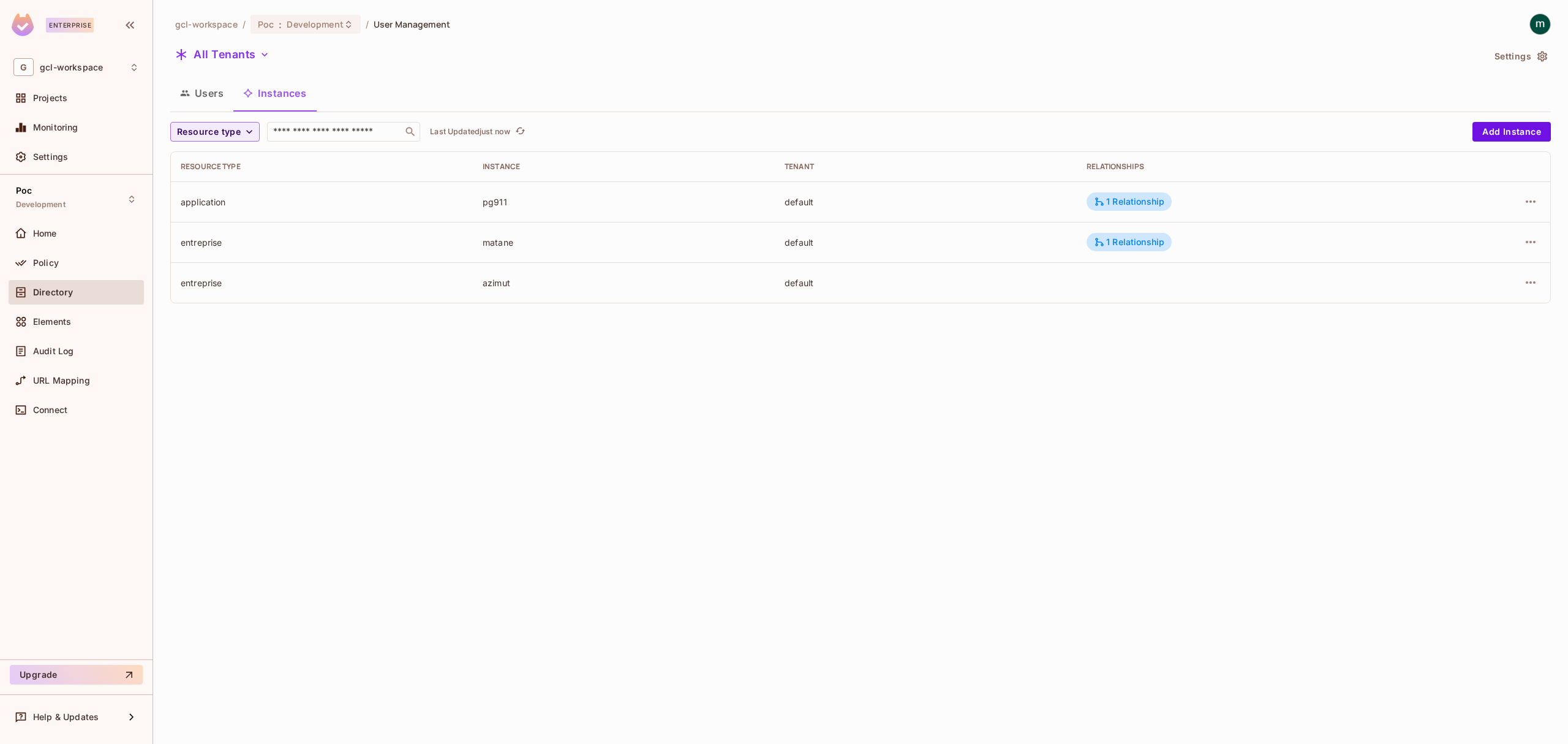
click at [492, 198] on div "pg911" at bounding box center [623, 202] width 283 height 11
drag, startPoint x: 187, startPoint y: 201, endPoint x: 494, endPoint y: 199, distance: 307.0
click at [494, 199] on tr "application pg911 default 1 Relationship" at bounding box center [860, 201] width 1379 height 40
click at [494, 199] on div "pg911" at bounding box center [623, 202] width 283 height 11
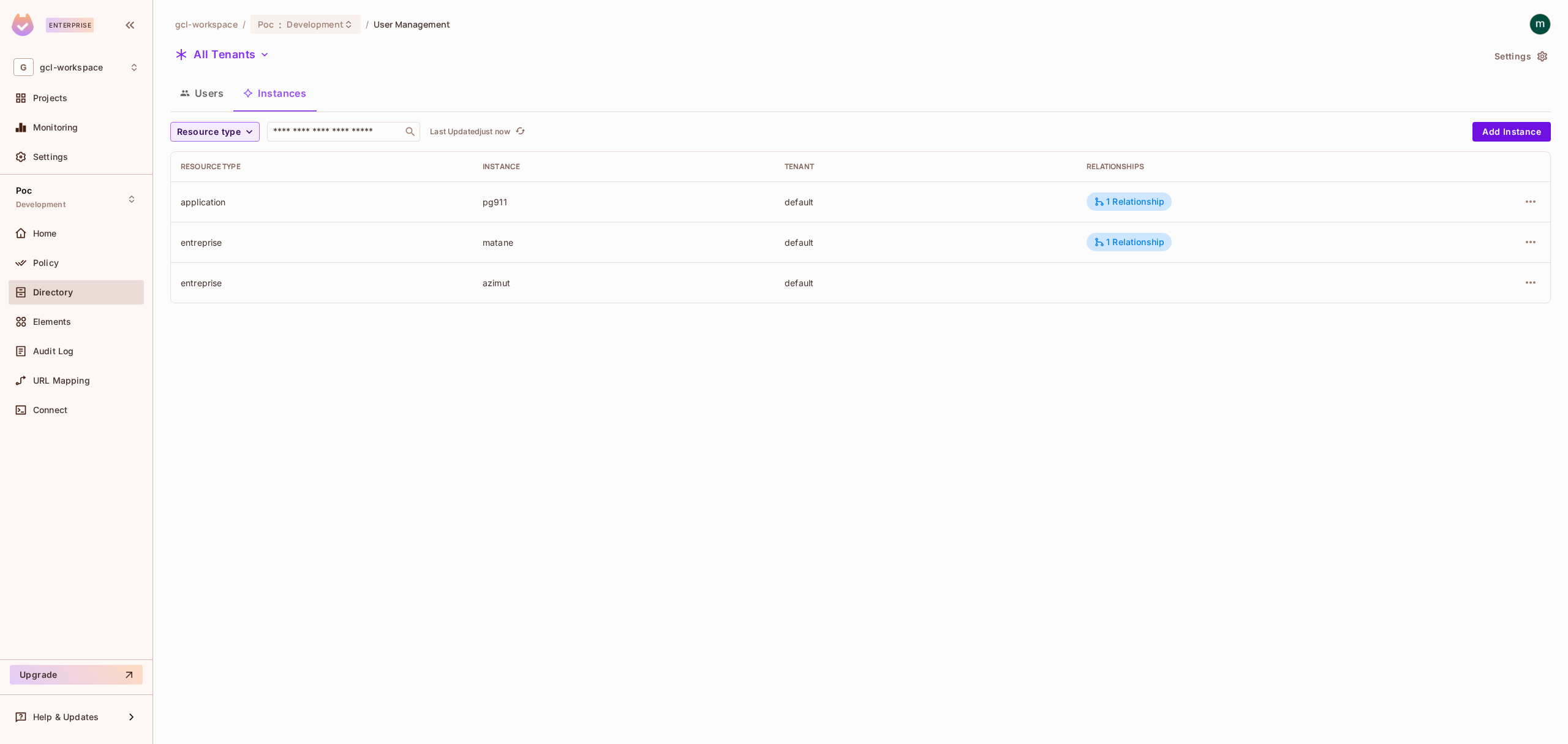
click at [494, 199] on div "pg911" at bounding box center [623, 202] width 283 height 11
click at [496, 364] on div "gcl-workspace / Poc : Development / User Management All Tenants Settings Users …" at bounding box center [860, 372] width 1415 height 744
click at [73, 290] on div "Directory" at bounding box center [85, 292] width 106 height 9
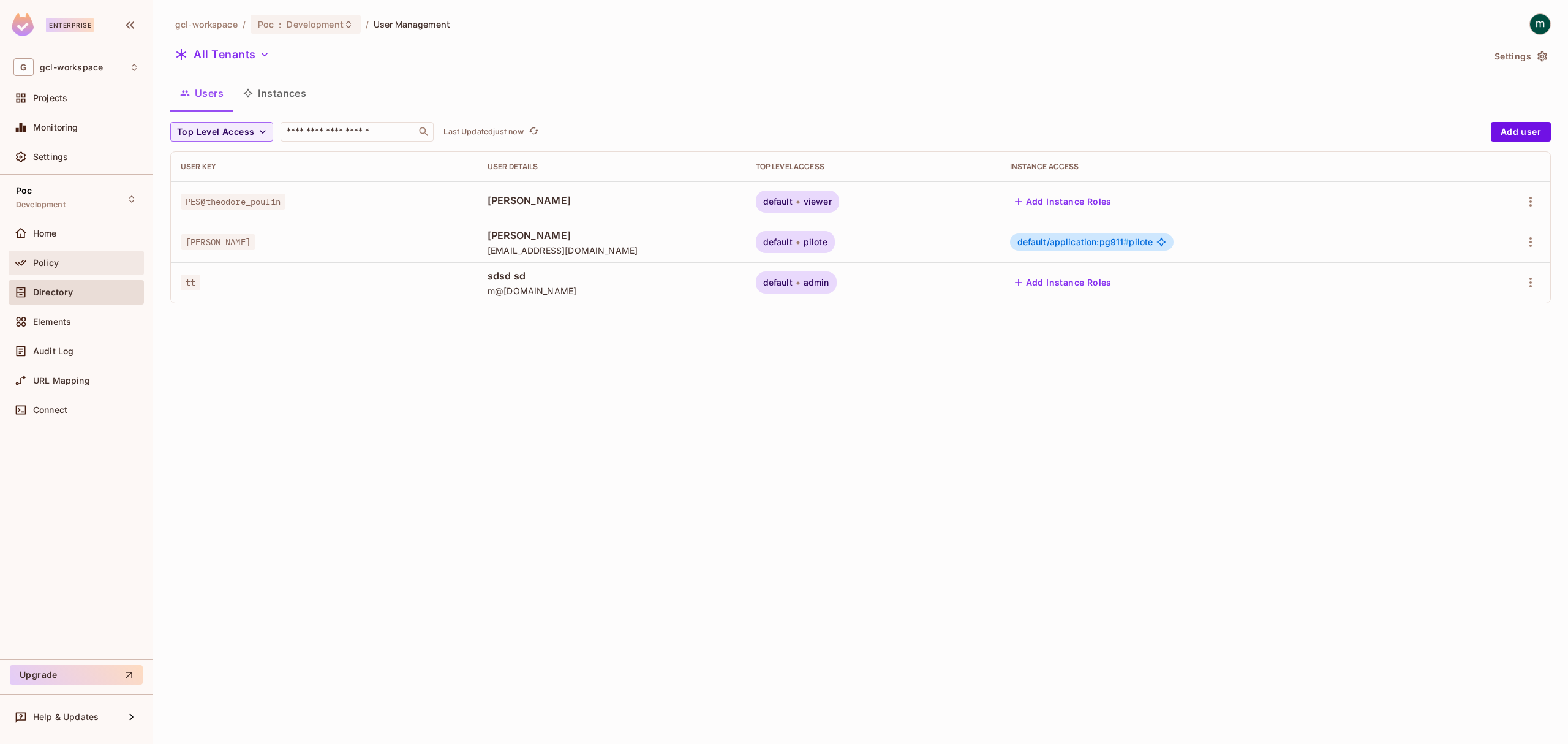
click at [71, 257] on div "Policy" at bounding box center [76, 263] width 126 height 15
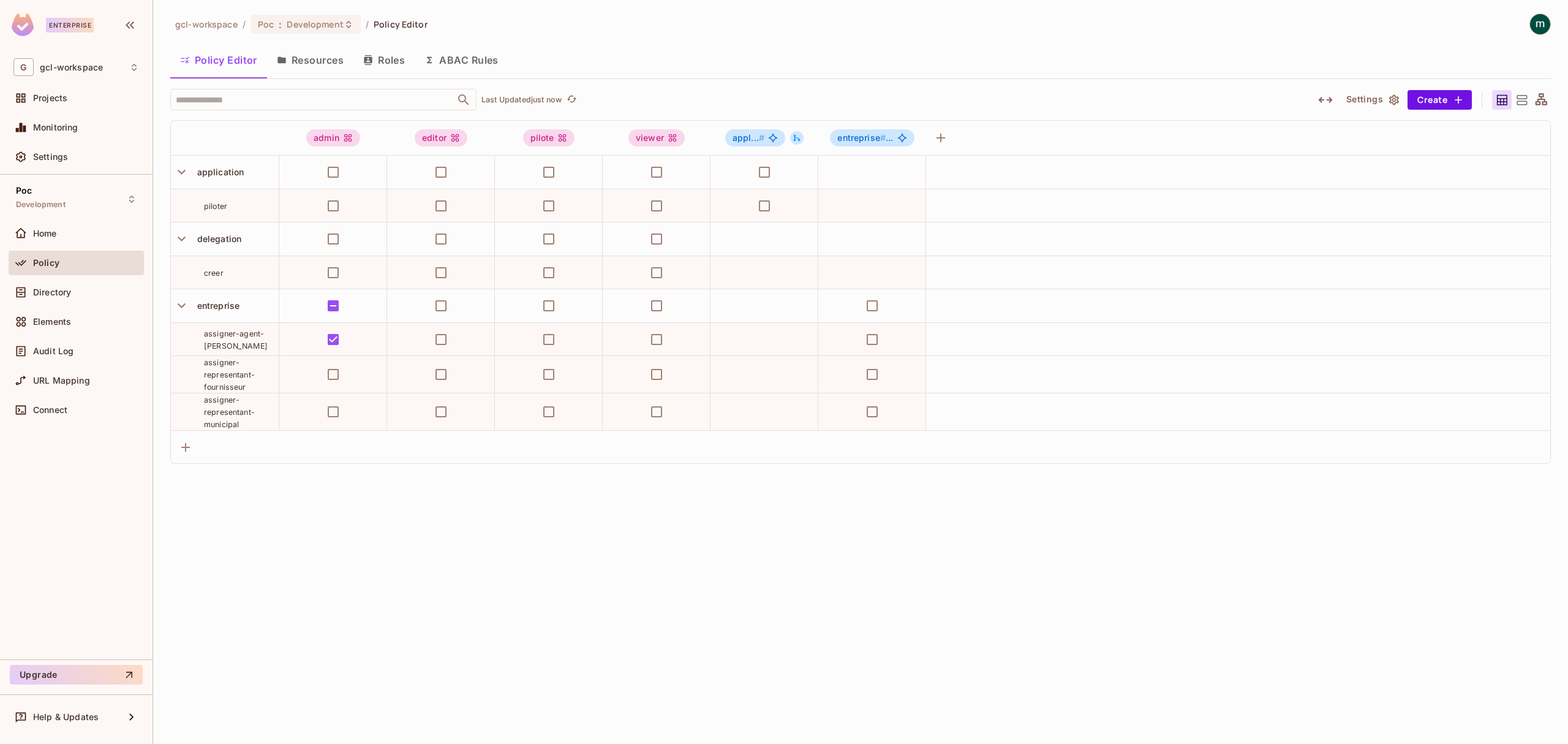
click at [703, 572] on div "gcl-workspace / Poc : Development / Policy Editor Policy Editor Resources Roles…" at bounding box center [860, 372] width 1415 height 744
click at [446, 563] on div "gcl-workspace / Poc : Development / Policy Editor Policy Editor Resources Roles…" at bounding box center [860, 372] width 1415 height 744
click at [452, 563] on div "gcl-workspace / Poc : Development / Policy Editor Policy Editor Resources Roles…" at bounding box center [860, 372] width 1415 height 744
click at [456, 550] on div "gcl-workspace / Poc : Development / Policy Editor Policy Editor Resources Roles…" at bounding box center [860, 372] width 1415 height 744
click at [814, 571] on div "gcl-workspace / Poc : Development / Policy Editor Policy Editor Resources Roles…" at bounding box center [860, 372] width 1415 height 744
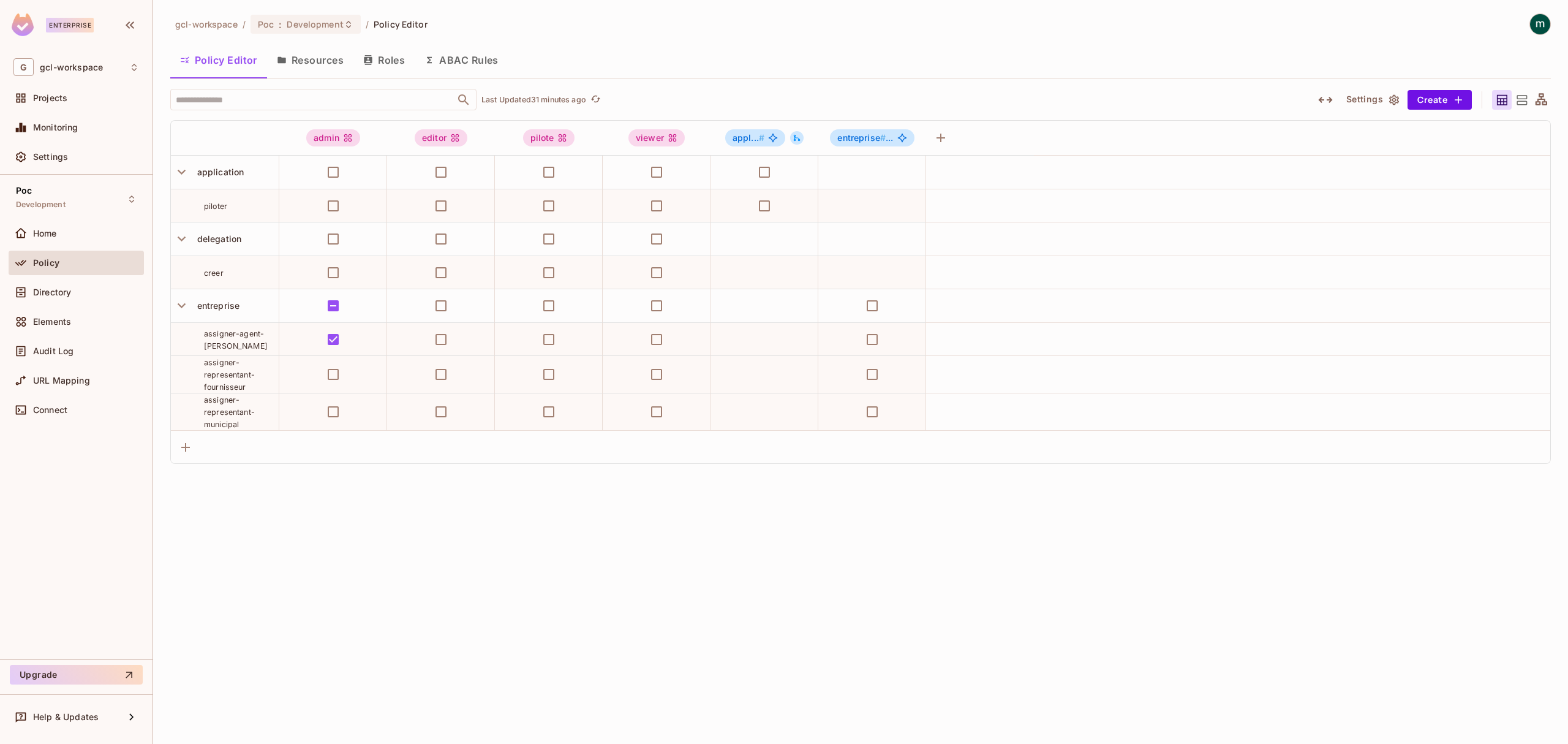
click at [537, 545] on div "gcl-workspace / Poc : Development / Policy Editor Policy Editor Resources Roles…" at bounding box center [860, 372] width 1415 height 744
click at [532, 526] on div "gcl-workspace / Poc : Development / Policy Editor Policy Editor Resources Roles…" at bounding box center [860, 372] width 1415 height 744
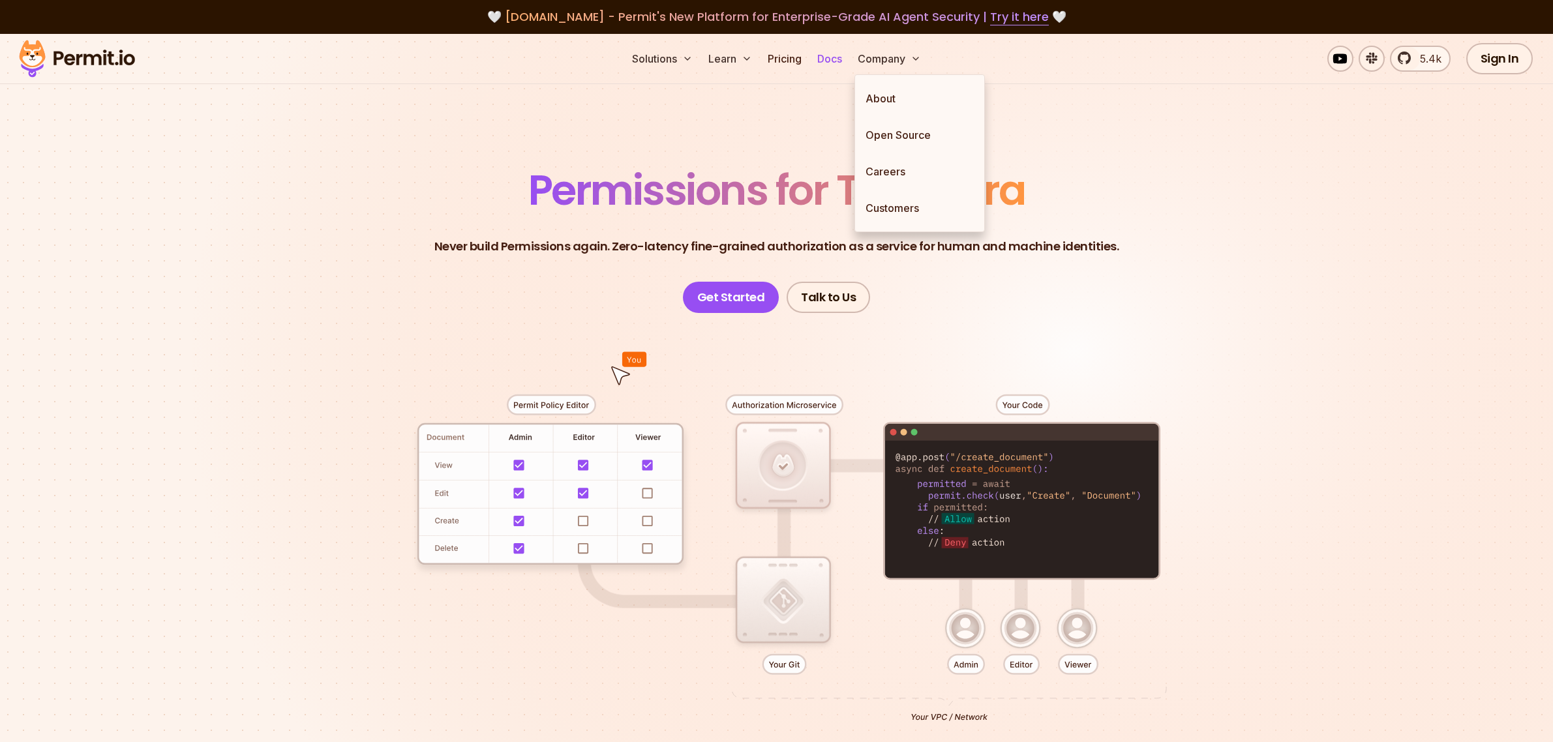
click at [840, 60] on link "Docs" at bounding box center [829, 59] width 35 height 26
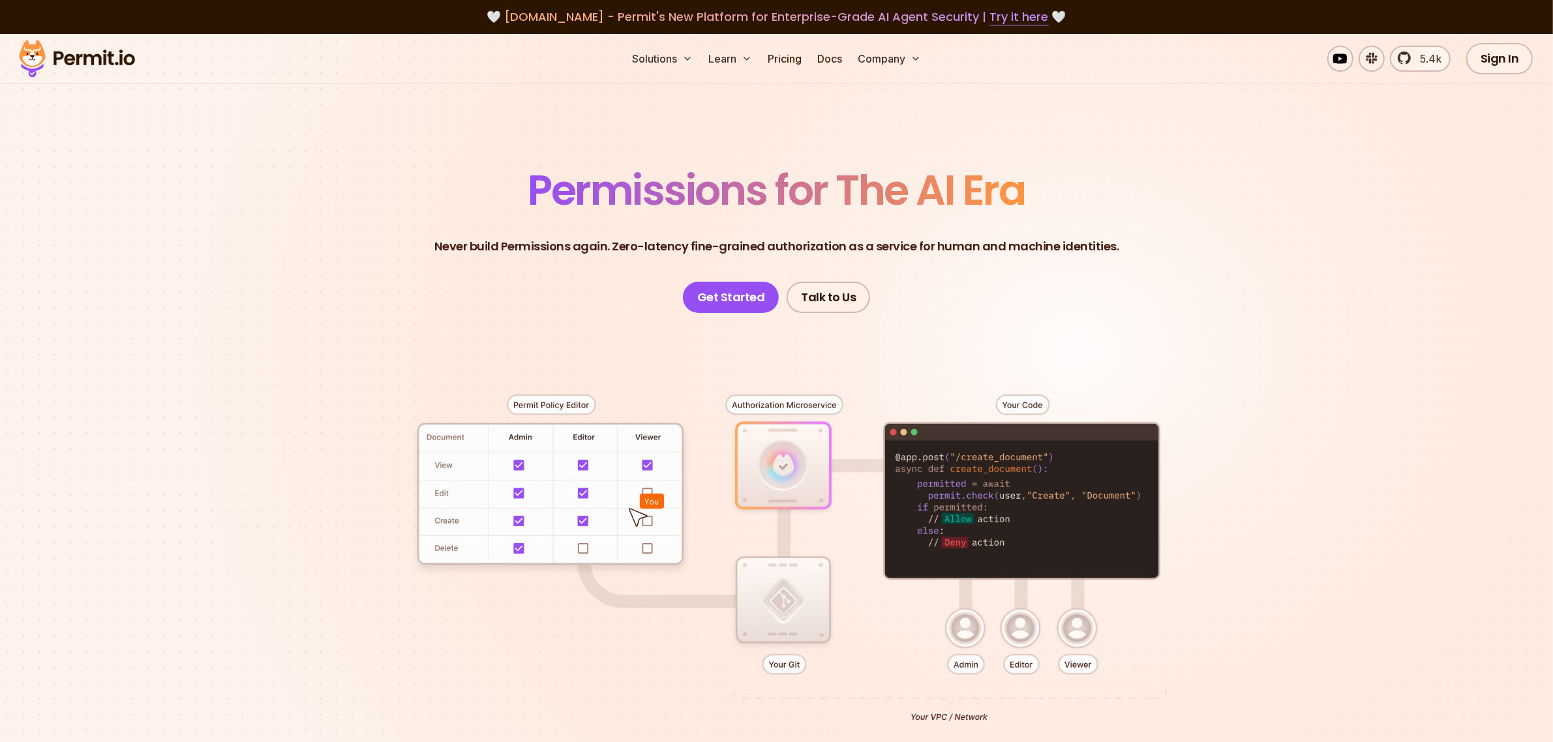
click at [351, 252] on header "Permissions for The AI Era Never build Permissions again. Zero-latency fine-gra…" at bounding box center [776, 241] width 913 height 143
